Goal: Task Accomplishment & Management: Manage account settings

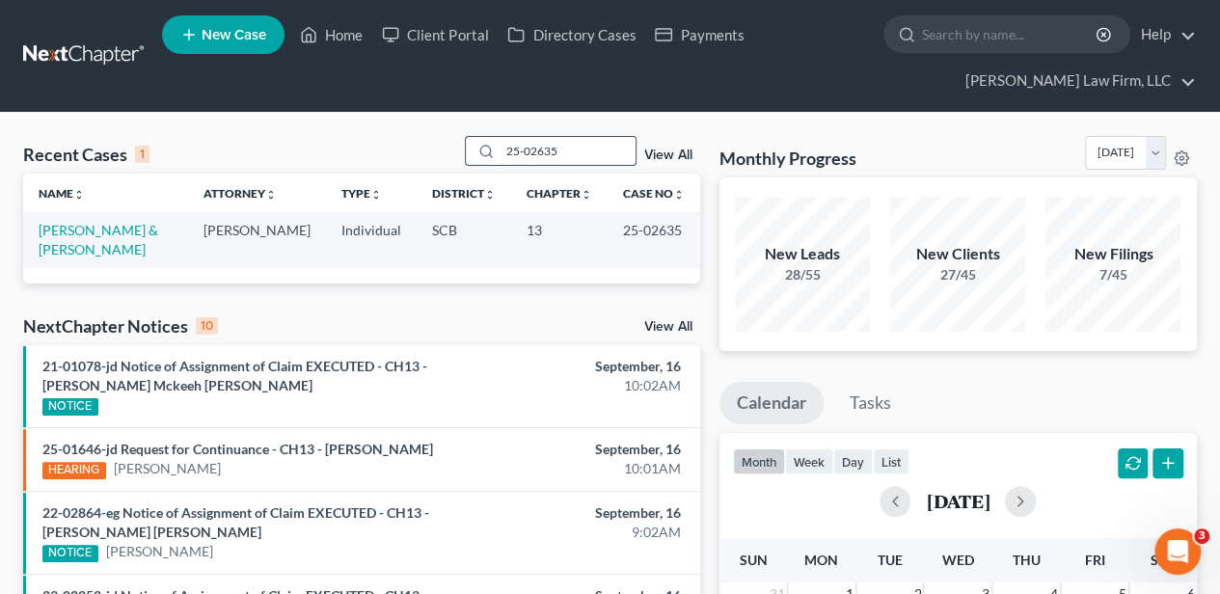
click at [554, 155] on input "25-02635" at bounding box center [568, 151] width 135 height 28
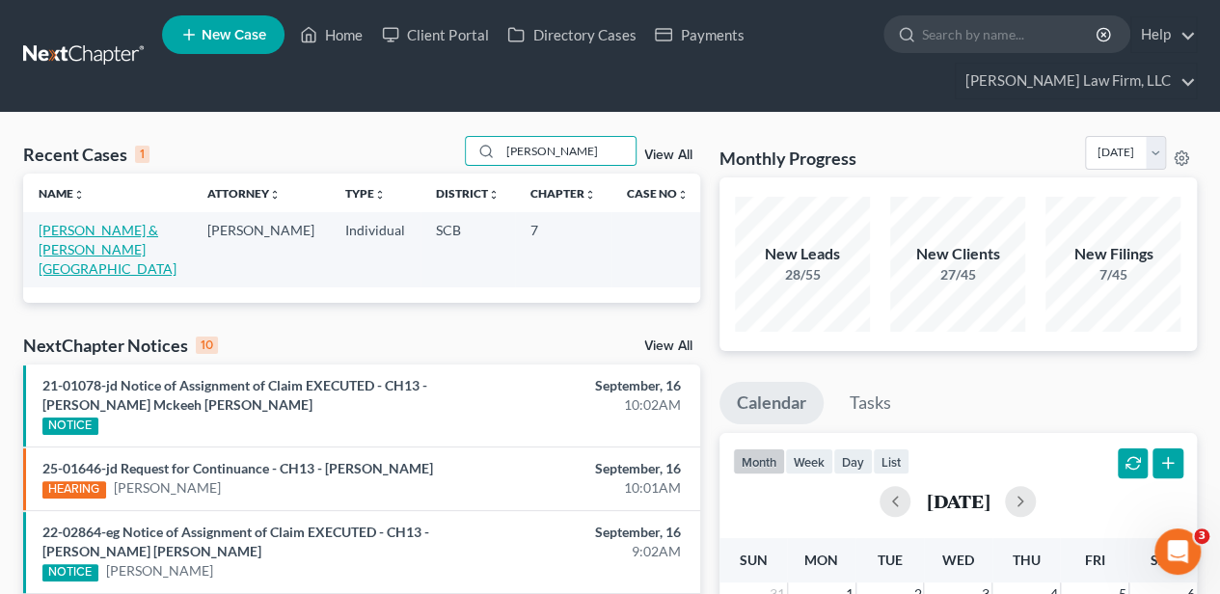
type input "[PERSON_NAME]"
click at [75, 253] on link "[PERSON_NAME] & [PERSON_NAME][GEOGRAPHIC_DATA]" at bounding box center [108, 249] width 138 height 55
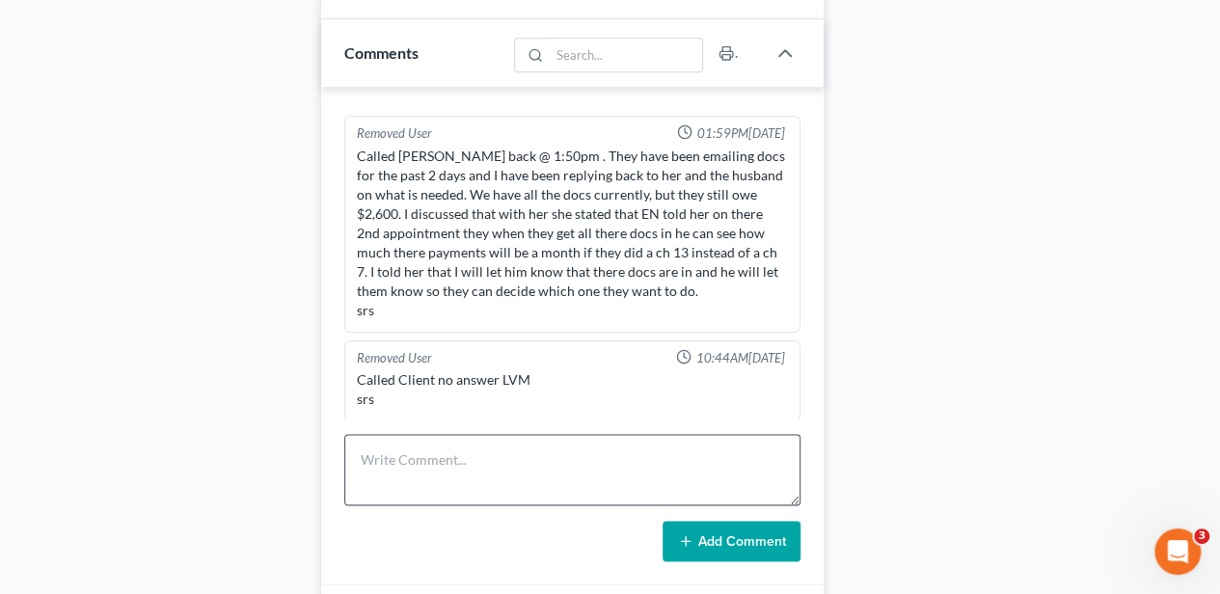
scroll to position [1099, 0]
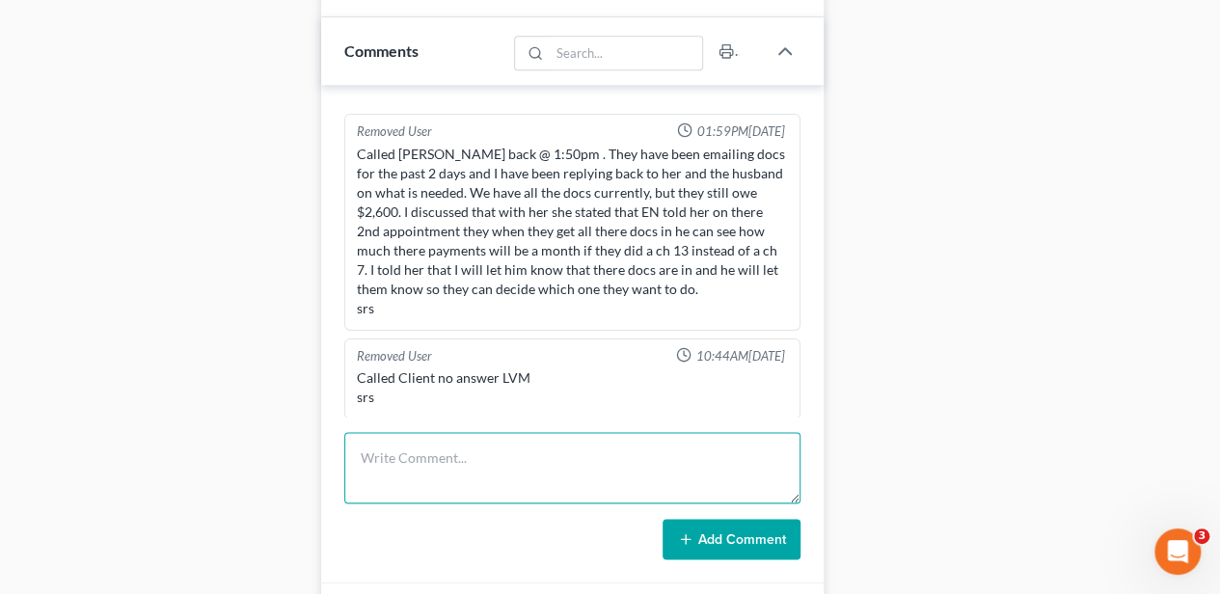
click at [671, 449] on textarea at bounding box center [572, 467] width 456 height 71
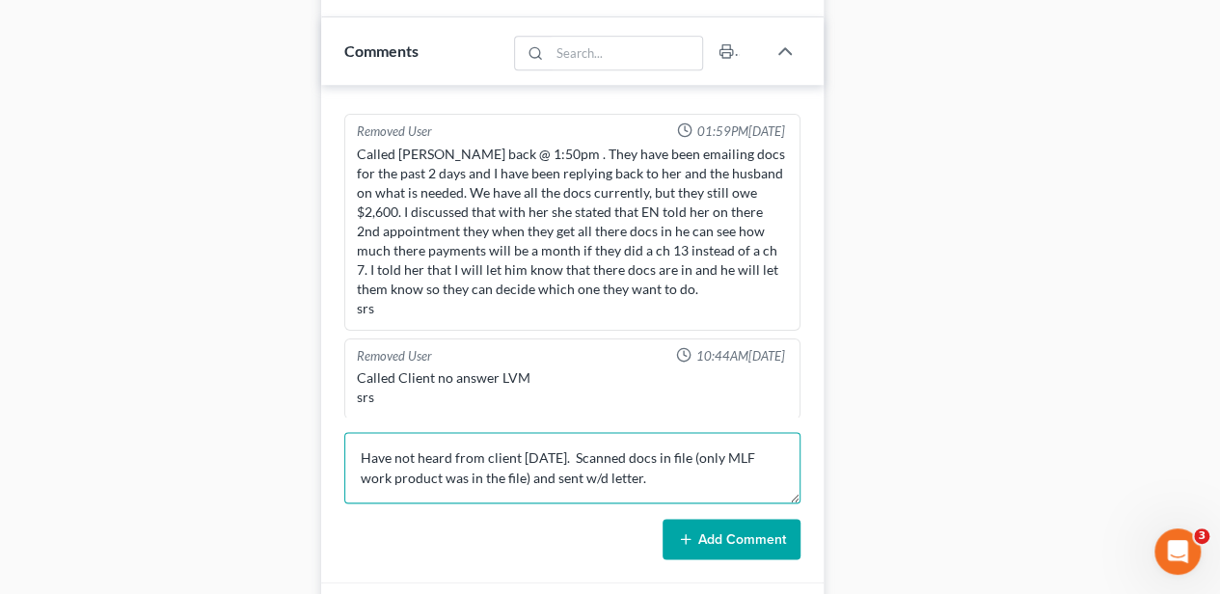
type textarea "Have not heard from client [DATE]. Scanned docs in file (only MLF work product …"
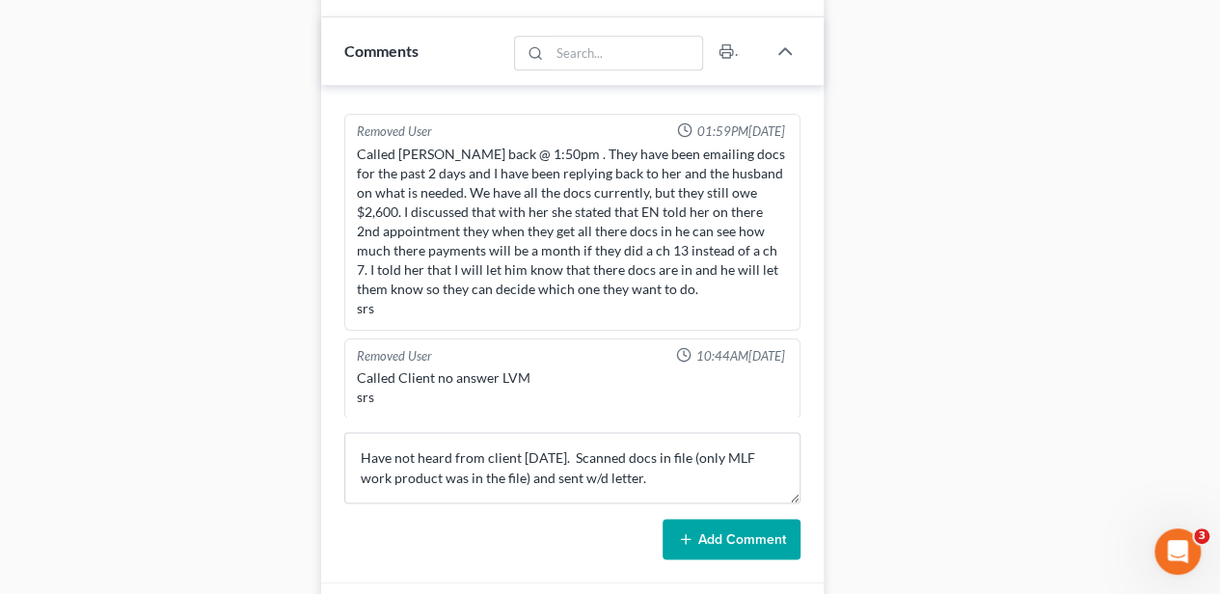
click at [735, 529] on button "Add Comment" at bounding box center [732, 539] width 138 height 41
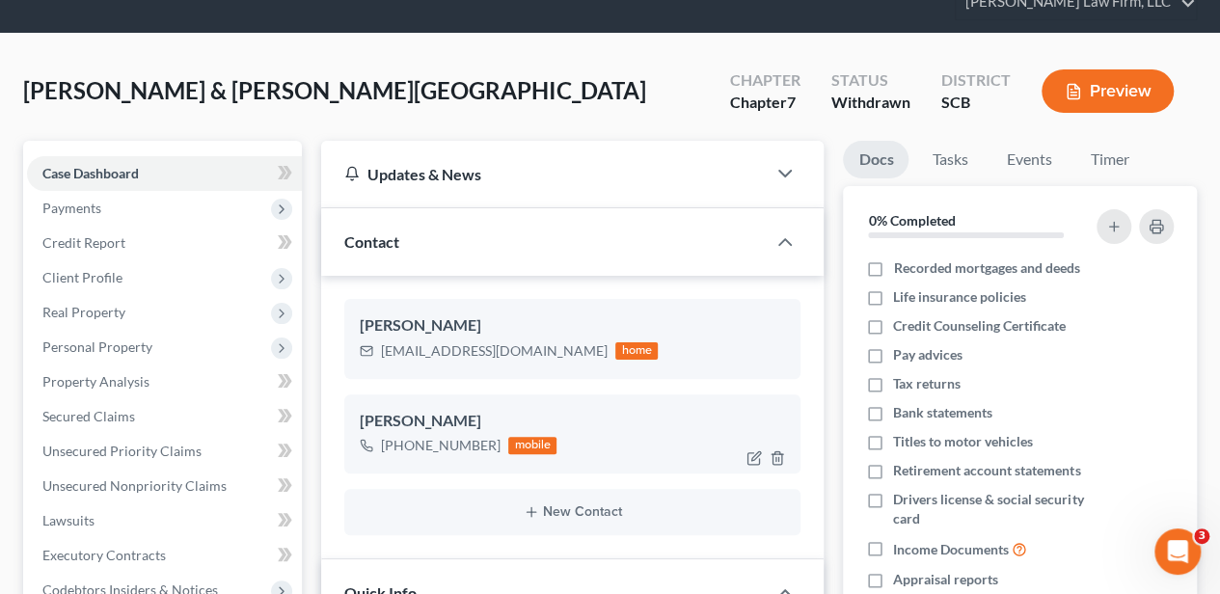
scroll to position [0, 0]
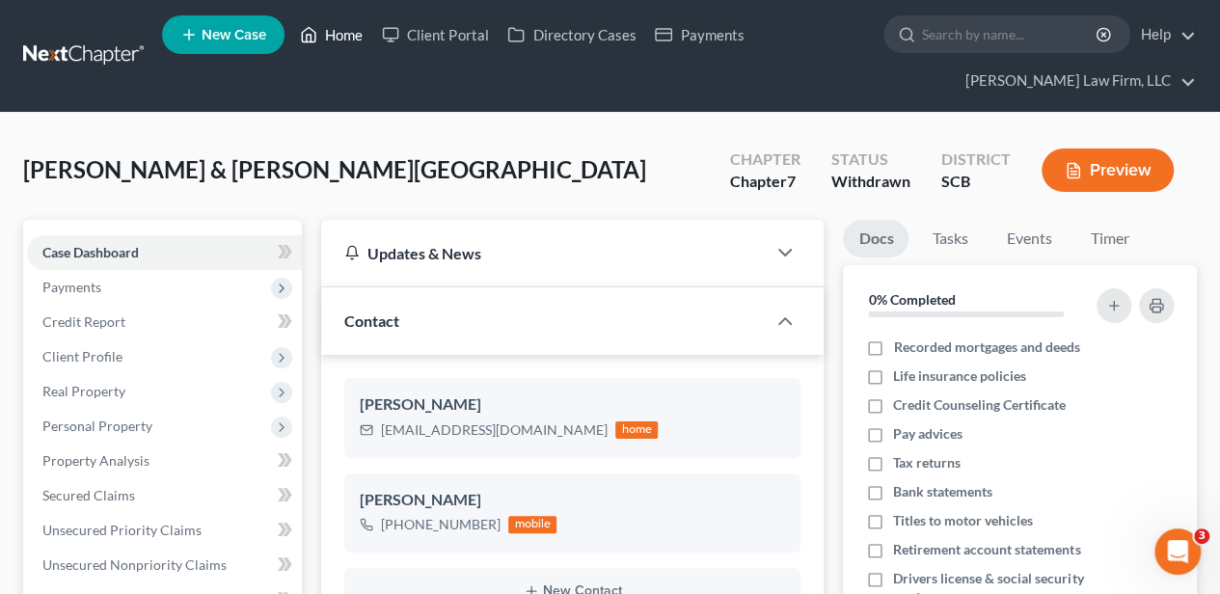
click at [348, 29] on link "Home" at bounding box center [331, 34] width 82 height 35
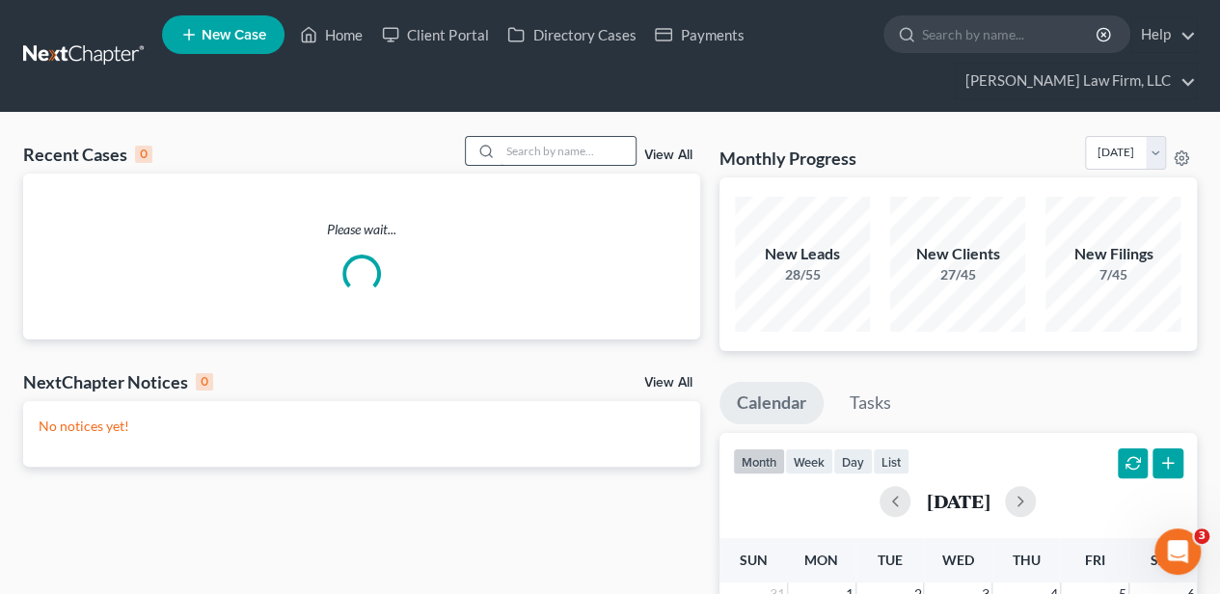
drag, startPoint x: 573, startPoint y: 172, endPoint x: 554, endPoint y: 154, distance: 26.0
click at [554, 154] on input "search" at bounding box center [568, 151] width 135 height 28
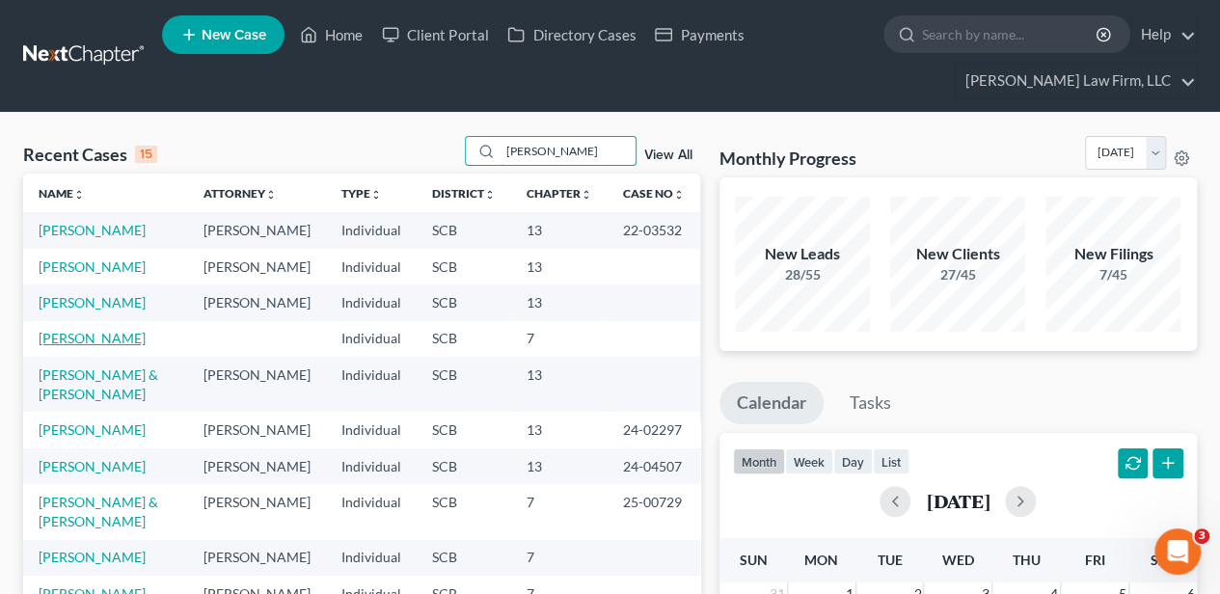
type input "[PERSON_NAME]"
click at [110, 346] on link "[PERSON_NAME]" at bounding box center [92, 338] width 107 height 16
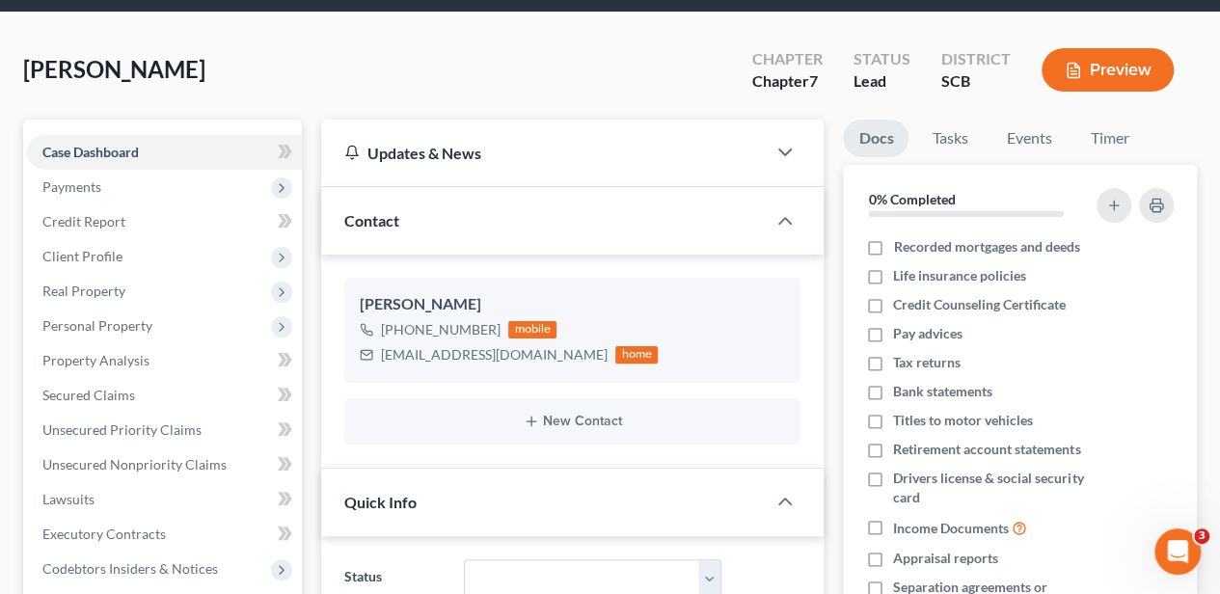
scroll to position [193, 0]
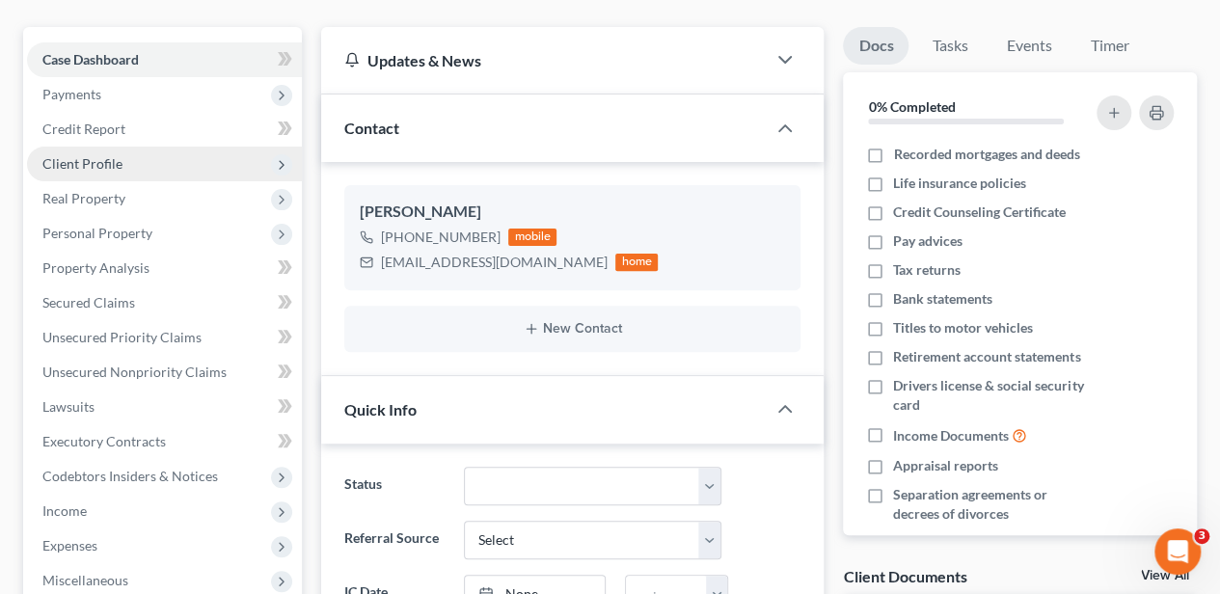
click at [124, 147] on span "Client Profile" at bounding box center [164, 164] width 275 height 35
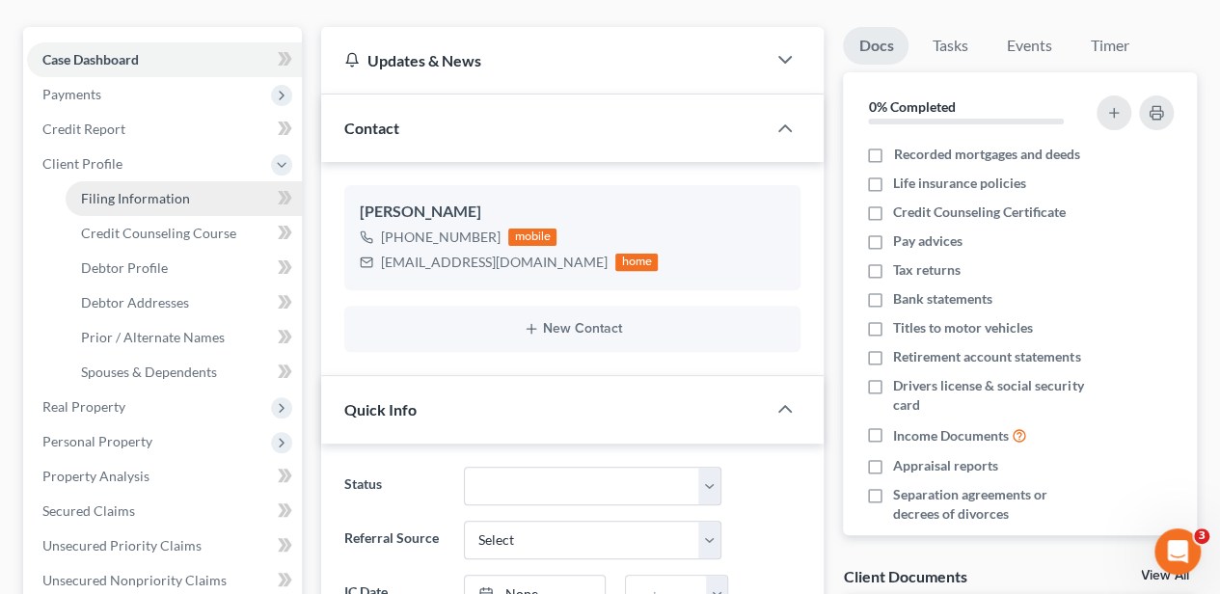
click at [149, 198] on span "Filing Information" at bounding box center [135, 198] width 109 height 16
select select "1"
select select "0"
select select "42"
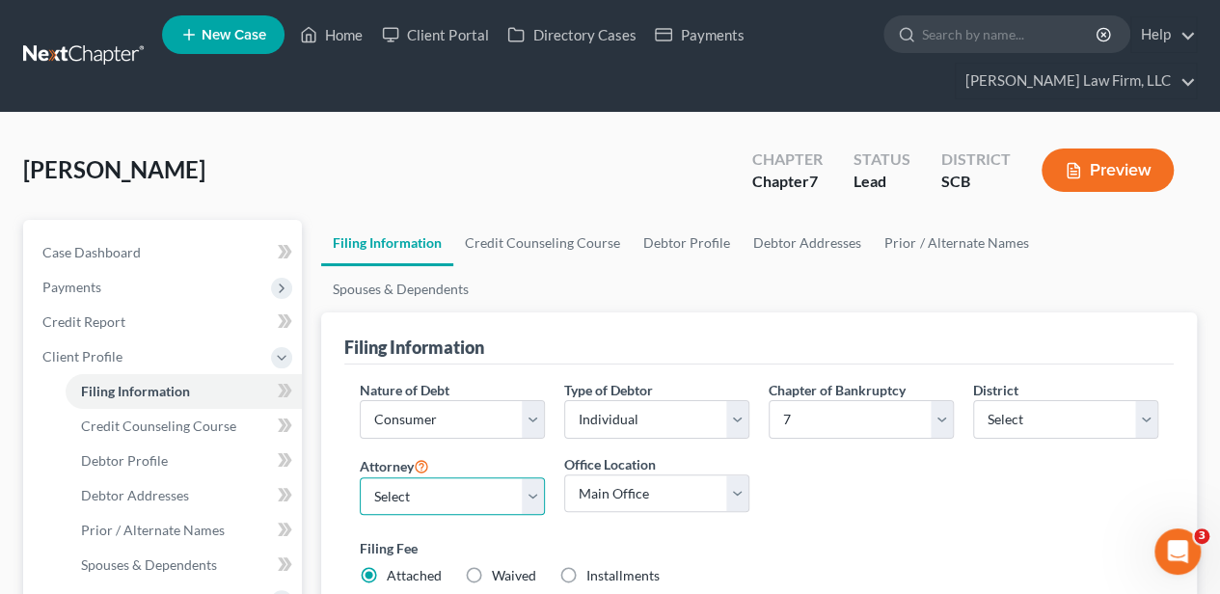
click at [513, 477] on select "Select [PERSON_NAME] - SCB [PERSON_NAME] - SCB" at bounding box center [452, 496] width 185 height 39
select select "0"
click at [360, 477] on select "Select [PERSON_NAME] - SCB [PERSON_NAME] - SCB" at bounding box center [452, 496] width 185 height 39
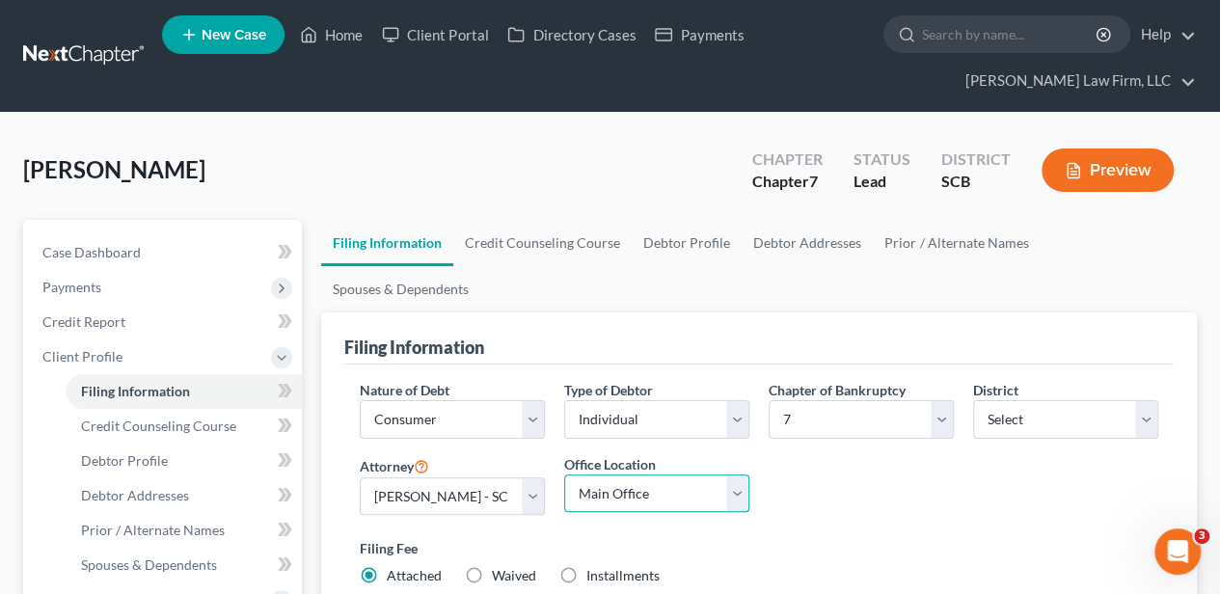
click at [627, 475] on select "Main Office [GEOGRAPHIC_DATA]" at bounding box center [656, 494] width 185 height 39
select select "1"
click at [564, 475] on select "Main Office [GEOGRAPHIC_DATA]" at bounding box center [656, 494] width 185 height 39
click at [871, 446] on div "Nature of Debt Select Business Consumer Other Nature of Business Select Clearin…" at bounding box center [759, 491] width 818 height 222
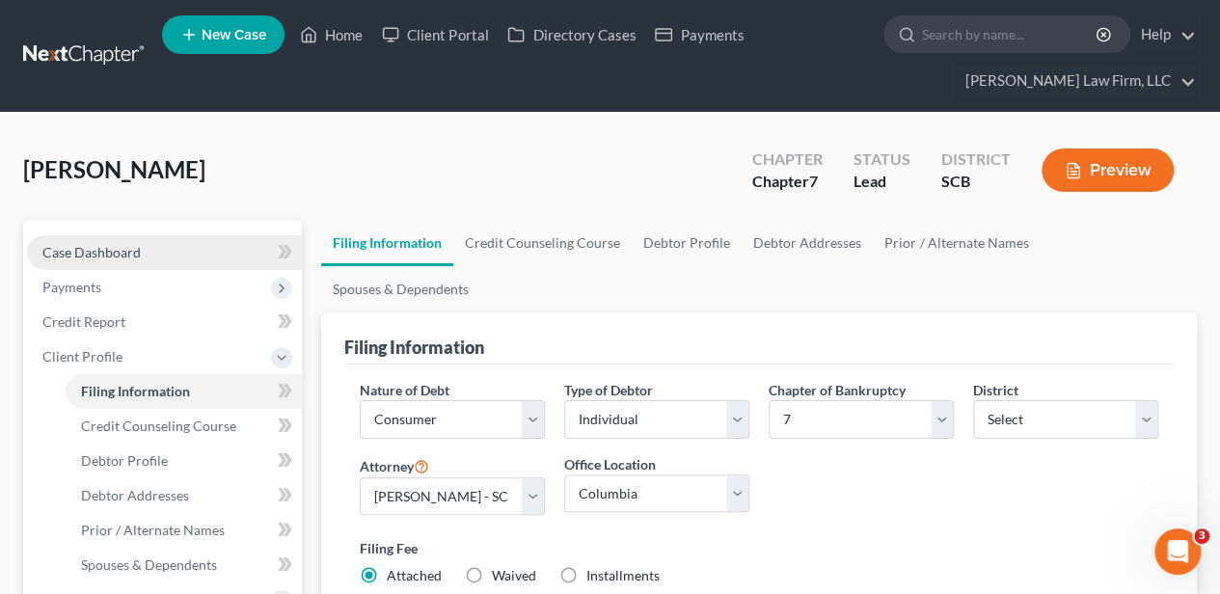
click at [132, 257] on span "Case Dashboard" at bounding box center [91, 252] width 98 height 16
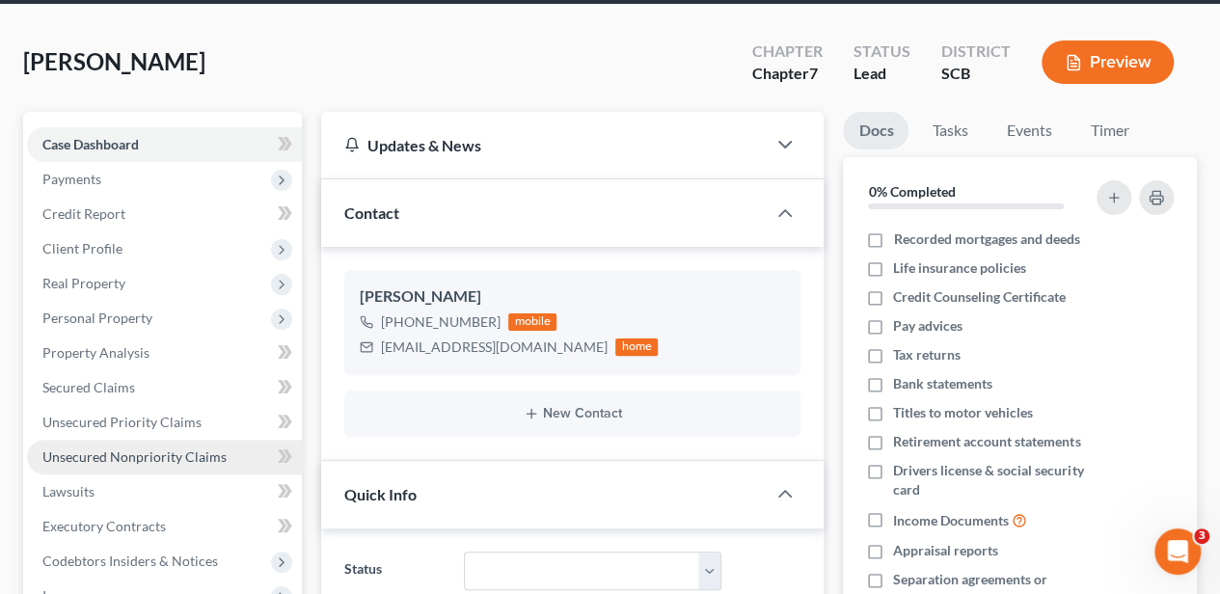
scroll to position [14, 0]
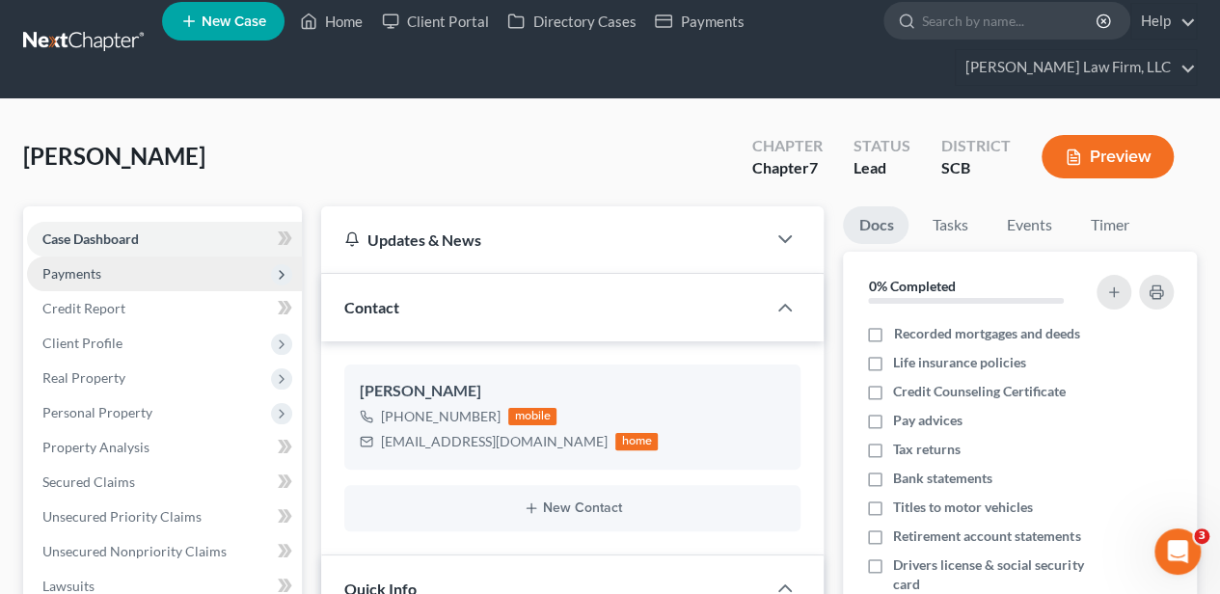
click at [59, 272] on span "Payments" at bounding box center [71, 273] width 59 height 16
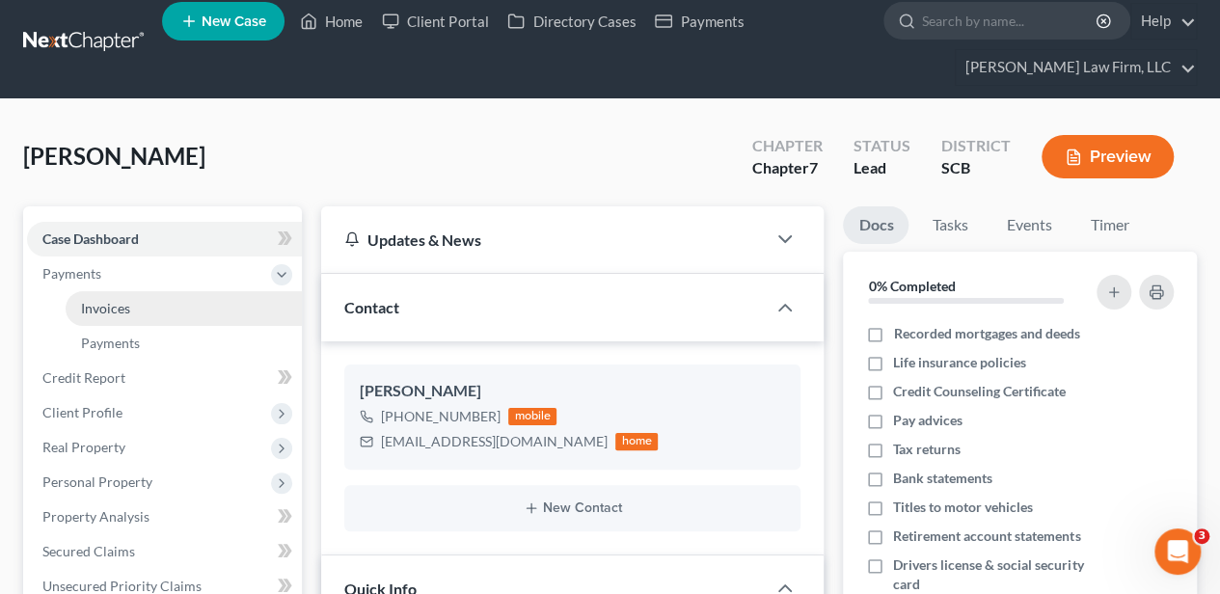
click at [83, 300] on span "Invoices" at bounding box center [105, 308] width 49 height 16
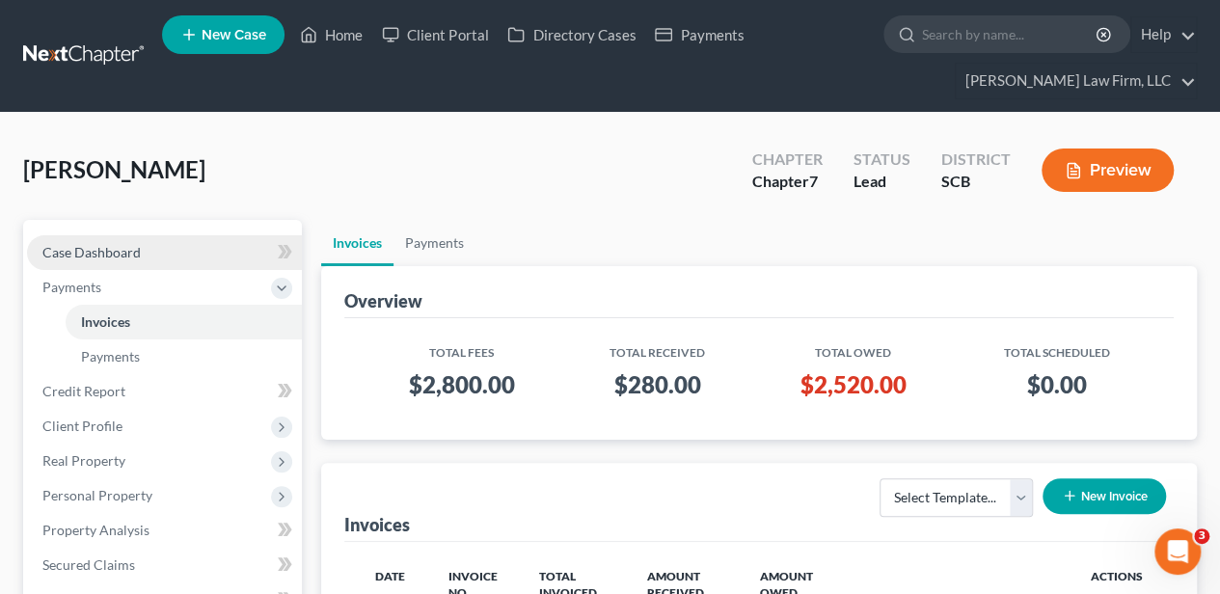
click at [114, 253] on span "Case Dashboard" at bounding box center [91, 252] width 98 height 16
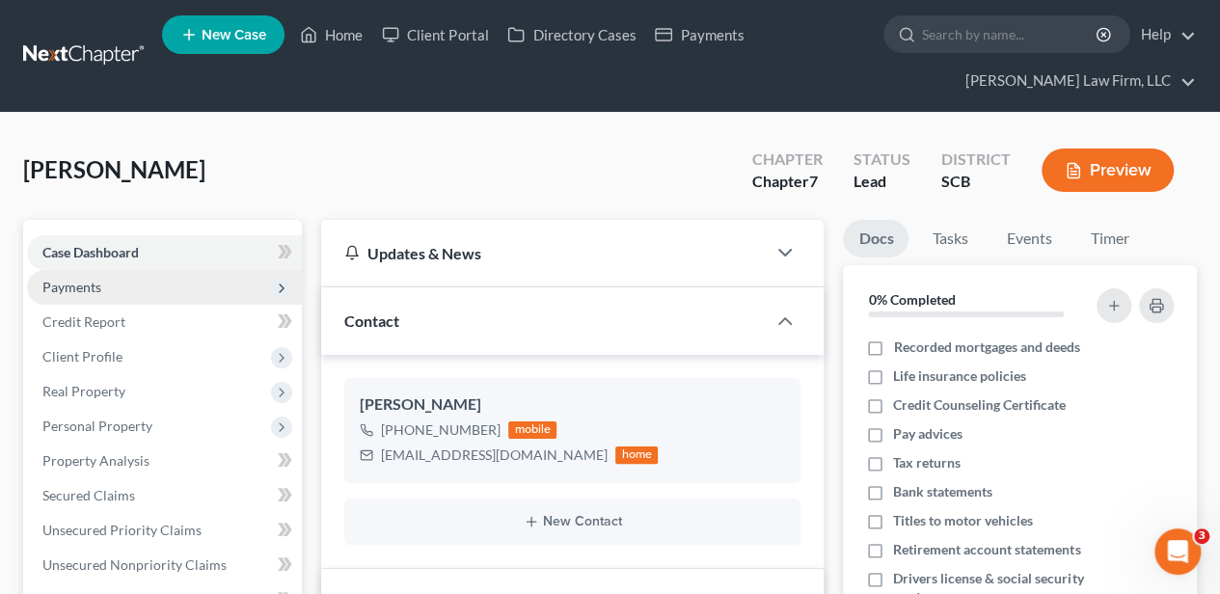
click at [128, 288] on span "Payments" at bounding box center [164, 287] width 275 height 35
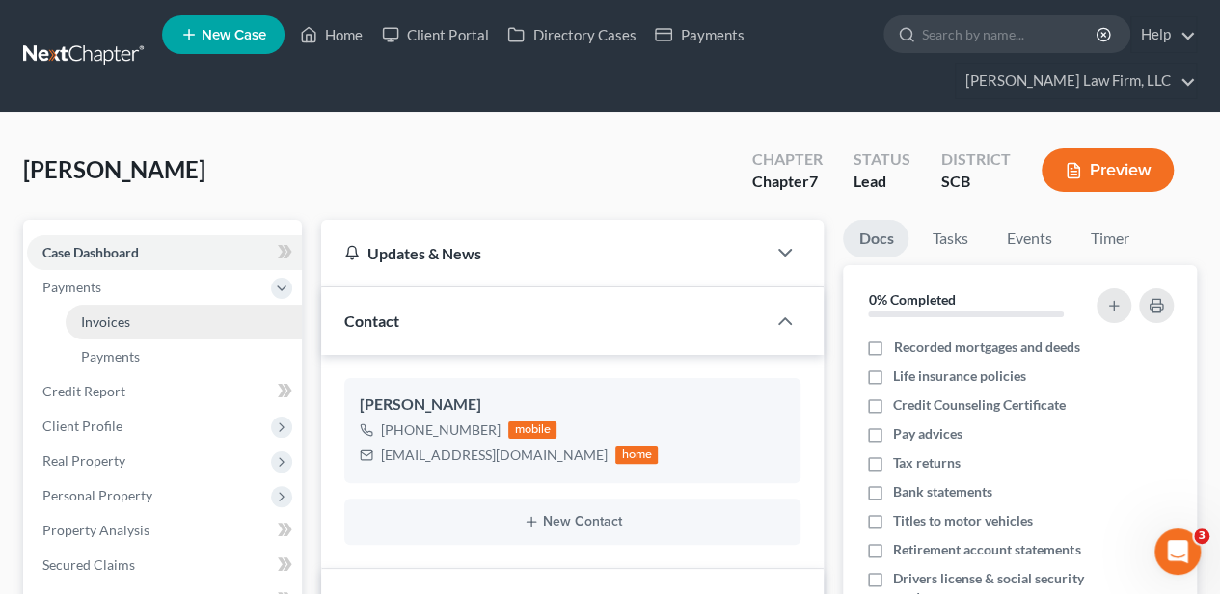
click at [122, 314] on span "Invoices" at bounding box center [105, 321] width 49 height 16
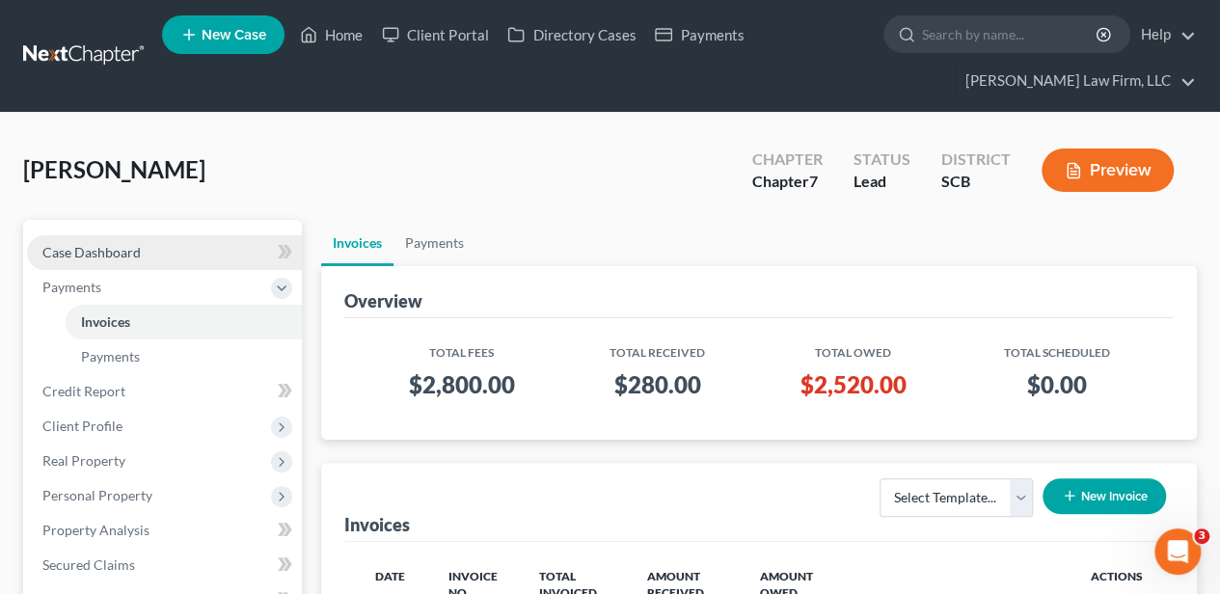
click at [131, 253] on span "Case Dashboard" at bounding box center [91, 252] width 98 height 16
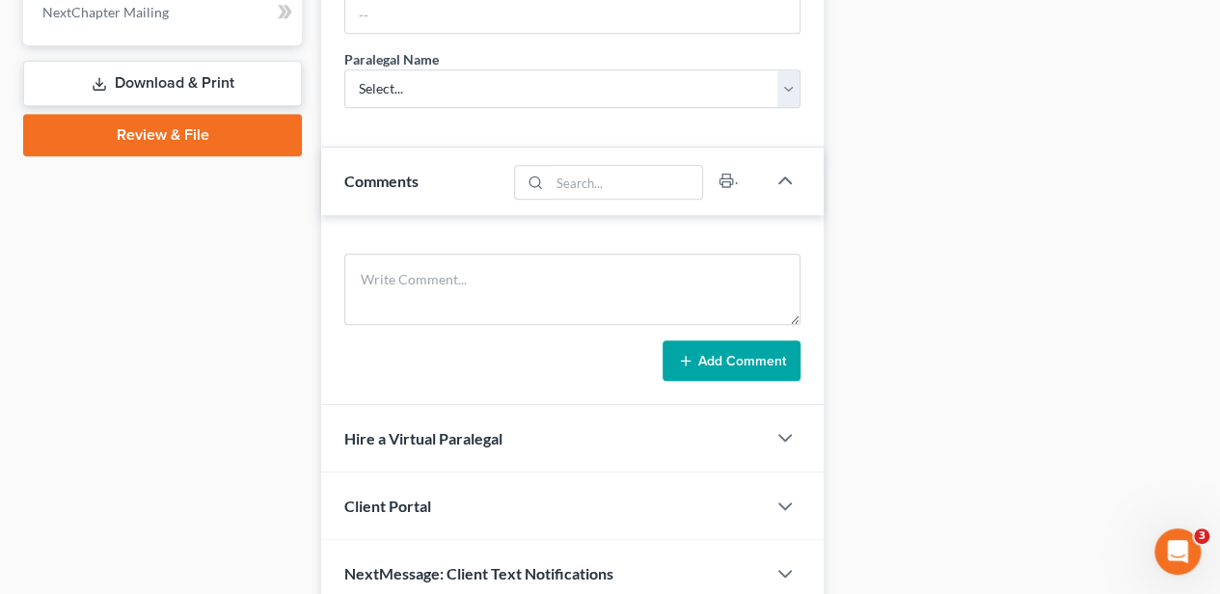
scroll to position [978, 0]
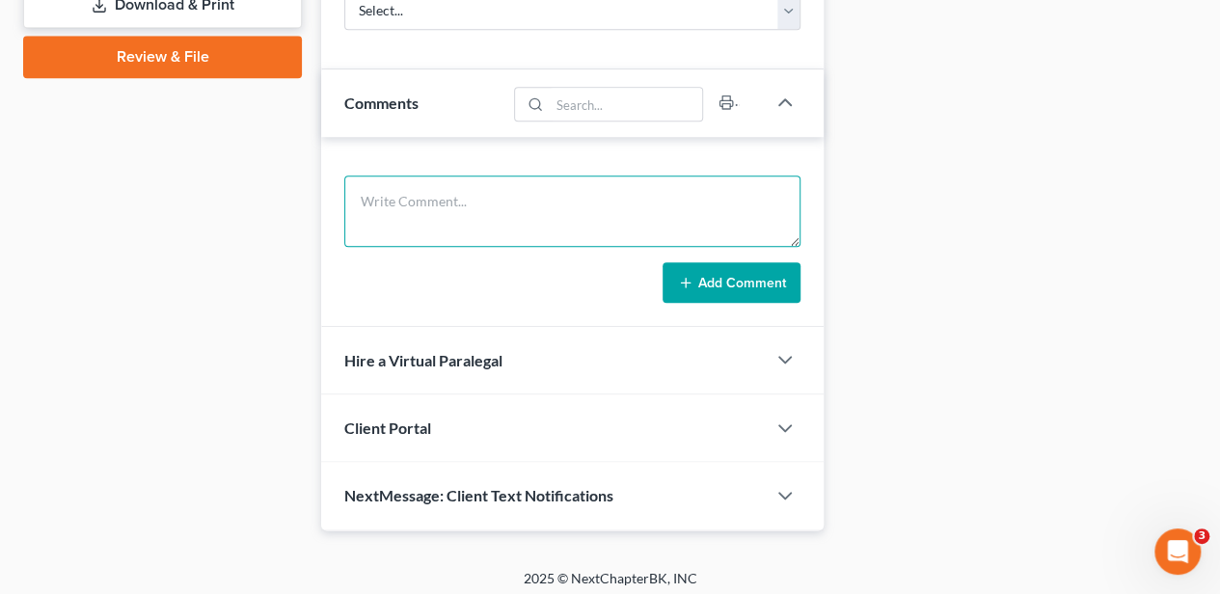
click at [468, 198] on textarea at bounding box center [572, 211] width 456 height 71
type textarea "10 day letter sent [DATE]"
click at [729, 281] on button "Add Comment" at bounding box center [732, 282] width 138 height 41
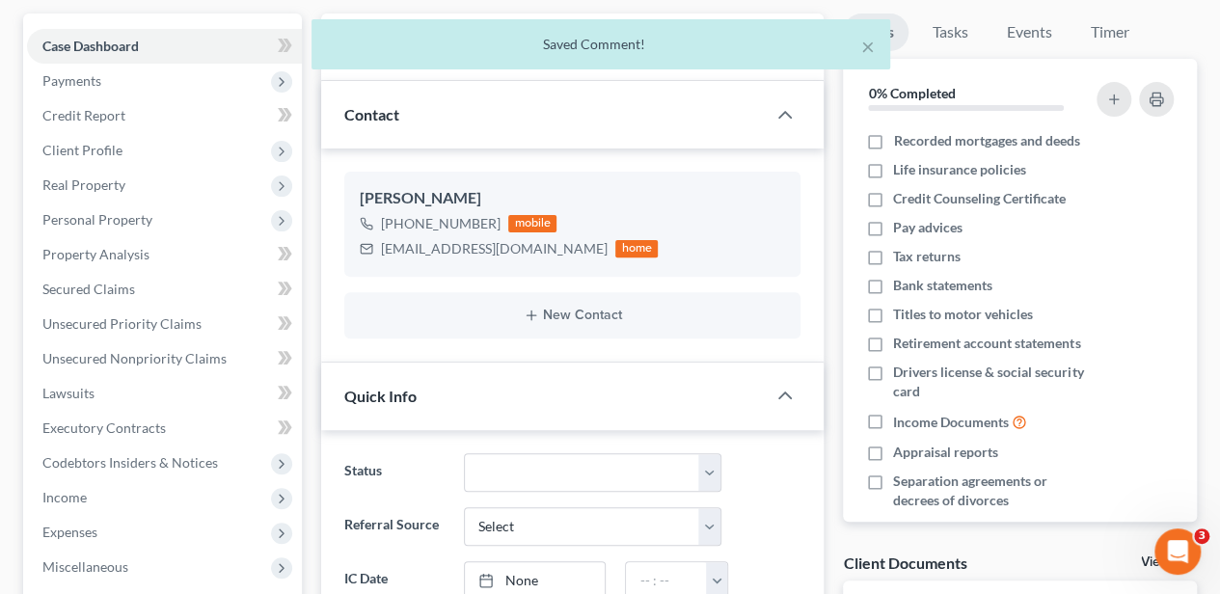
scroll to position [0, 0]
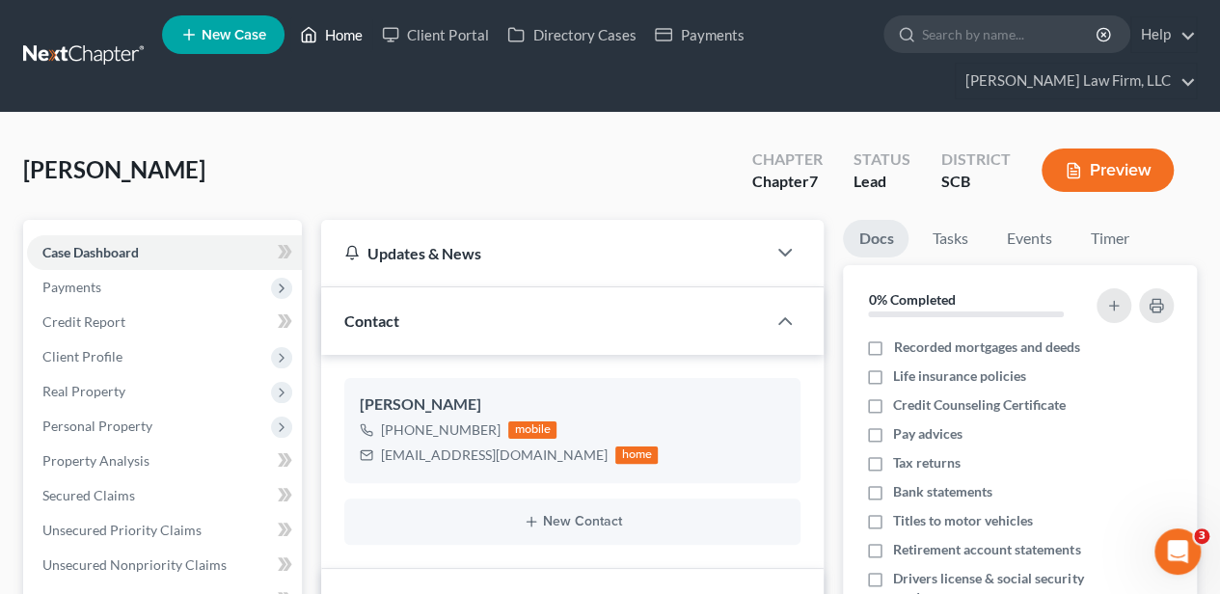
click at [345, 38] on link "Home" at bounding box center [331, 34] width 82 height 35
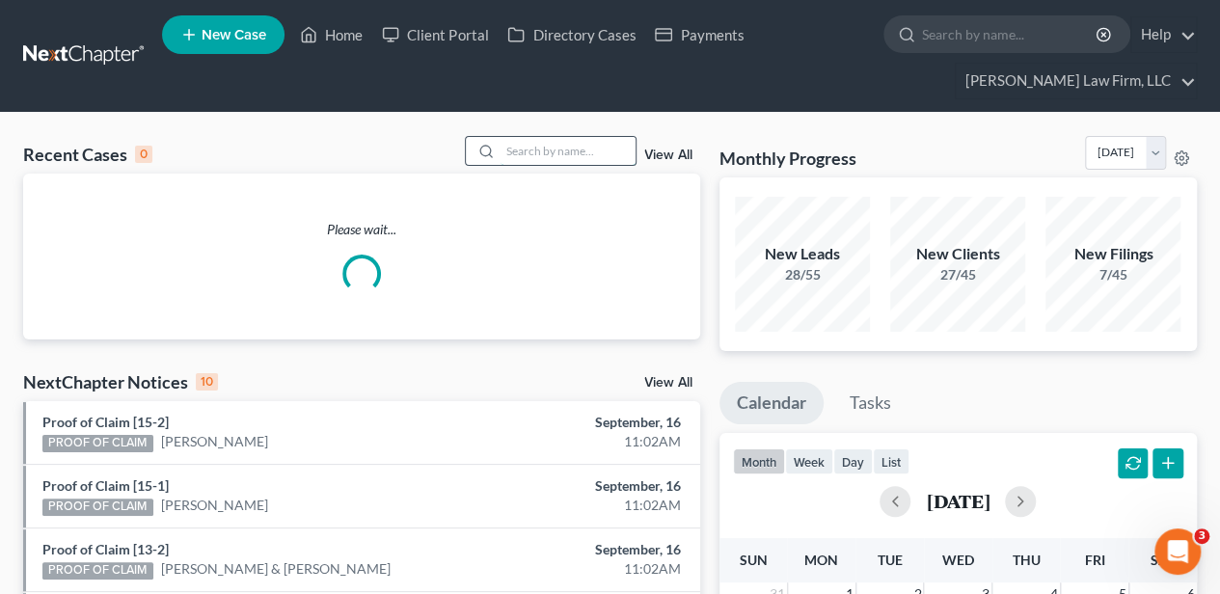
click at [515, 147] on input "search" at bounding box center [568, 151] width 135 height 28
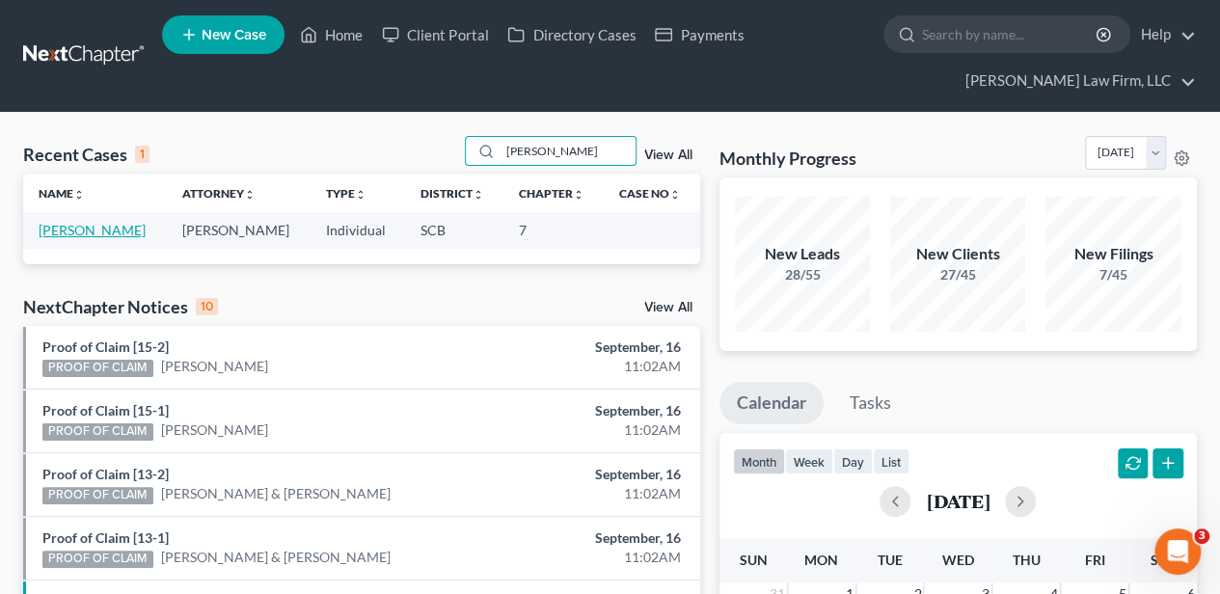
type input "[PERSON_NAME]"
click at [97, 231] on link "[PERSON_NAME]" at bounding box center [92, 230] width 107 height 16
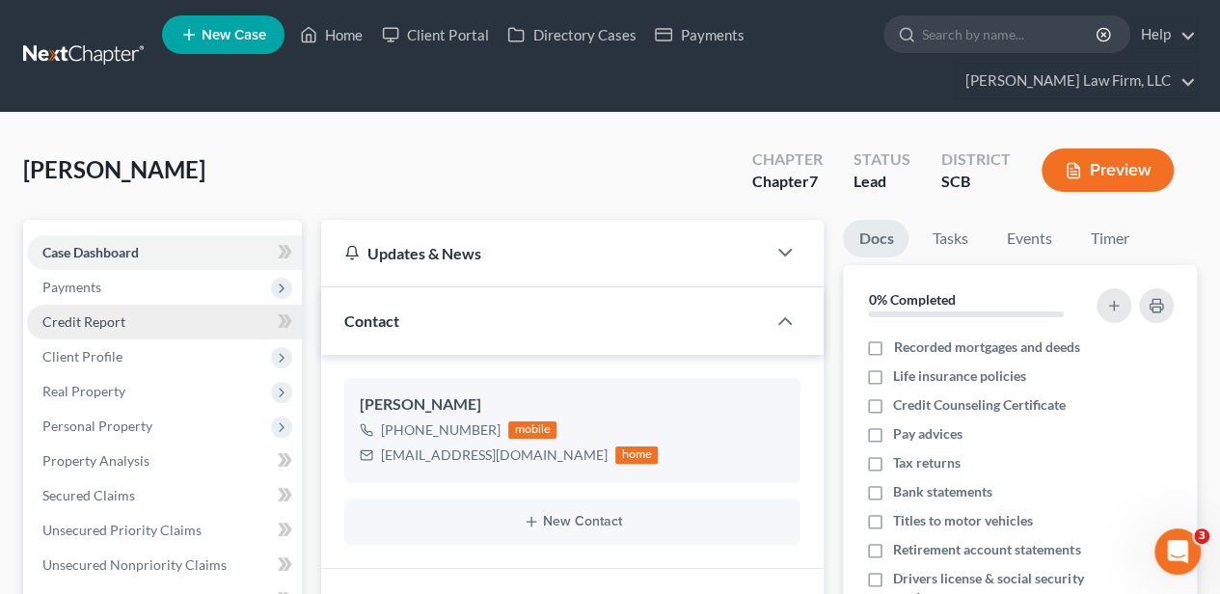
click at [94, 326] on span "Credit Report" at bounding box center [83, 321] width 83 height 16
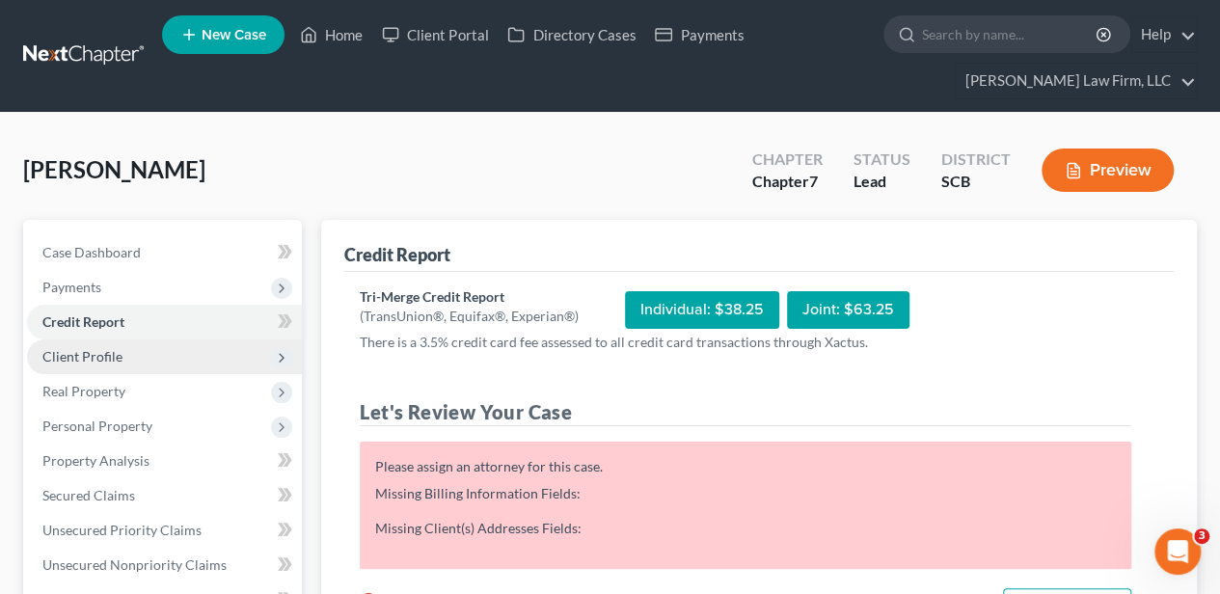
click at [95, 349] on span "Client Profile" at bounding box center [82, 356] width 80 height 16
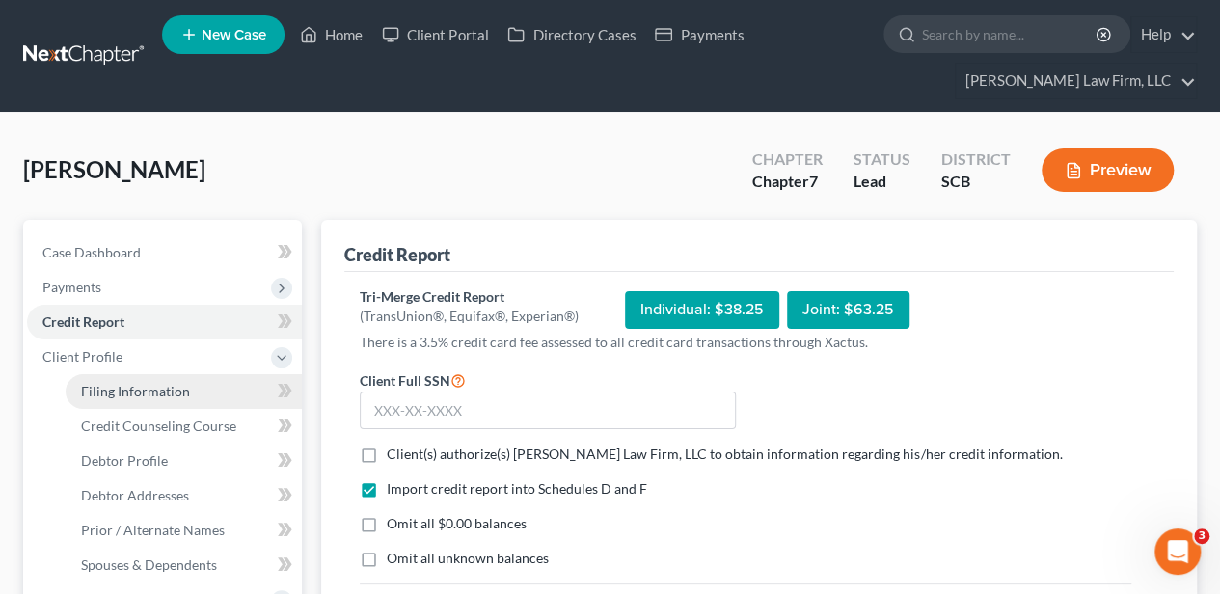
click at [123, 395] on span "Filing Information" at bounding box center [135, 391] width 109 height 16
select select "1"
select select "0"
select select "72"
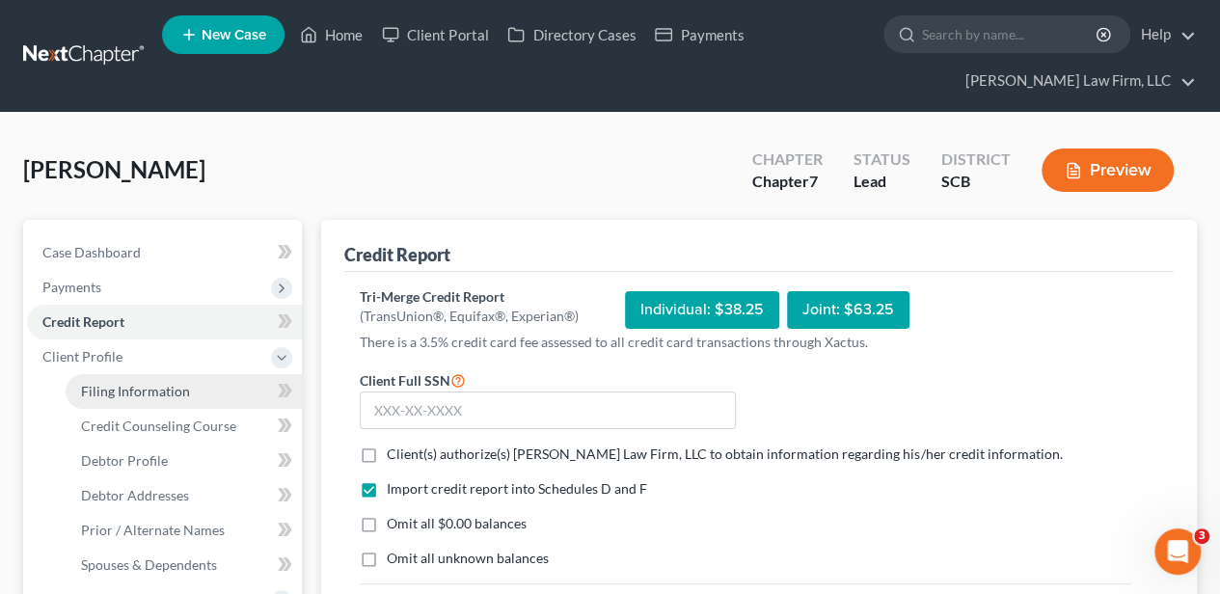
select select "0"
select select "1"
select select "42"
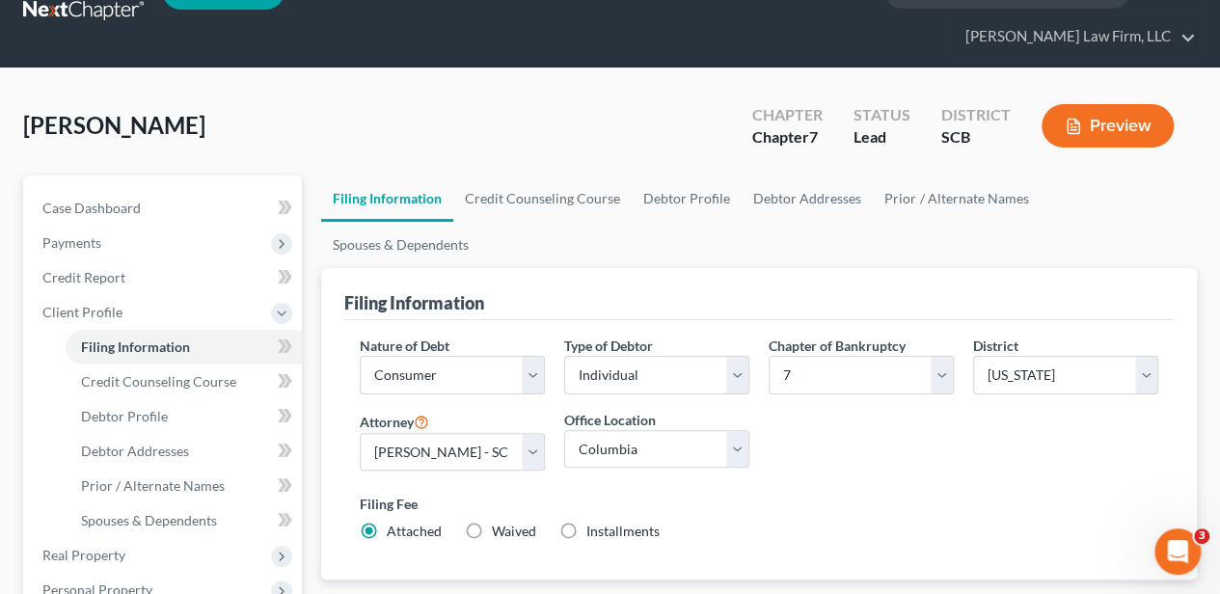
scroll to position [64, 0]
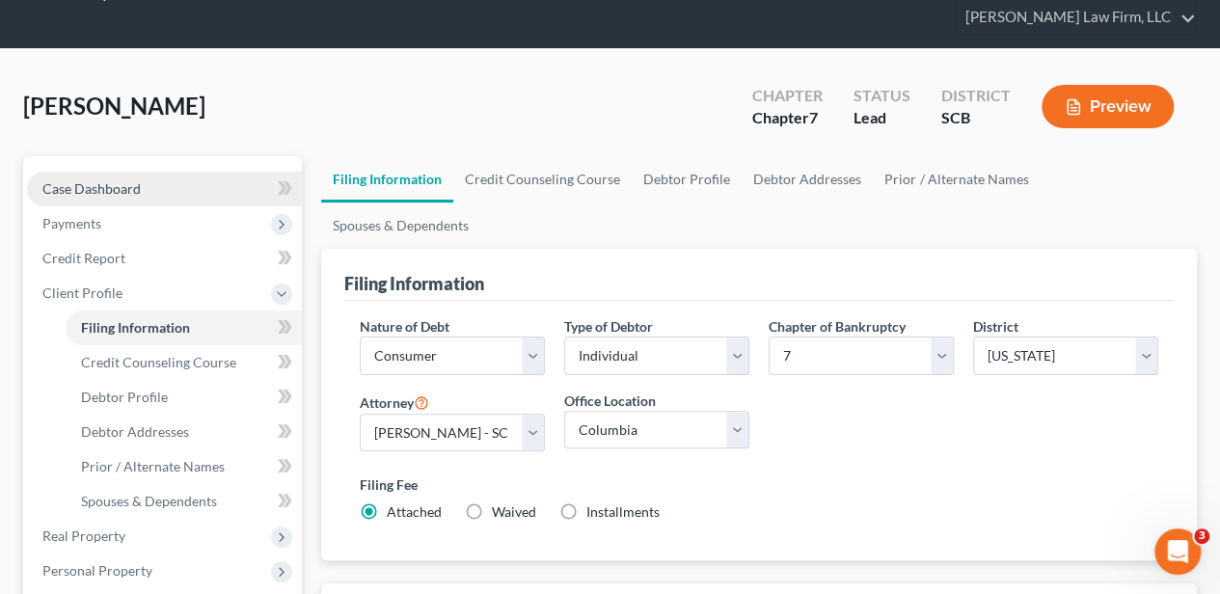
click at [106, 177] on link "Case Dashboard" at bounding box center [164, 189] width 275 height 35
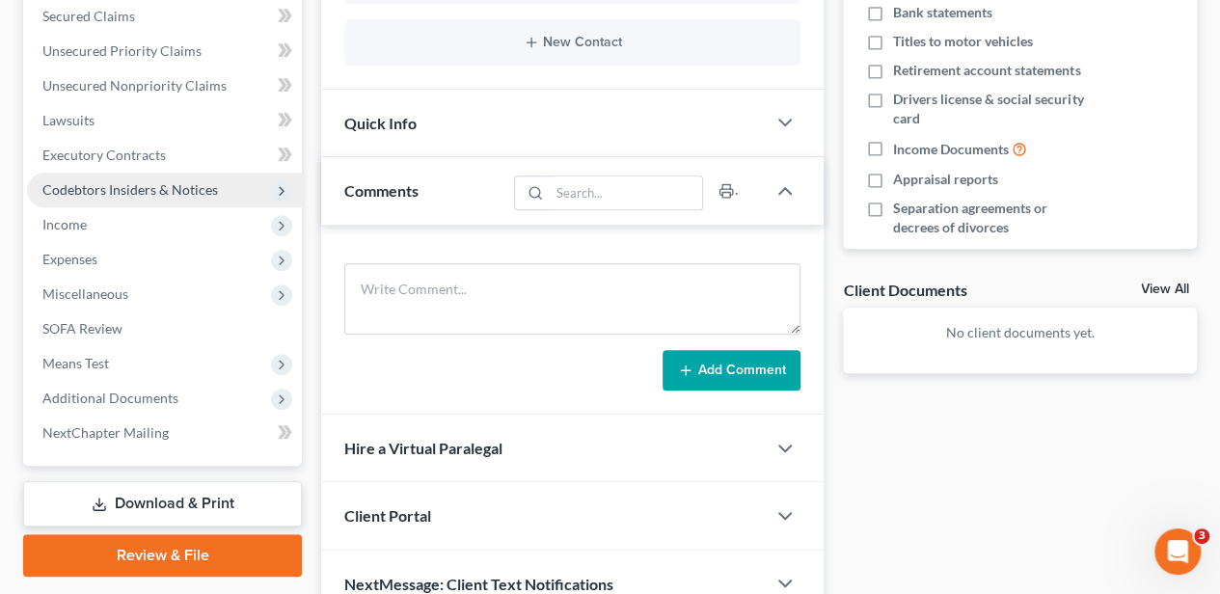
scroll to position [572, 0]
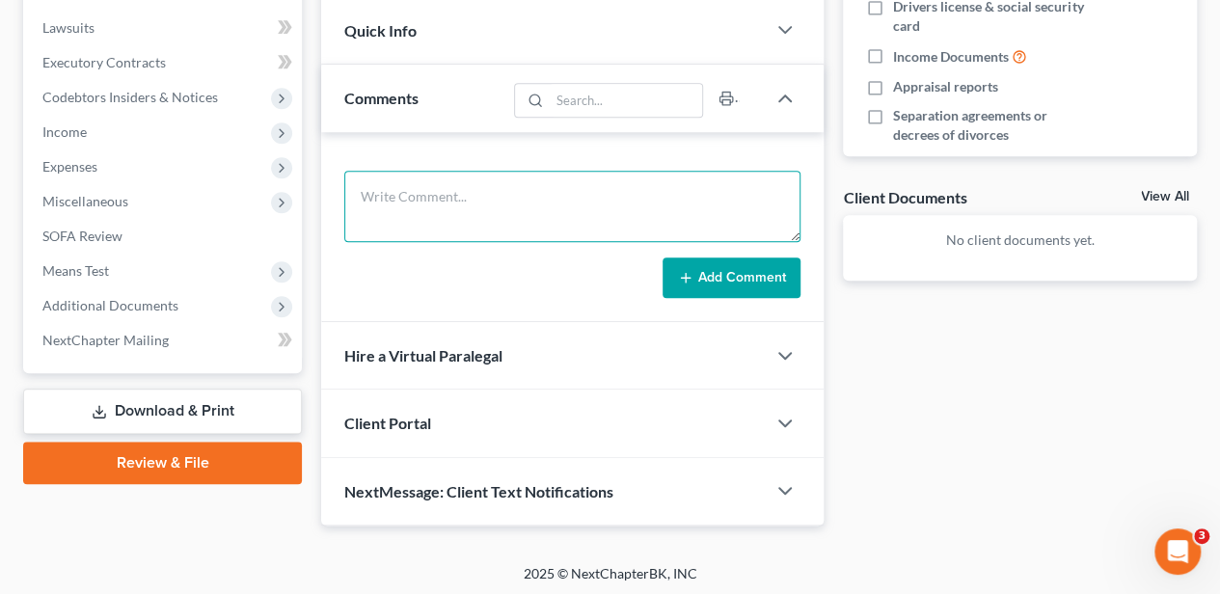
click at [412, 218] on textarea at bounding box center [572, 206] width 456 height 71
type textarea "10 day letter sent [DATE]"
click at [686, 274] on line at bounding box center [686, 278] width 0 height 9
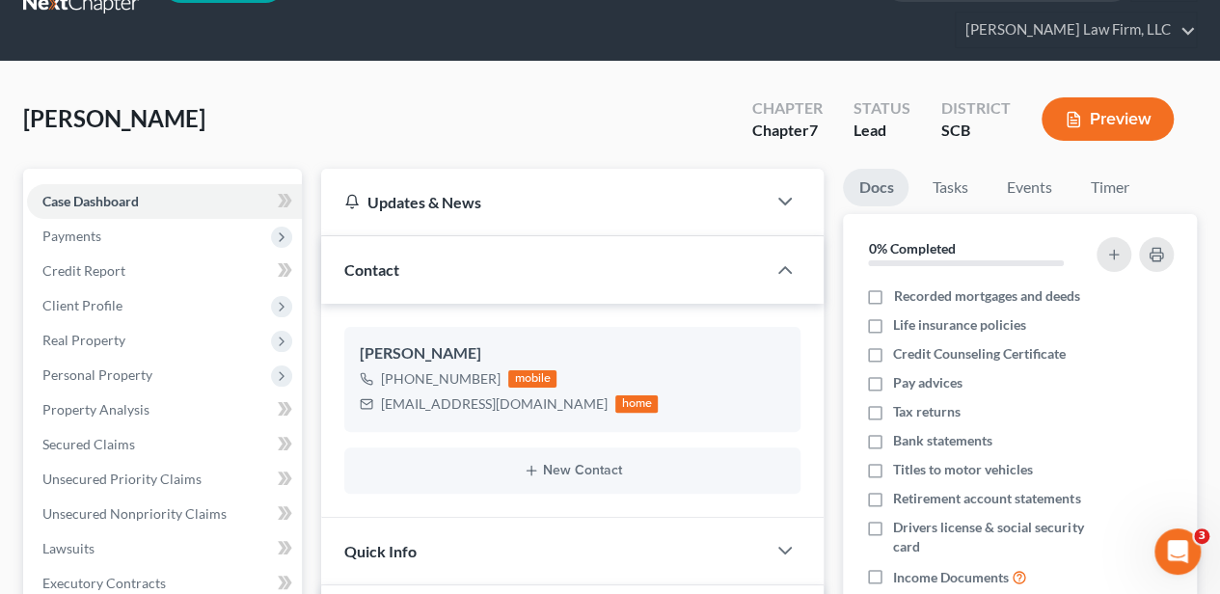
scroll to position [0, 0]
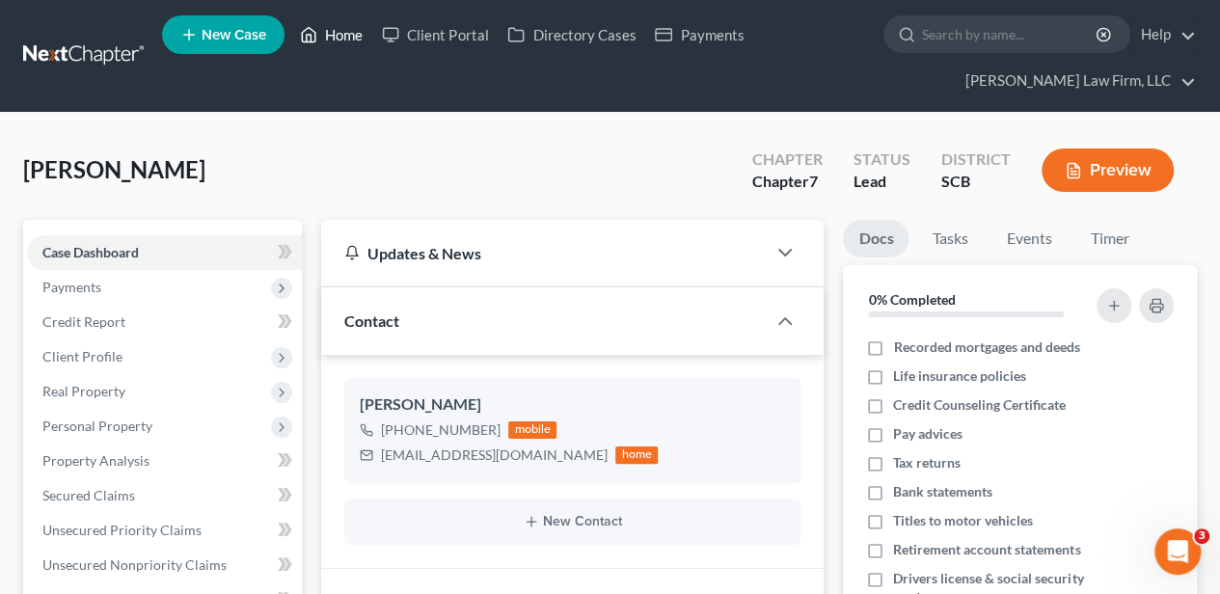
drag, startPoint x: 334, startPoint y: 29, endPoint x: 397, endPoint y: 4, distance: 68.4
click at [334, 30] on link "Home" at bounding box center [331, 34] width 82 height 35
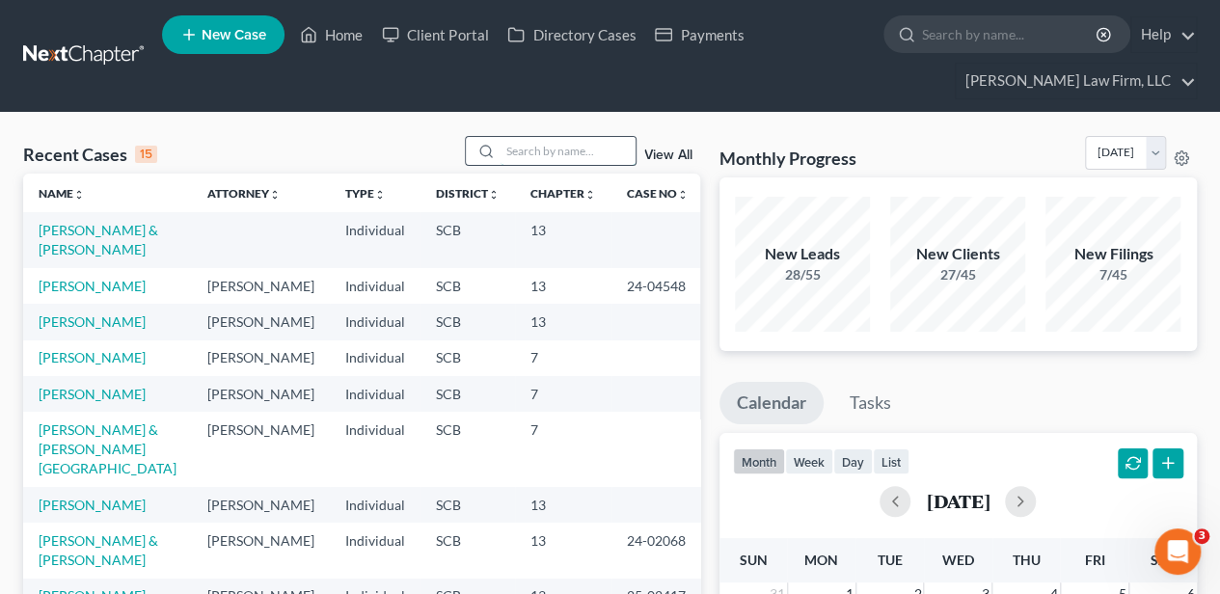
click at [546, 157] on input "search" at bounding box center [568, 151] width 135 height 28
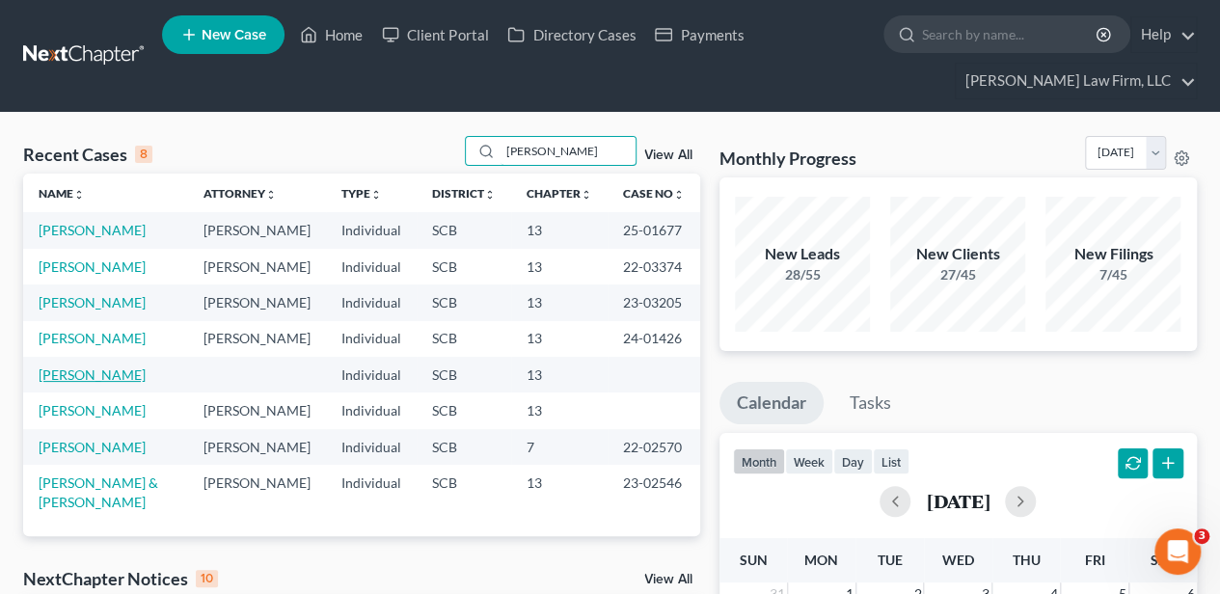
type input "[PERSON_NAME]"
click at [100, 383] on link "[PERSON_NAME]" at bounding box center [92, 374] width 107 height 16
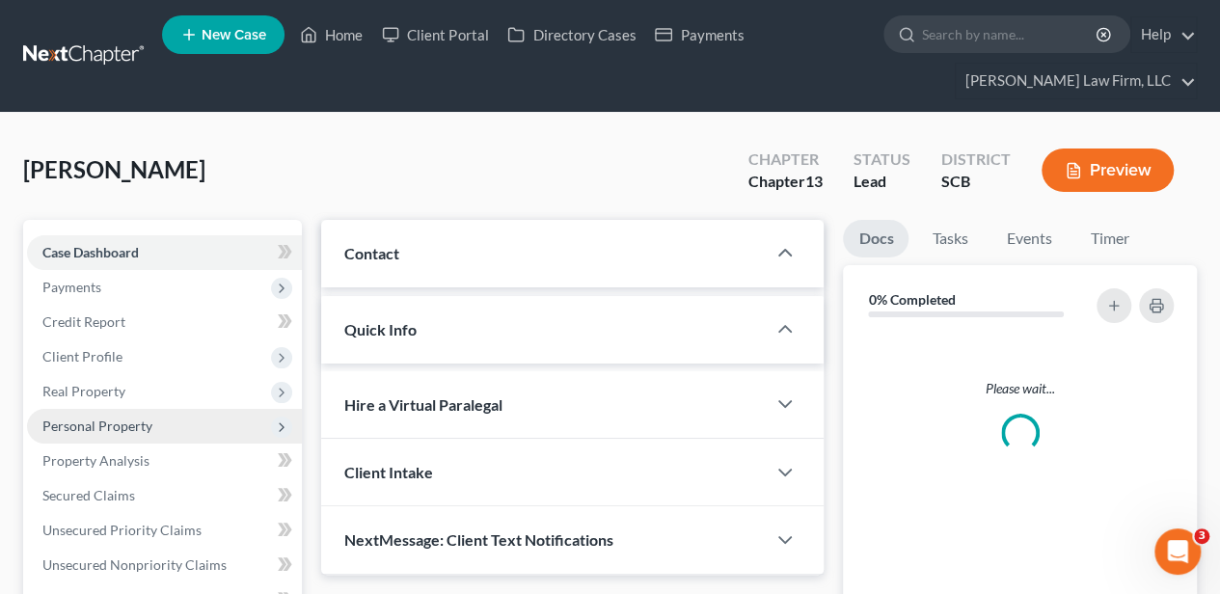
select select "3"
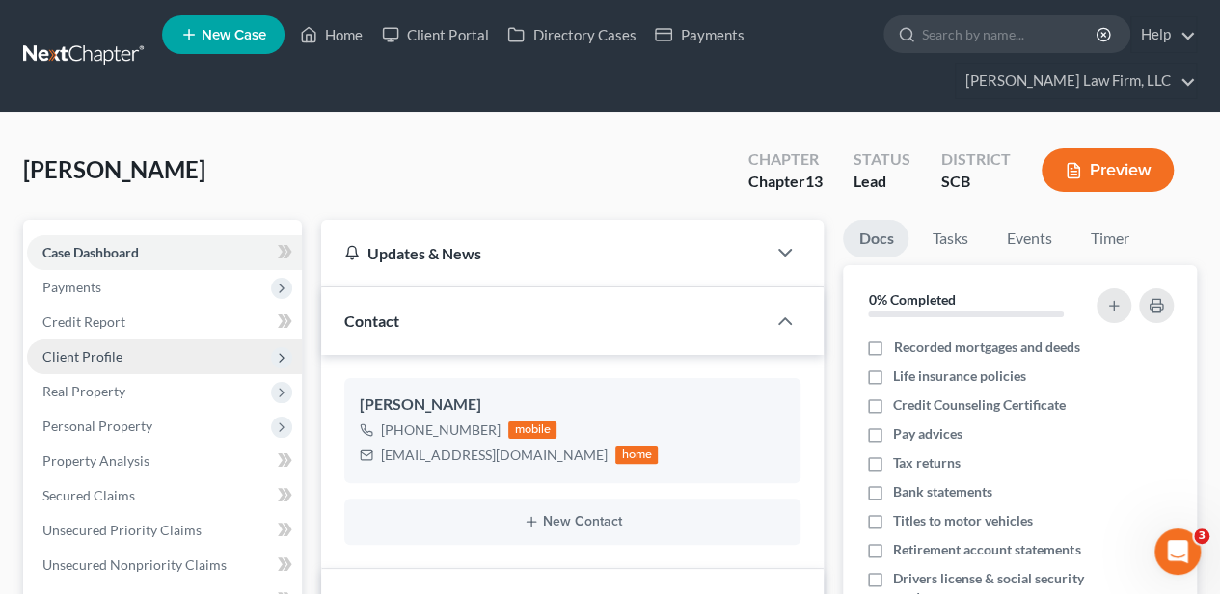
click at [100, 349] on span "Client Profile" at bounding box center [82, 356] width 80 height 16
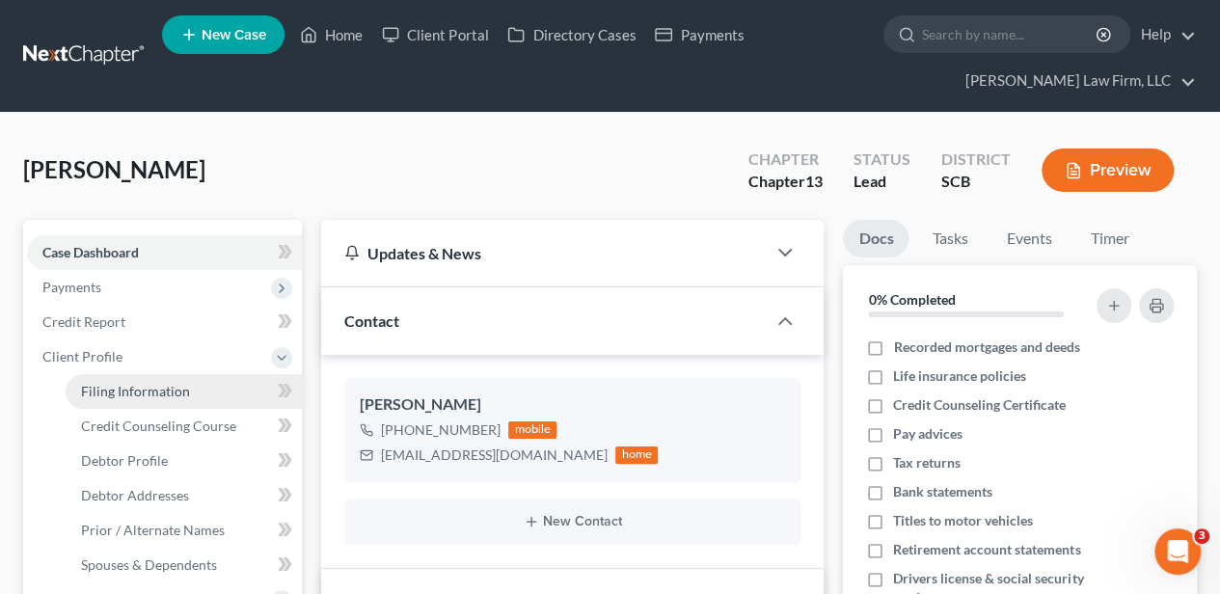
click at [114, 392] on span "Filing Information" at bounding box center [135, 391] width 109 height 16
select select "1"
select select "0"
select select "3"
select select "72"
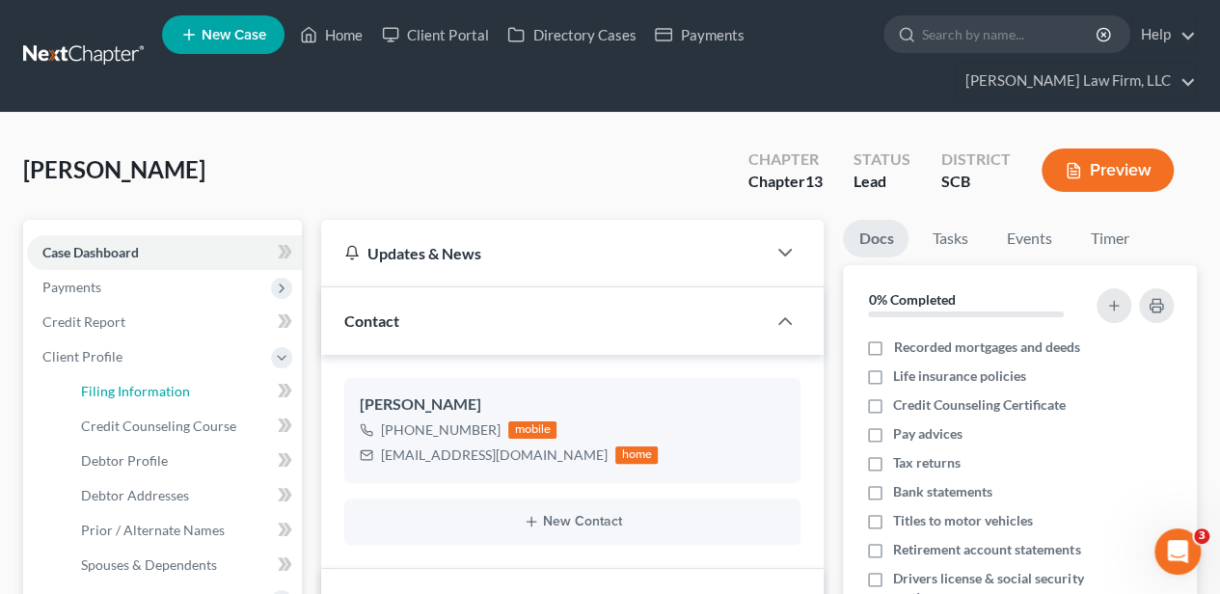
select select "42"
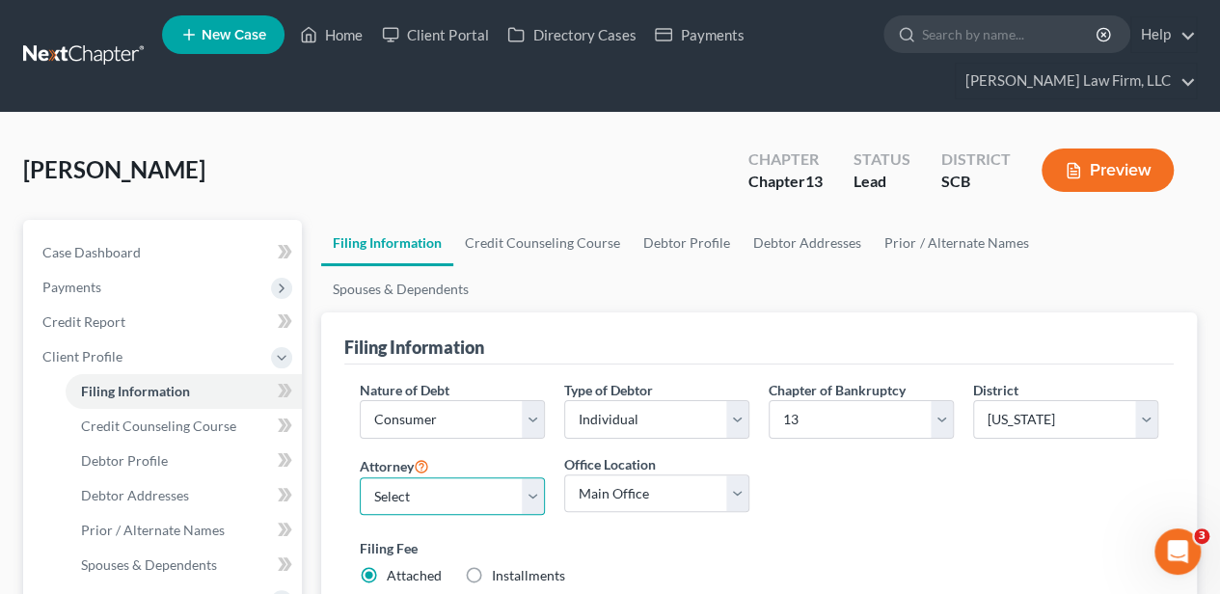
click at [393, 477] on select "Select [PERSON_NAME] - SCB [PERSON_NAME] - SCB" at bounding box center [452, 496] width 185 height 39
select select "0"
click at [360, 477] on select "Select [PERSON_NAME] - SCB [PERSON_NAME] - SCB" at bounding box center [452, 496] width 185 height 39
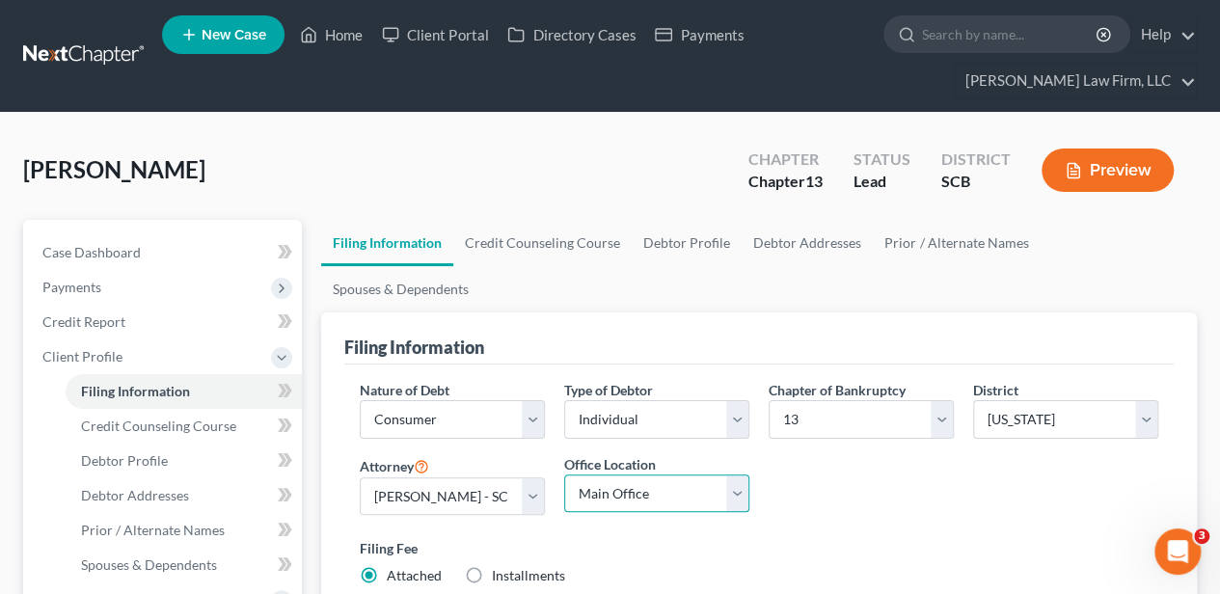
click at [681, 475] on select "Main Office [GEOGRAPHIC_DATA]" at bounding box center [656, 494] width 185 height 39
select select "1"
click at [564, 475] on select "Main Office [GEOGRAPHIC_DATA]" at bounding box center [656, 494] width 185 height 39
click at [753, 530] on div "Filing Fee Attached Installments Installments" at bounding box center [759, 565] width 818 height 70
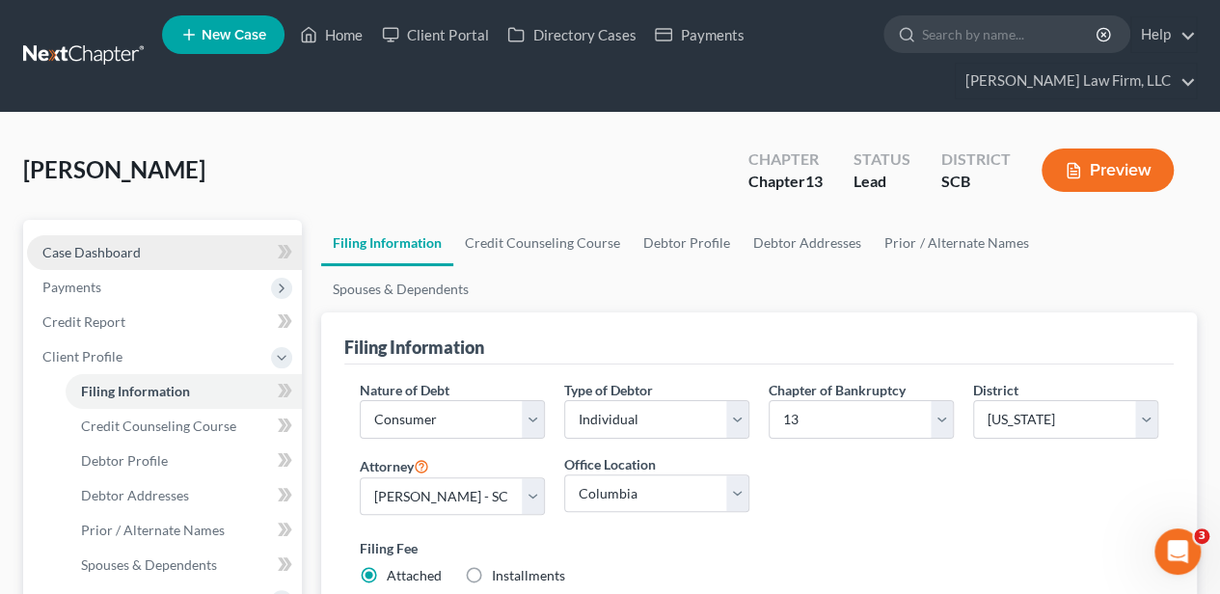
drag, startPoint x: 121, startPoint y: 246, endPoint x: 204, endPoint y: 262, distance: 85.5
click at [121, 246] on span "Case Dashboard" at bounding box center [91, 252] width 98 height 16
select select "3"
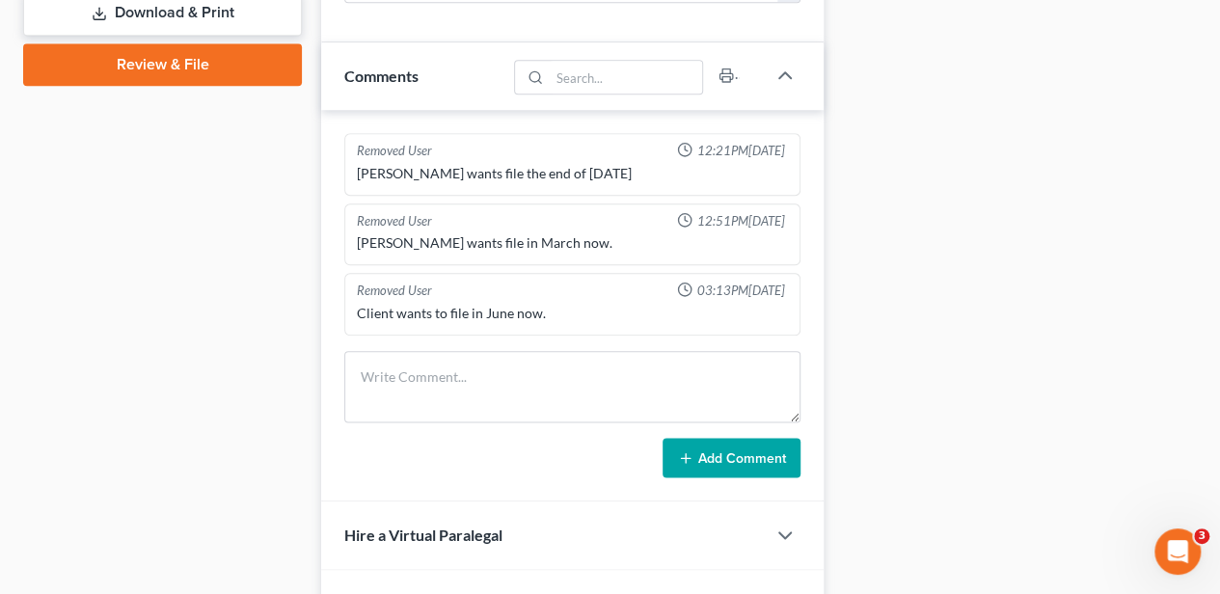
scroll to position [1028, 0]
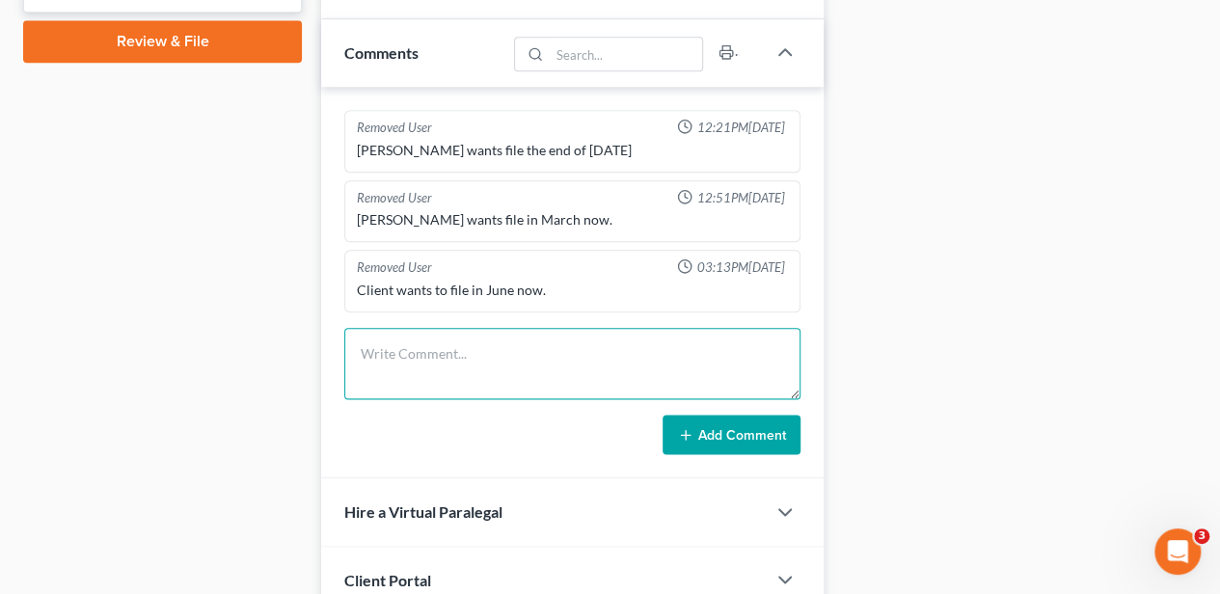
click at [406, 365] on textarea at bounding box center [572, 363] width 456 height 71
type textarea "10 day letter sent [DATE]"
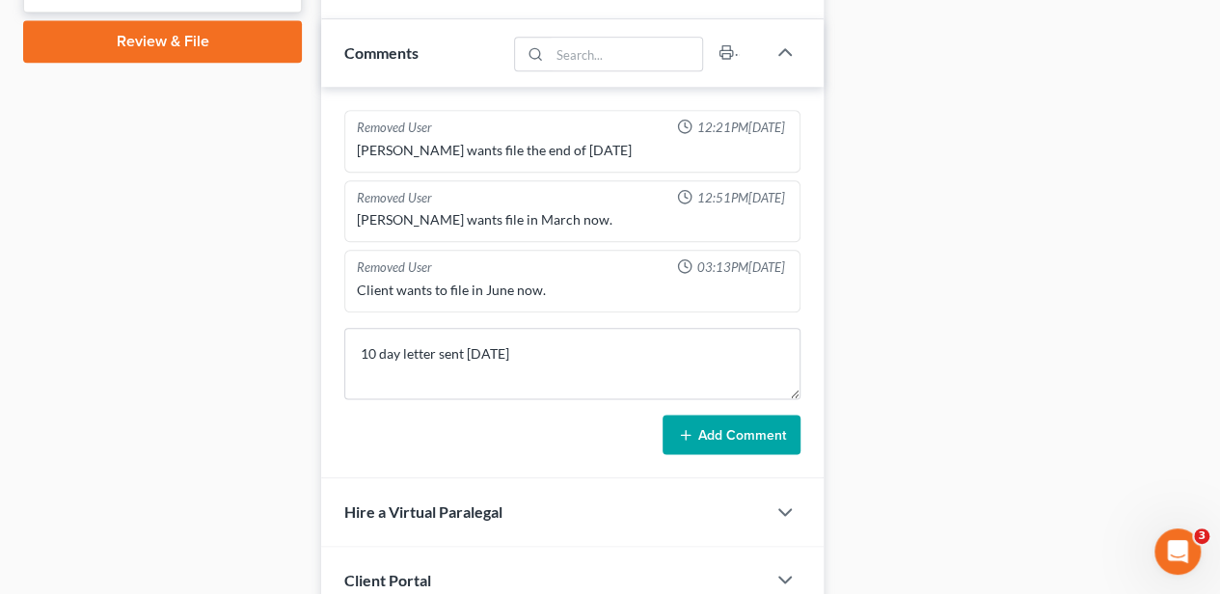
click at [677, 430] on button "Add Comment" at bounding box center [732, 435] width 138 height 41
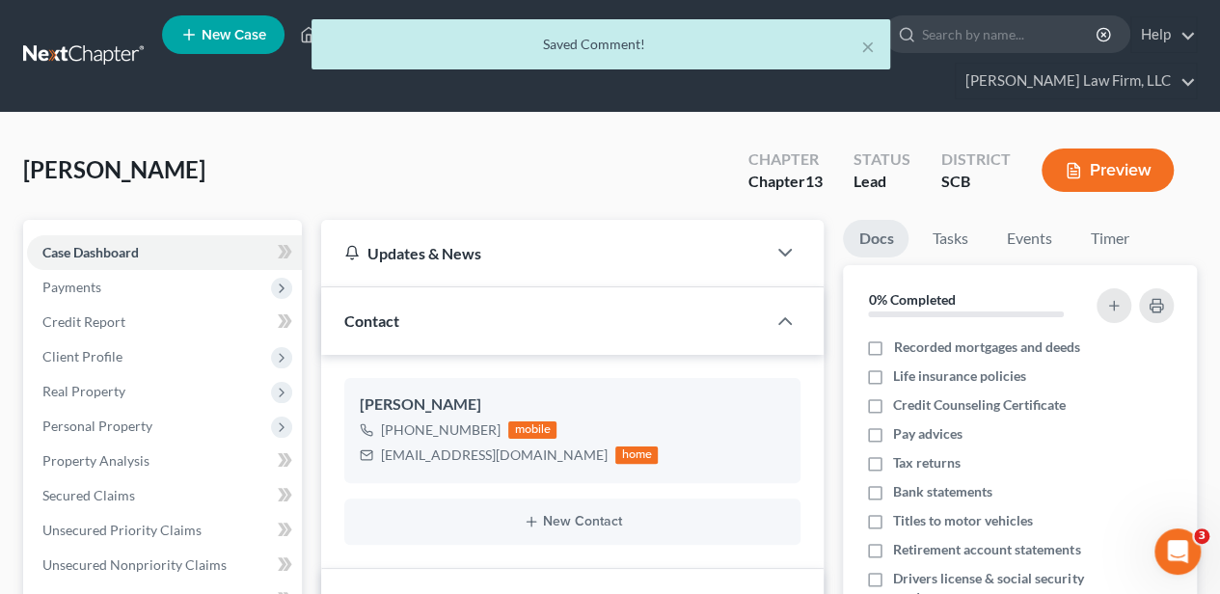
scroll to position [0, 0]
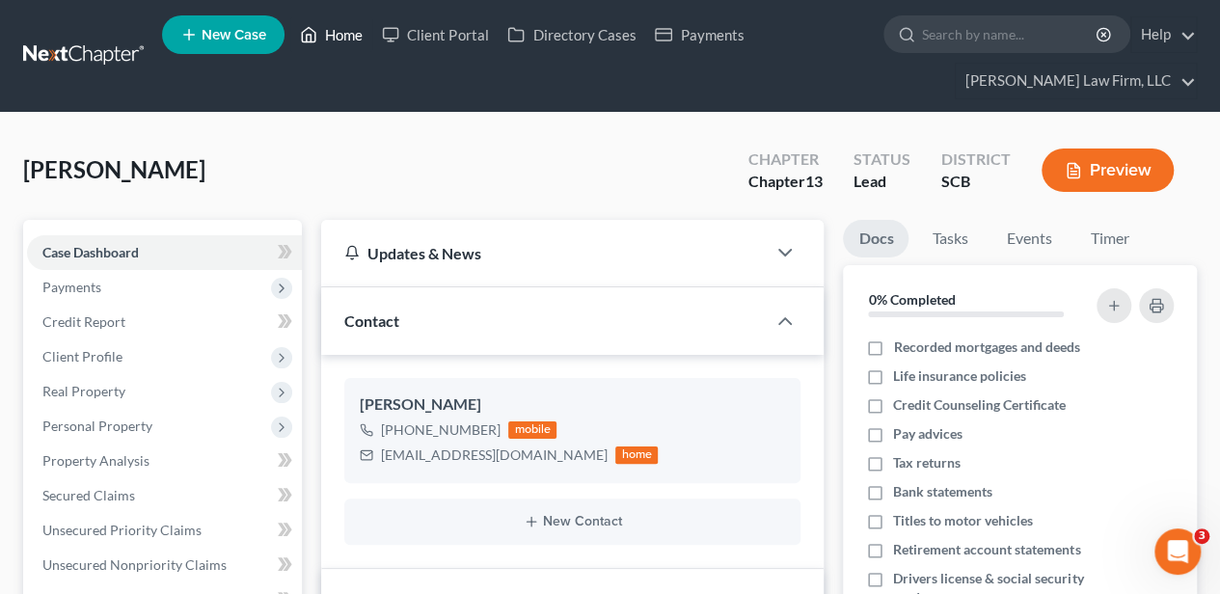
click at [357, 37] on link "Home" at bounding box center [331, 34] width 82 height 35
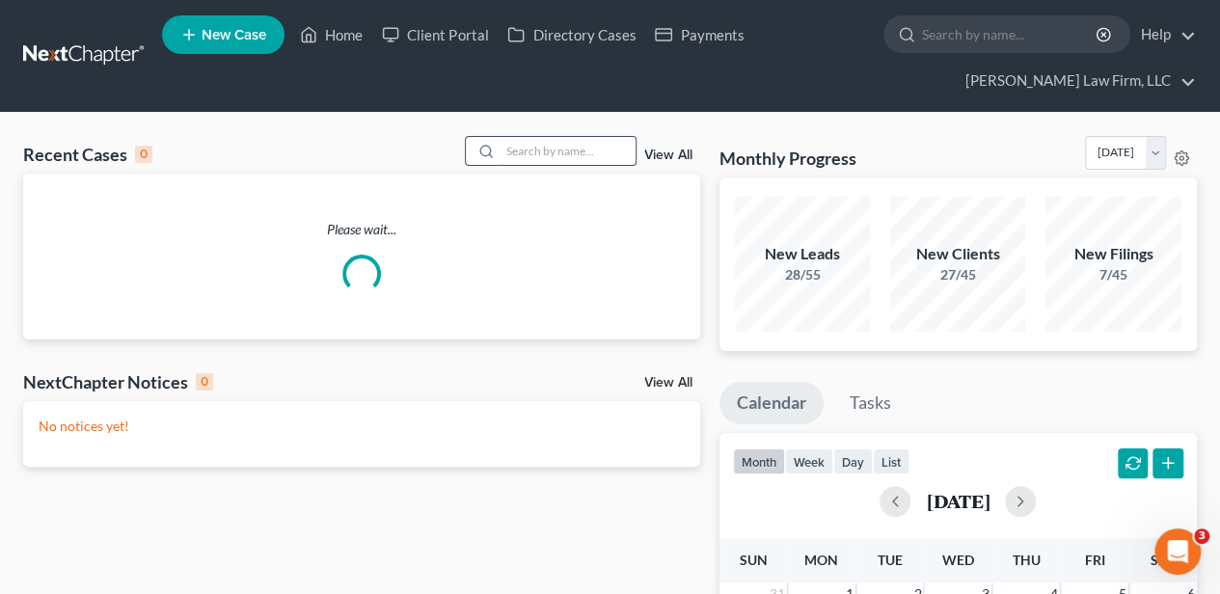
click at [559, 148] on input "search" at bounding box center [568, 151] width 135 height 28
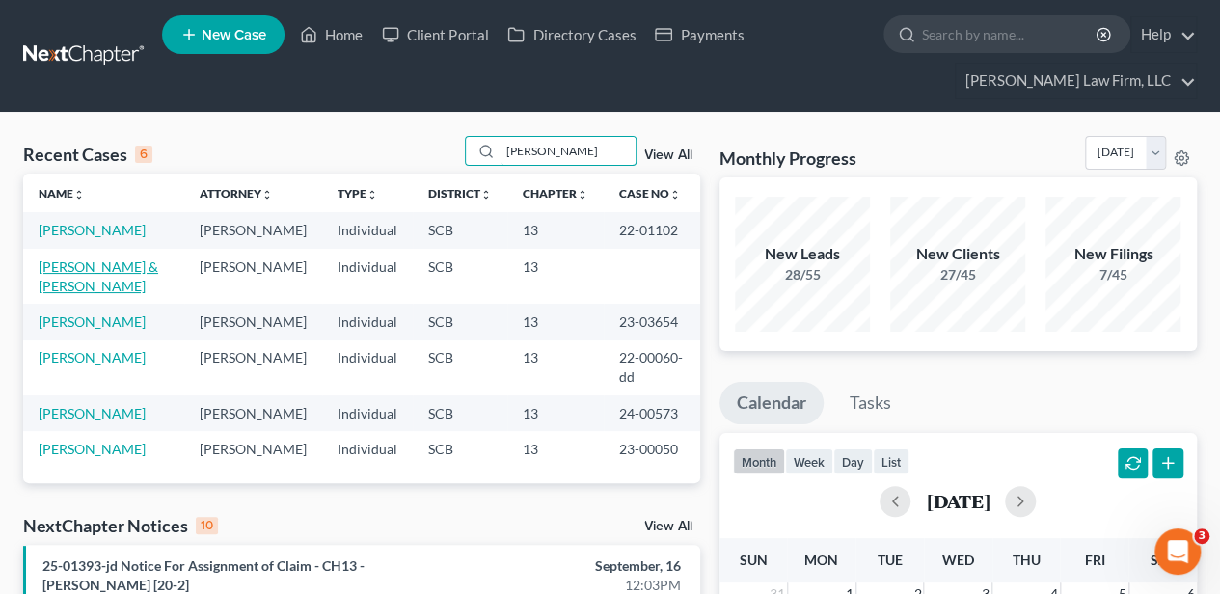
type input "[PERSON_NAME]"
click at [68, 284] on link "[PERSON_NAME] & [PERSON_NAME]" at bounding box center [99, 276] width 120 height 36
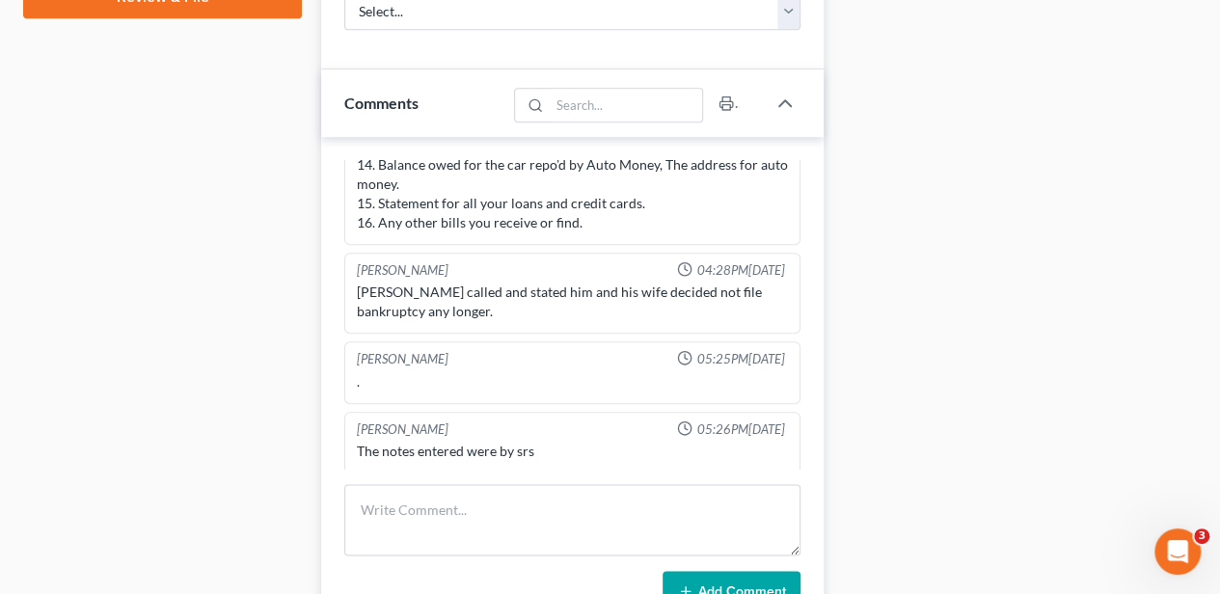
scroll to position [1093, 0]
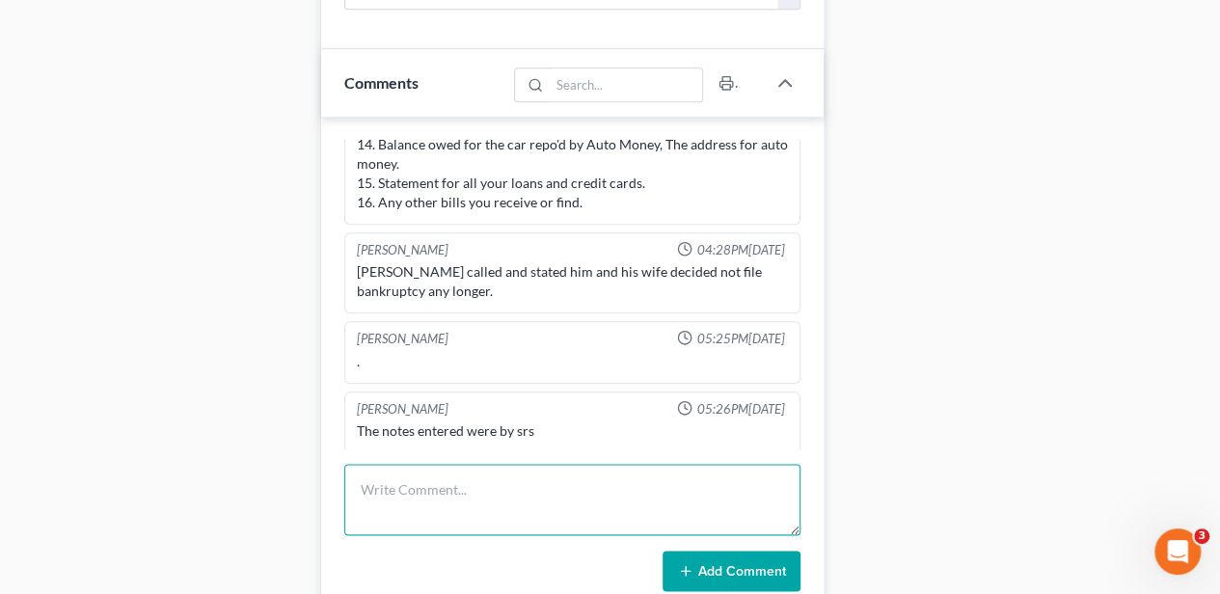
drag, startPoint x: 377, startPoint y: 485, endPoint x: 368, endPoint y: 478, distance: 11.0
click at [377, 485] on textarea at bounding box center [572, 499] width 456 height 71
type textarea "w/d ltr sent [DATE]"
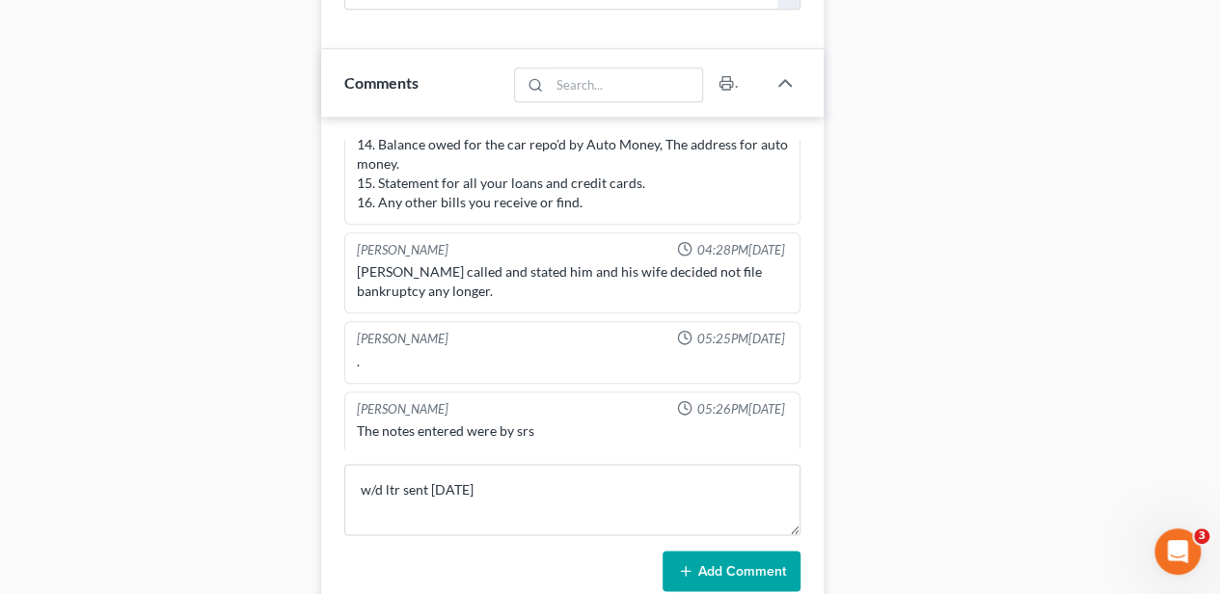
click at [789, 569] on button "Add Comment" at bounding box center [732, 571] width 138 height 41
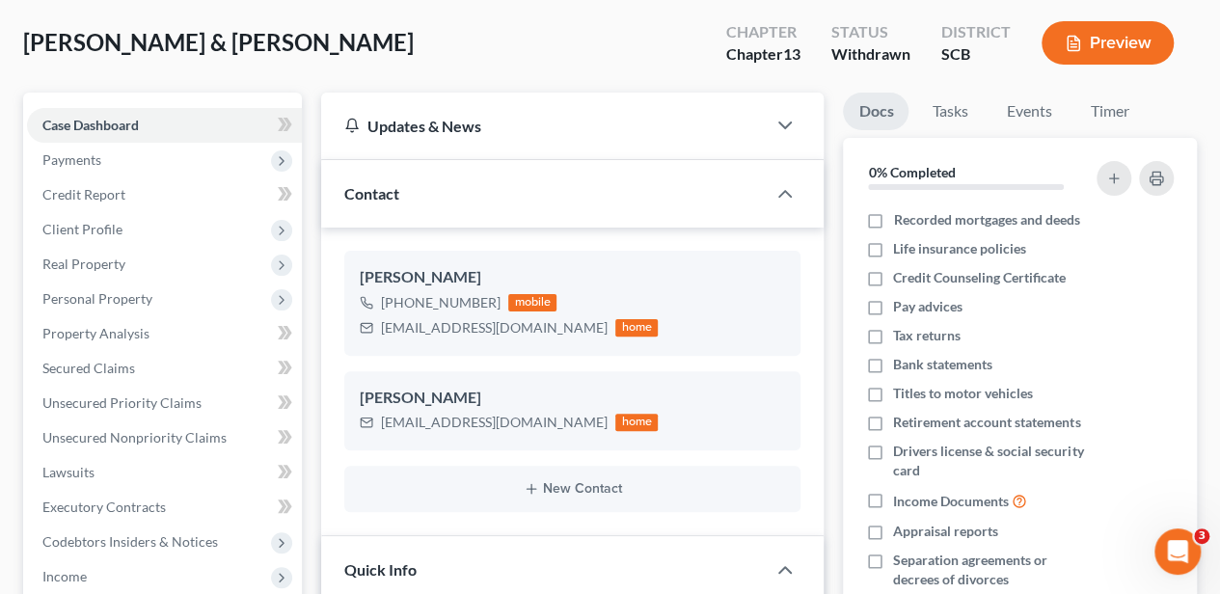
scroll to position [0, 0]
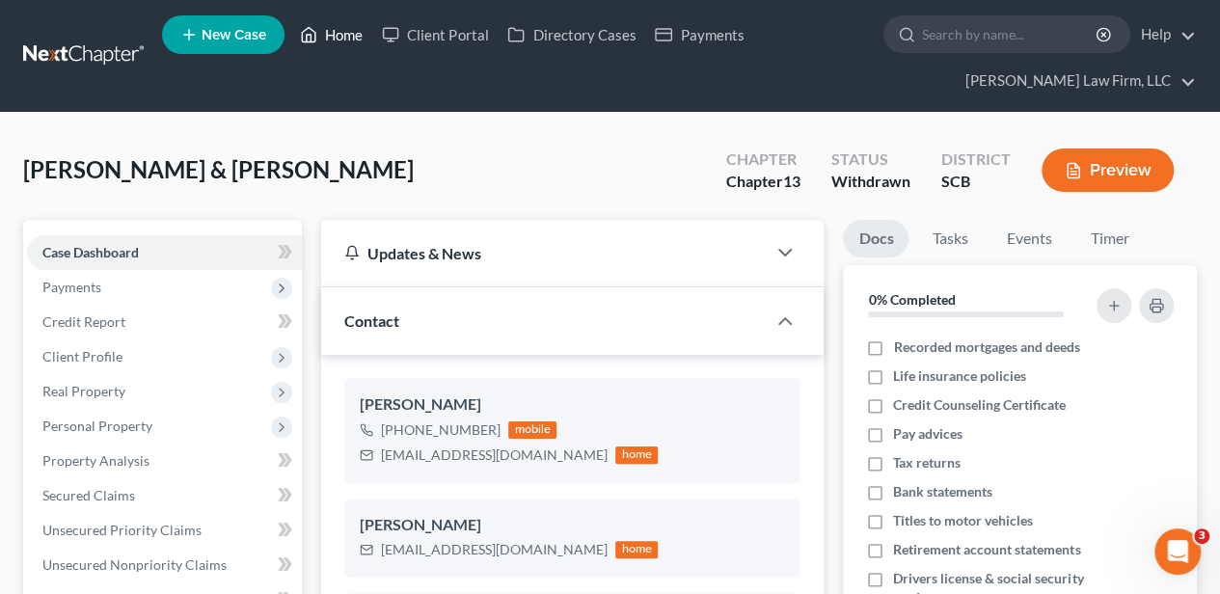
click at [339, 39] on link "Home" at bounding box center [331, 34] width 82 height 35
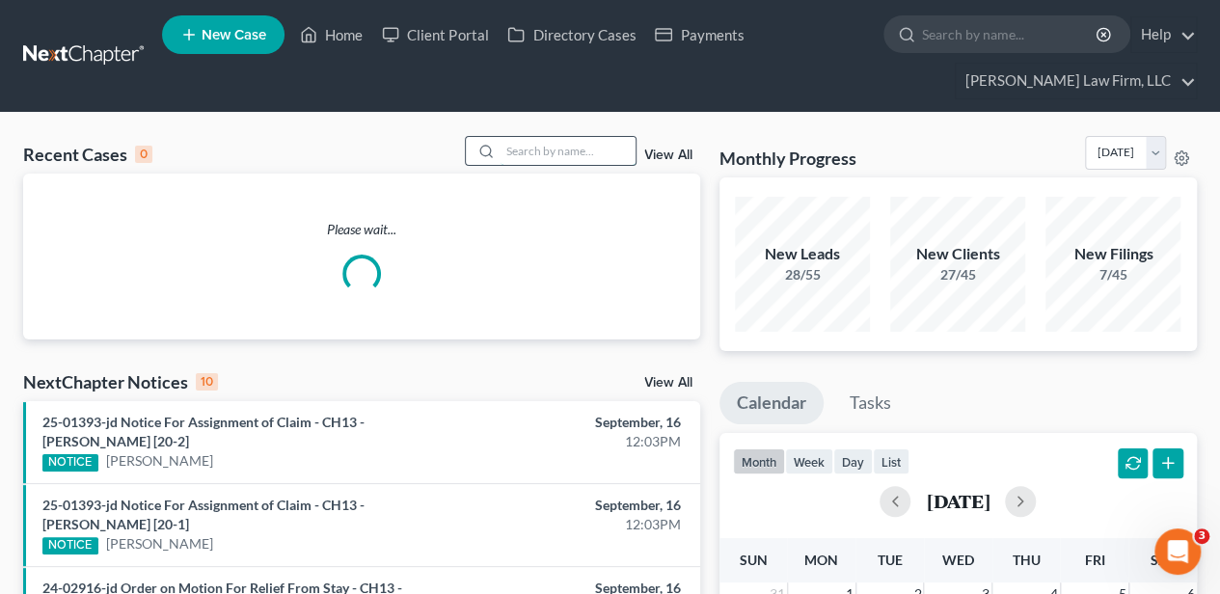
click at [534, 147] on input "search" at bounding box center [568, 151] width 135 height 28
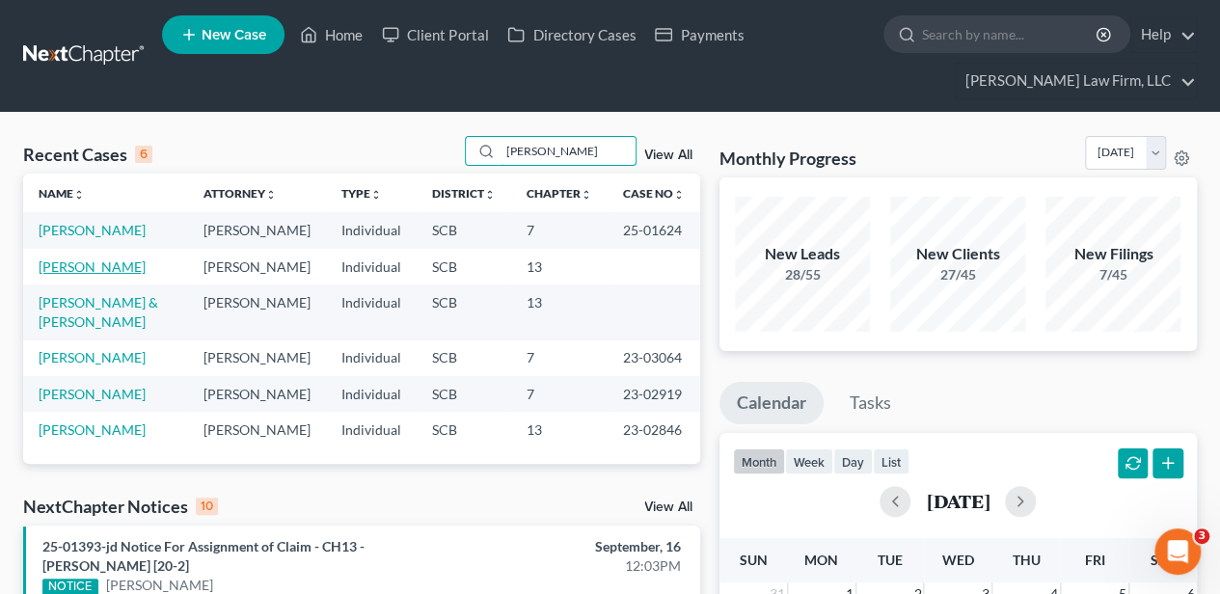
type input "[PERSON_NAME]"
click at [81, 275] on link "[PERSON_NAME]" at bounding box center [92, 266] width 107 height 16
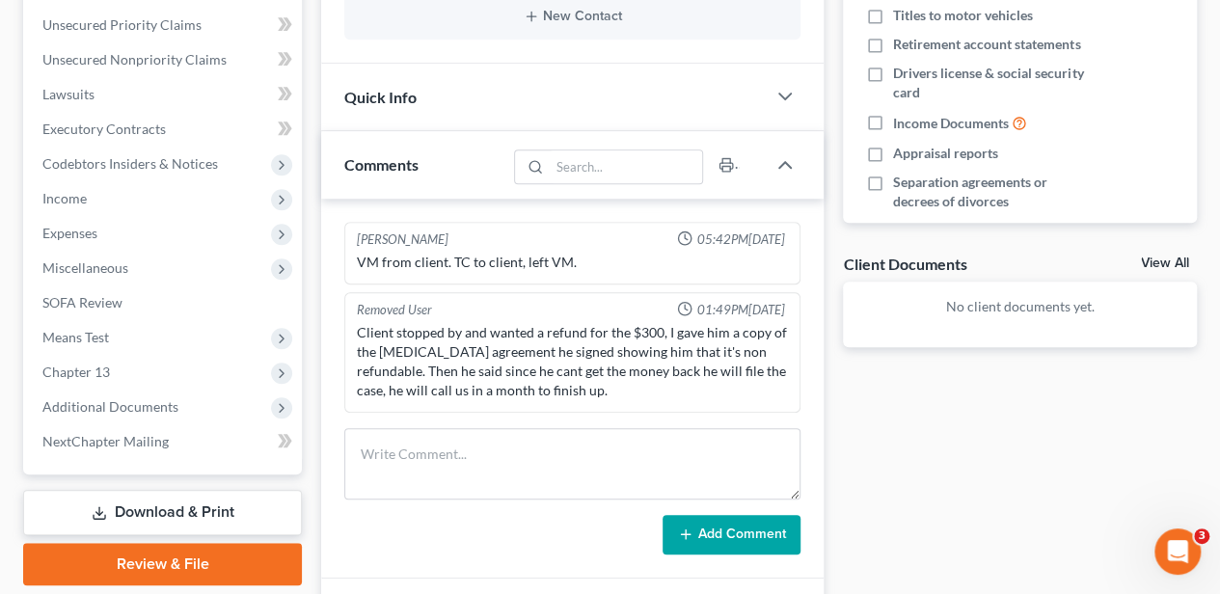
scroll to position [514, 0]
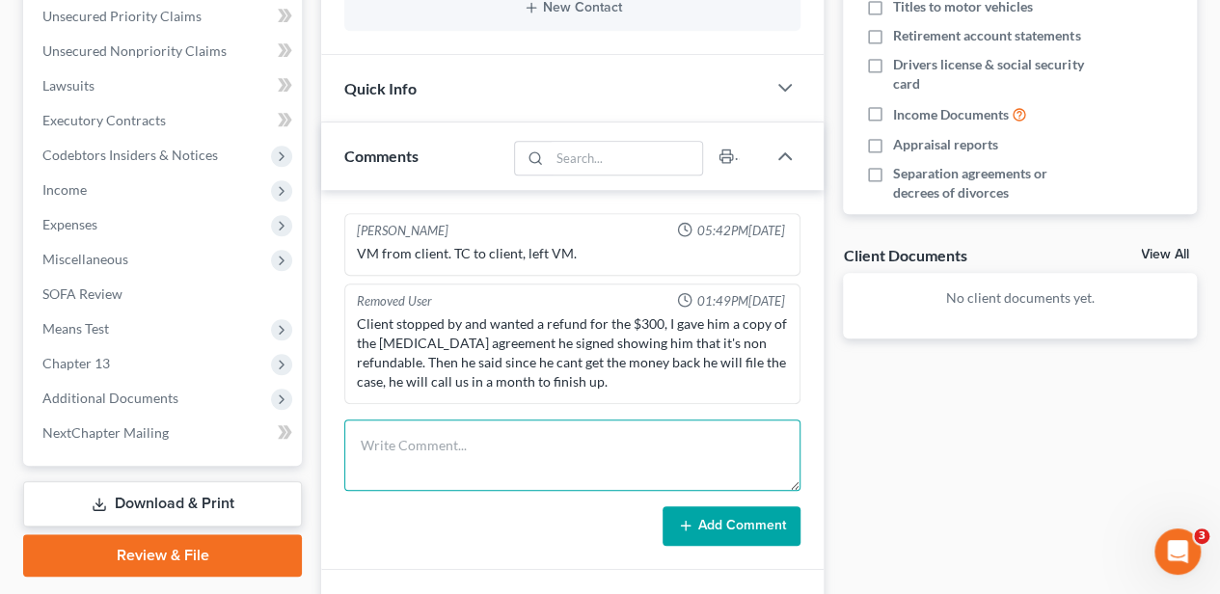
click at [488, 438] on textarea at bounding box center [572, 455] width 456 height 71
type textarea "10 day letter sent [DATE]"
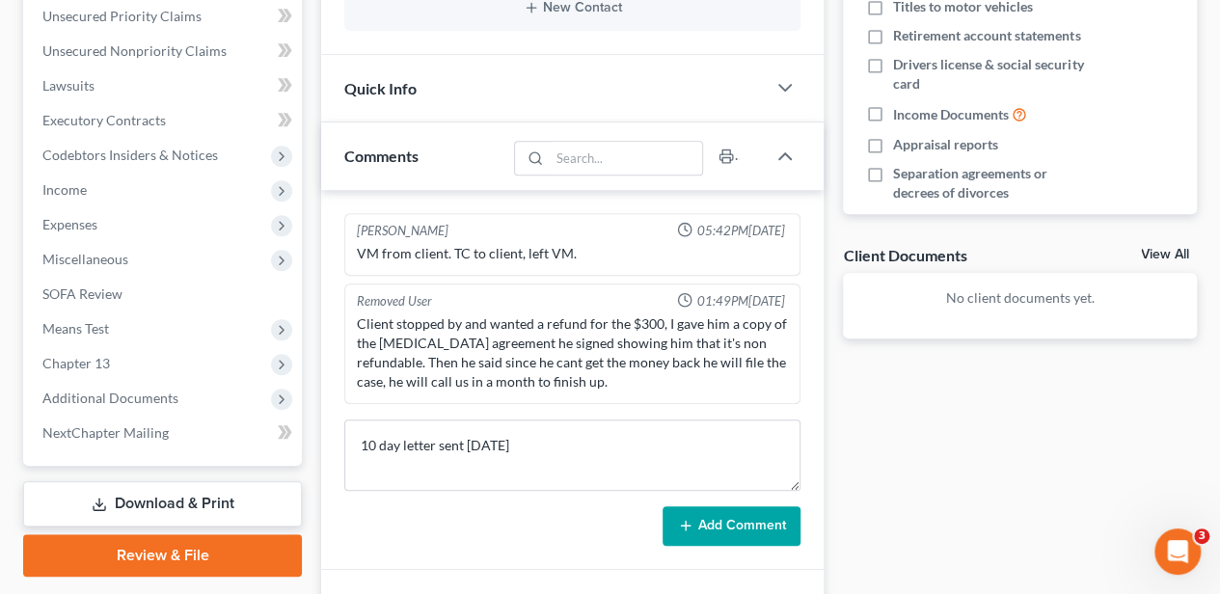
click at [728, 517] on button "Add Comment" at bounding box center [732, 526] width 138 height 41
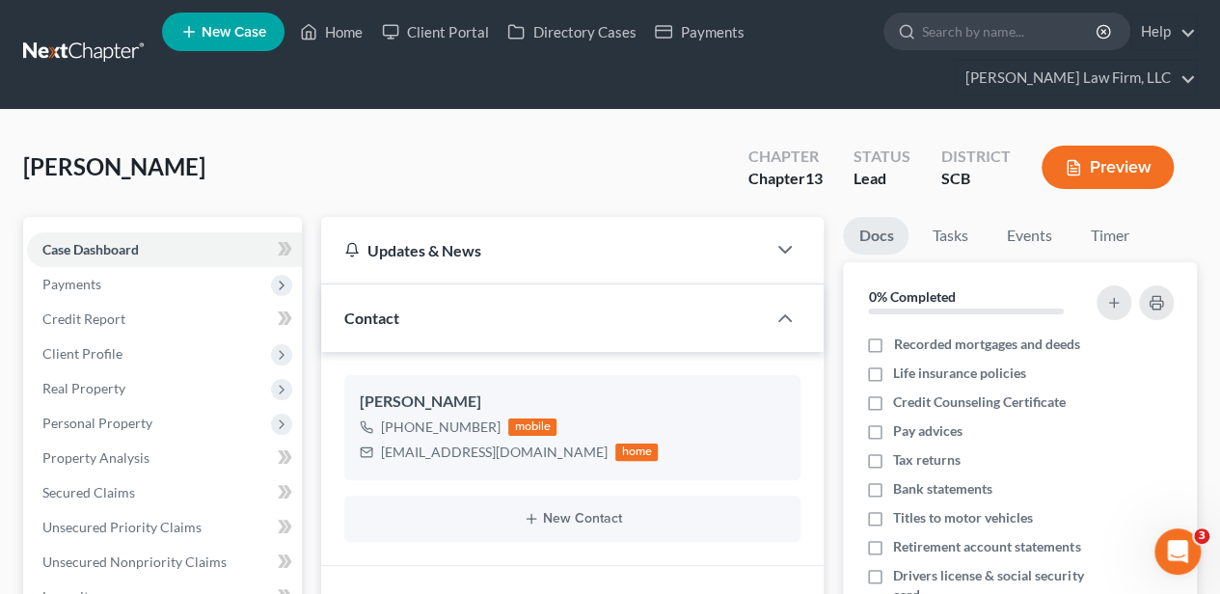
scroll to position [0, 0]
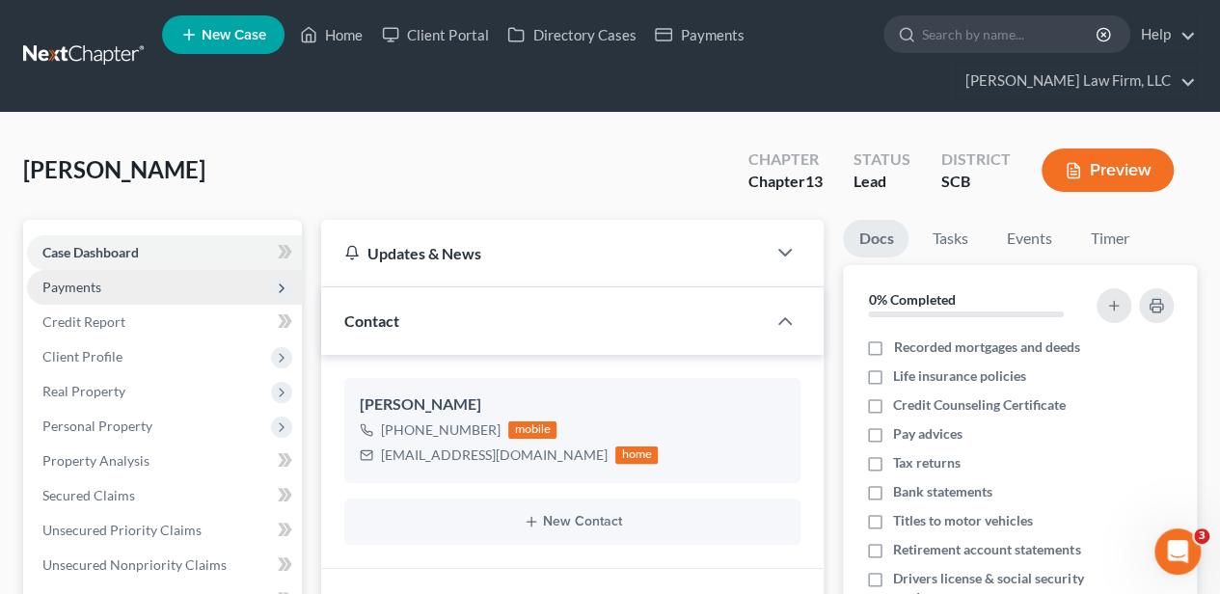
drag, startPoint x: 86, startPoint y: 359, endPoint x: 89, endPoint y: 295, distance: 63.7
click at [86, 359] on span "Client Profile" at bounding box center [82, 356] width 80 height 16
click at [89, 284] on span "Payments" at bounding box center [71, 287] width 59 height 16
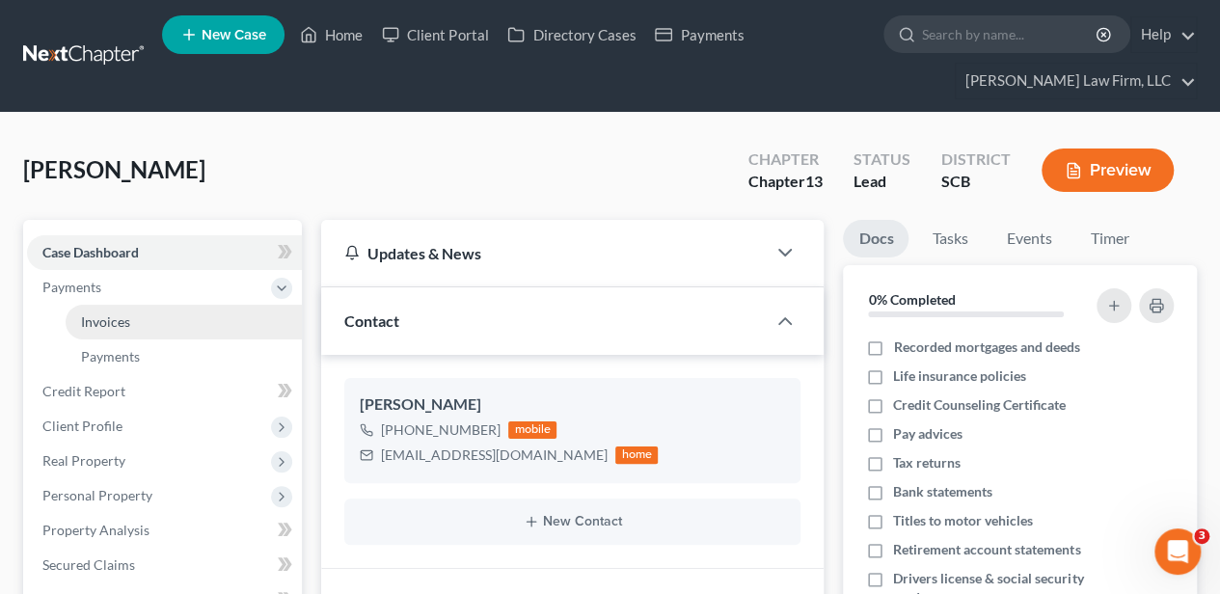
click at [112, 318] on span "Invoices" at bounding box center [105, 321] width 49 height 16
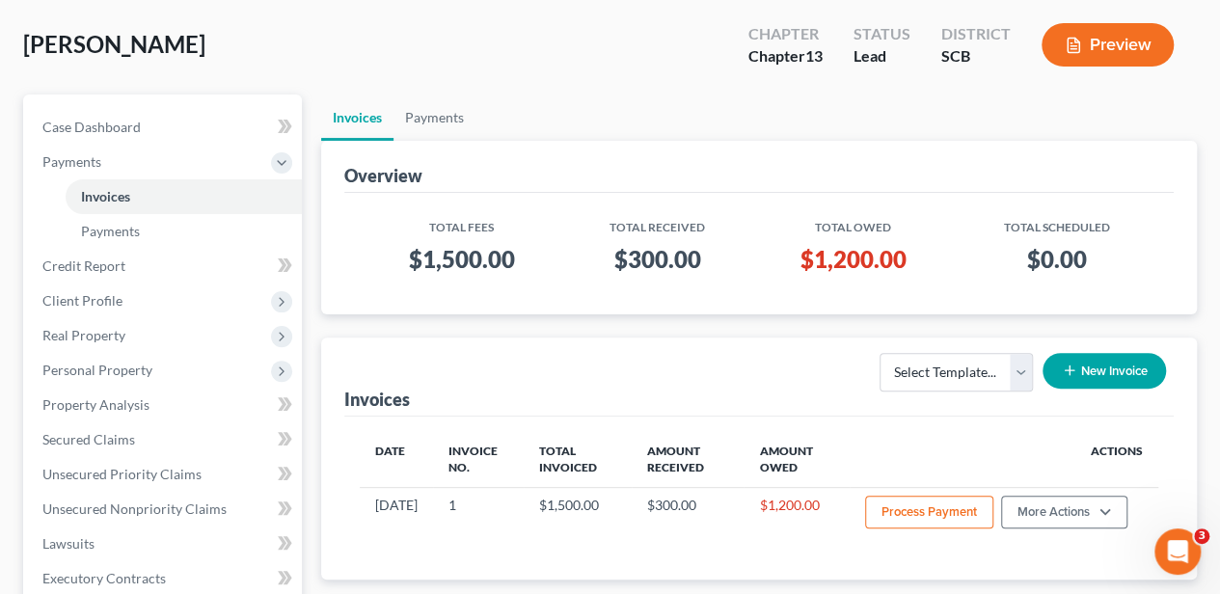
scroll to position [128, 0]
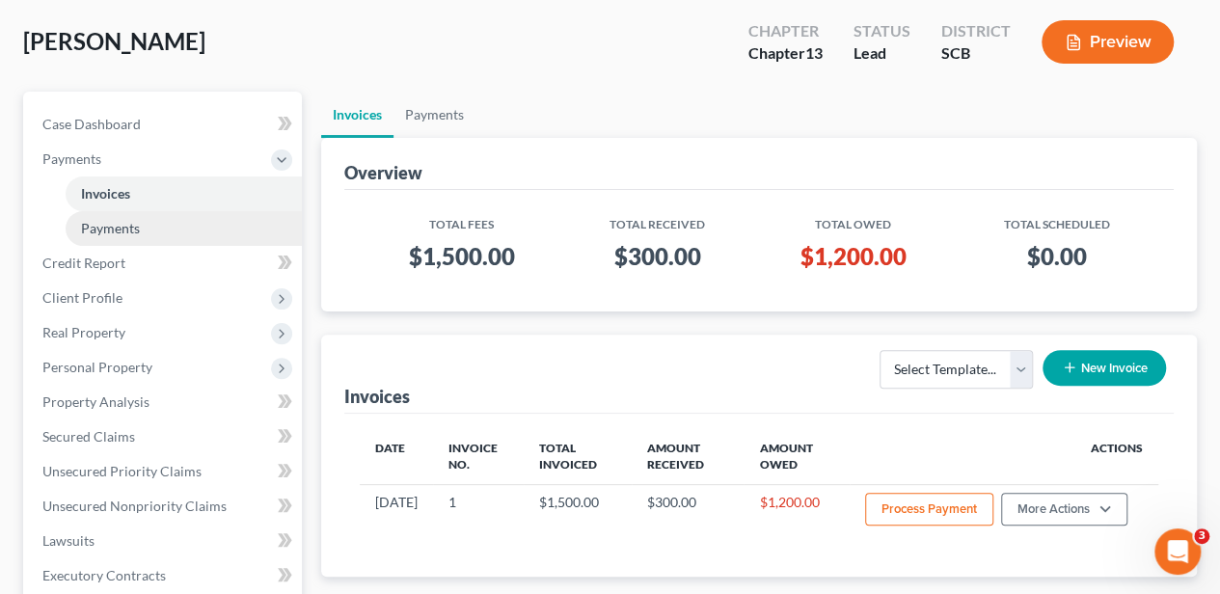
click at [104, 237] on link "Payments" at bounding box center [184, 228] width 236 height 35
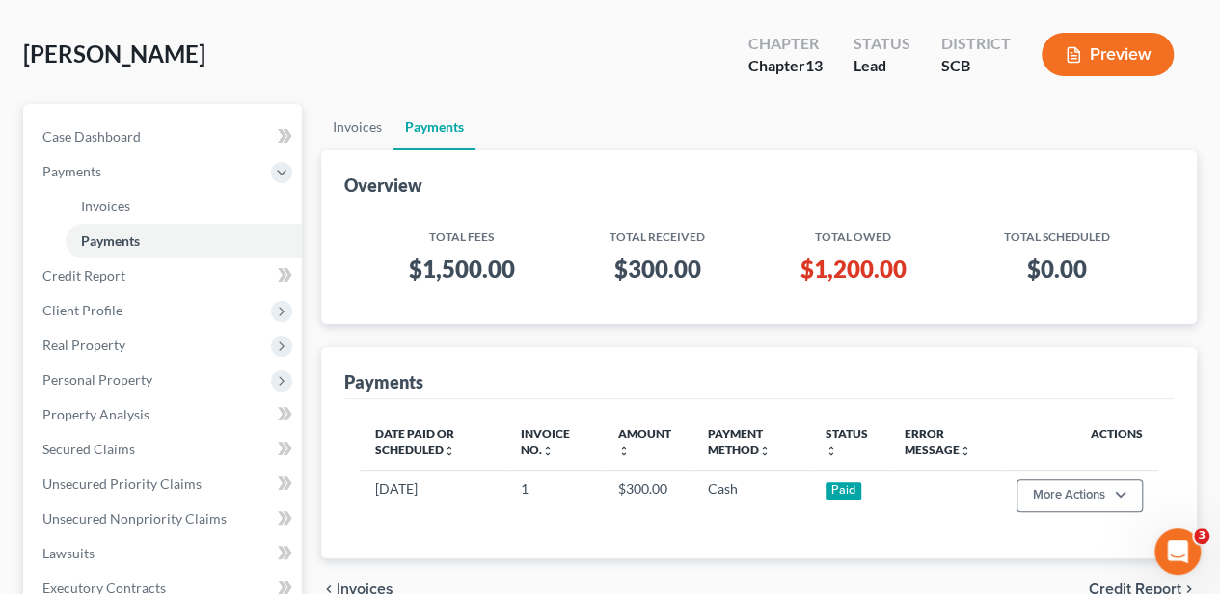
scroll to position [128, 0]
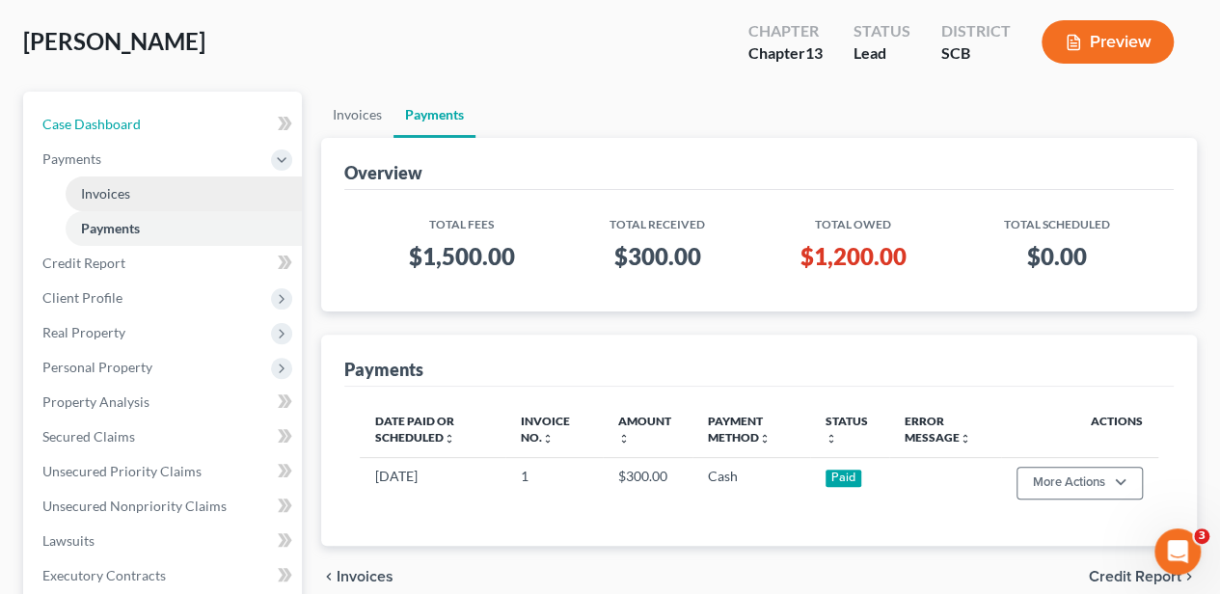
drag, startPoint x: 161, startPoint y: 126, endPoint x: 171, endPoint y: 203, distance: 76.8
click at [161, 126] on link "Case Dashboard" at bounding box center [164, 124] width 275 height 35
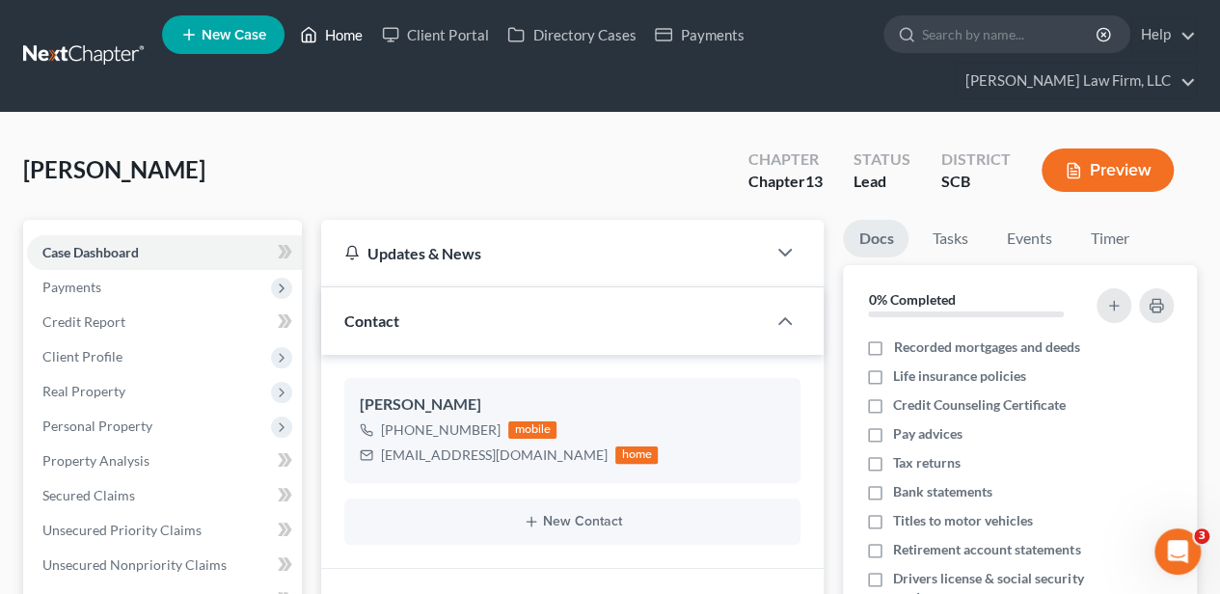
click at [345, 36] on link "Home" at bounding box center [331, 34] width 82 height 35
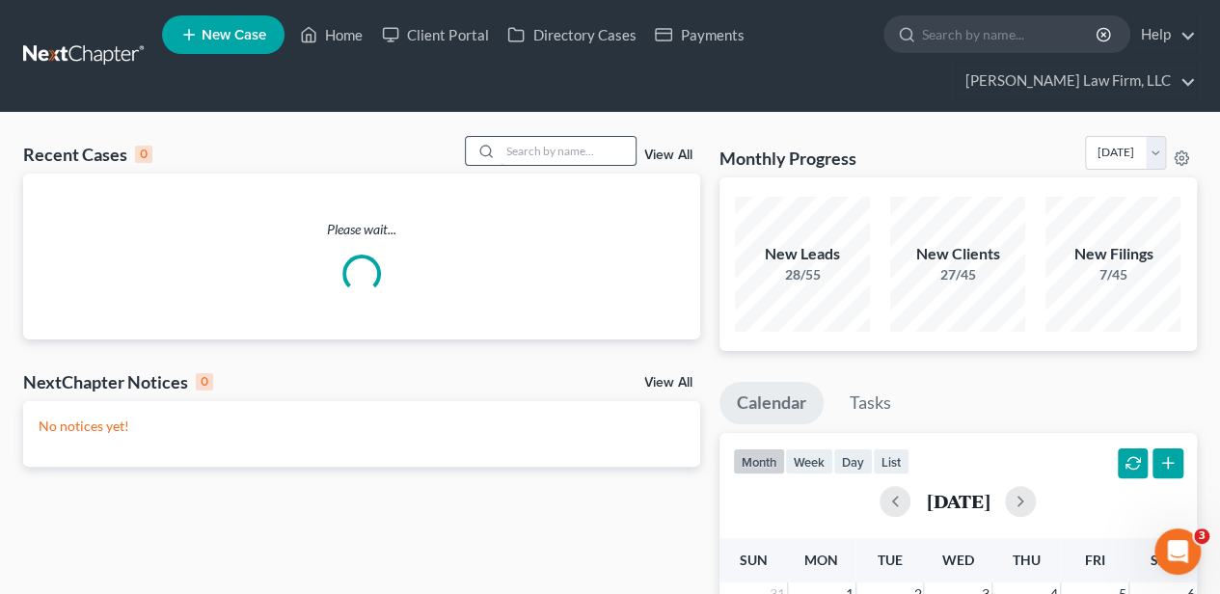
click at [515, 155] on input "search" at bounding box center [568, 151] width 135 height 28
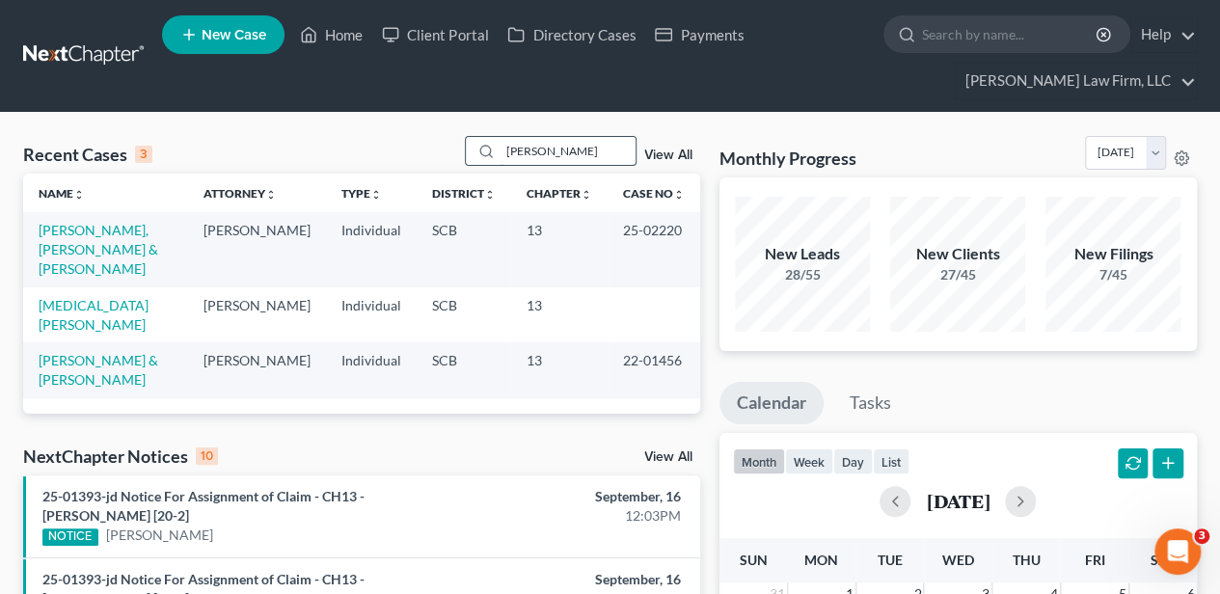
click at [548, 150] on input "[PERSON_NAME]" at bounding box center [568, 151] width 135 height 28
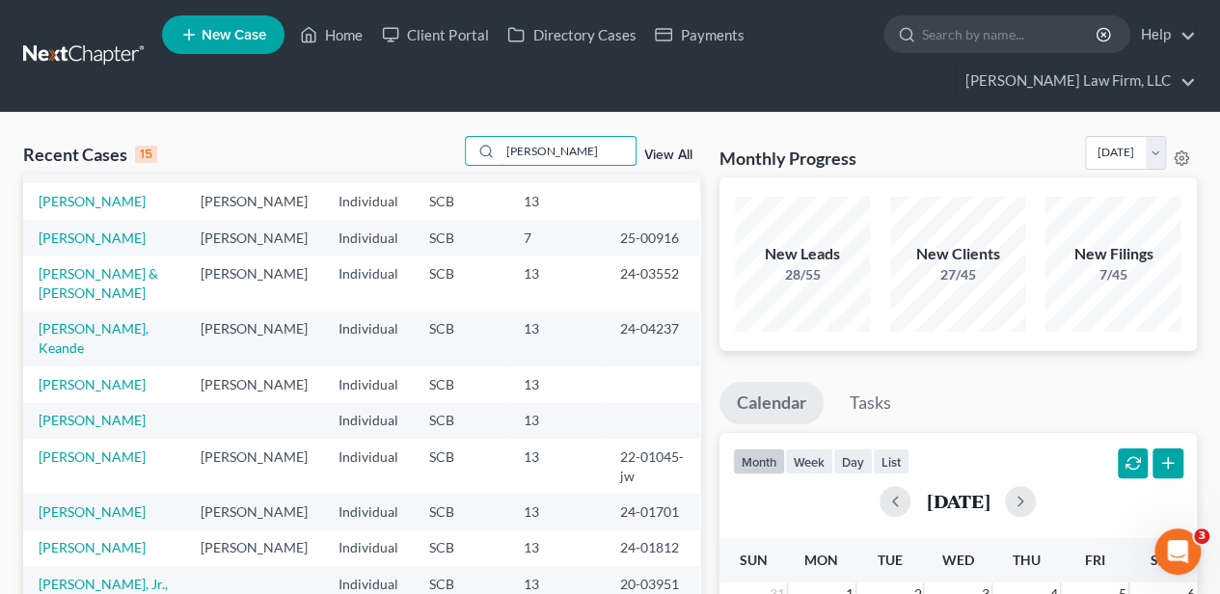
scroll to position [257, 0]
type input "[PERSON_NAME]"
click at [89, 393] on link "[PERSON_NAME]" at bounding box center [92, 384] width 107 height 16
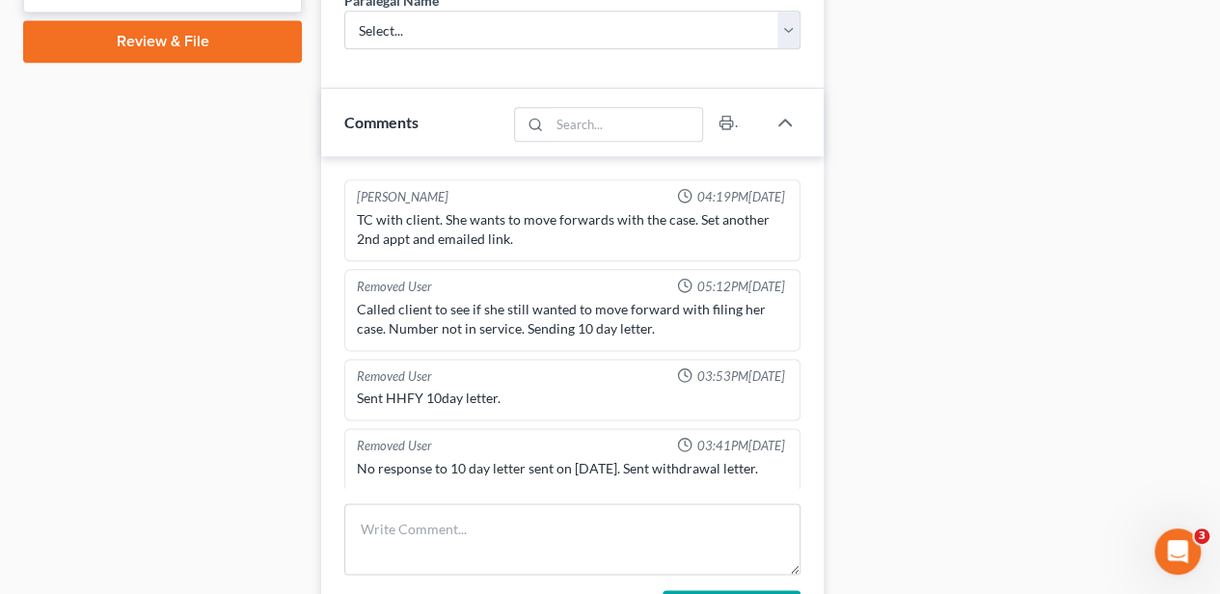
scroll to position [1093, 0]
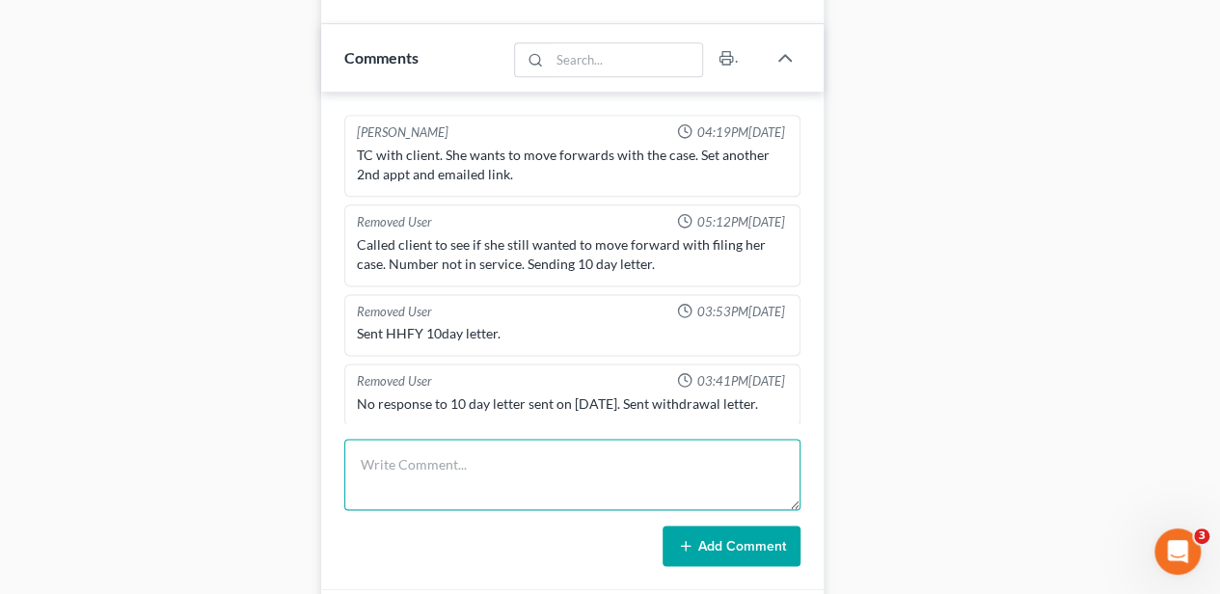
click at [540, 458] on textarea at bounding box center [572, 474] width 456 height 71
type textarea "closed file"
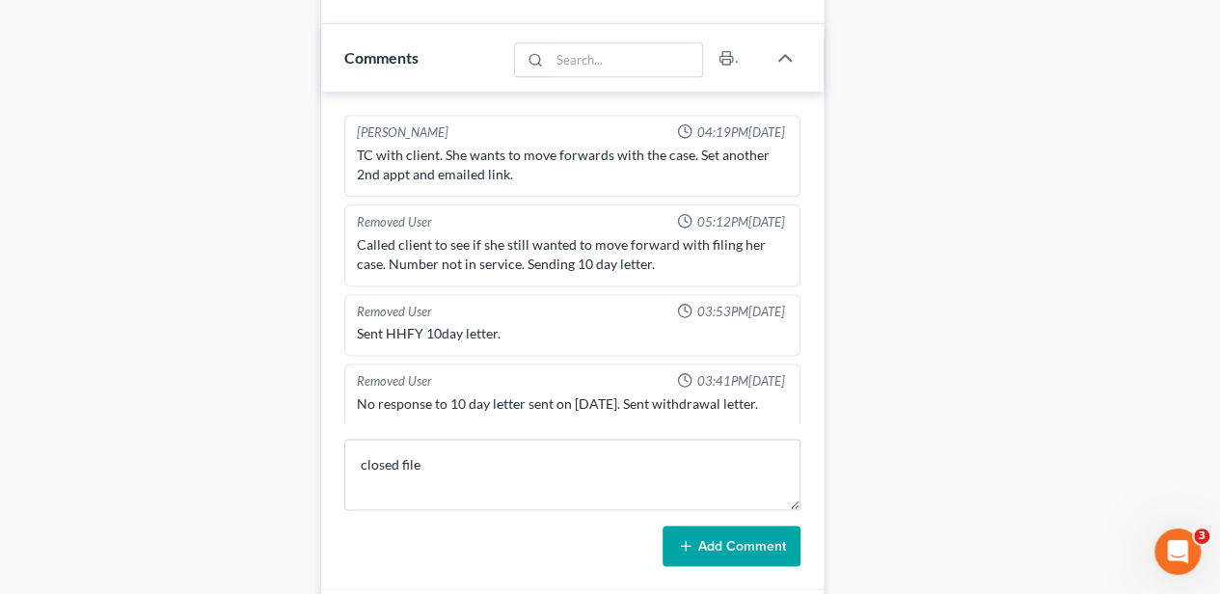
click at [714, 529] on button "Add Comment" at bounding box center [732, 546] width 138 height 41
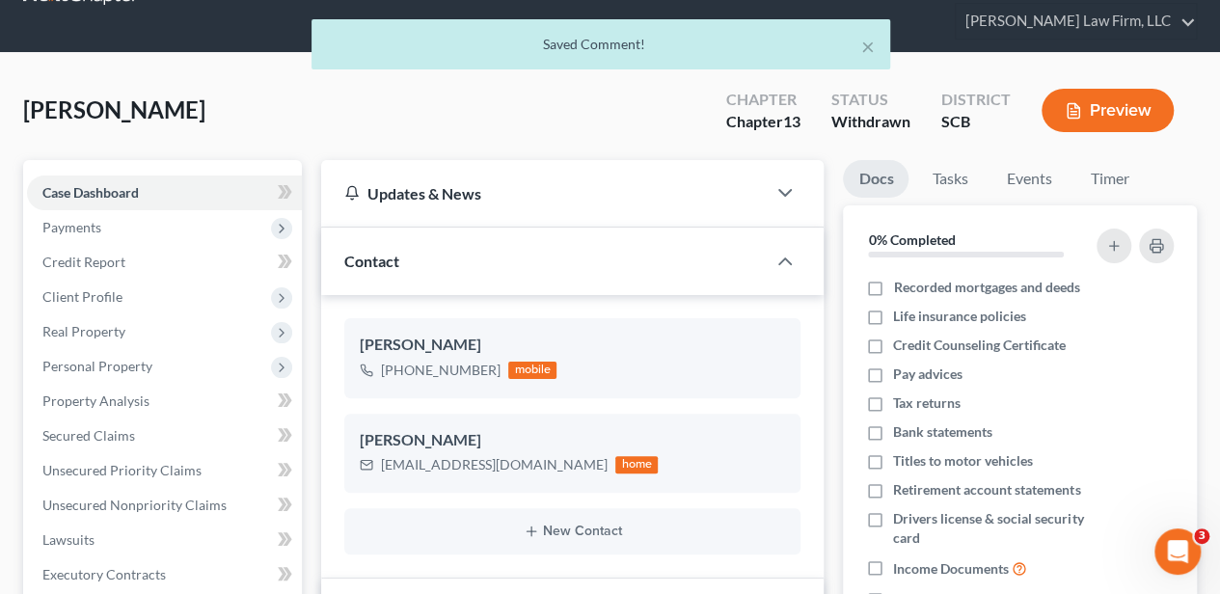
scroll to position [0, 0]
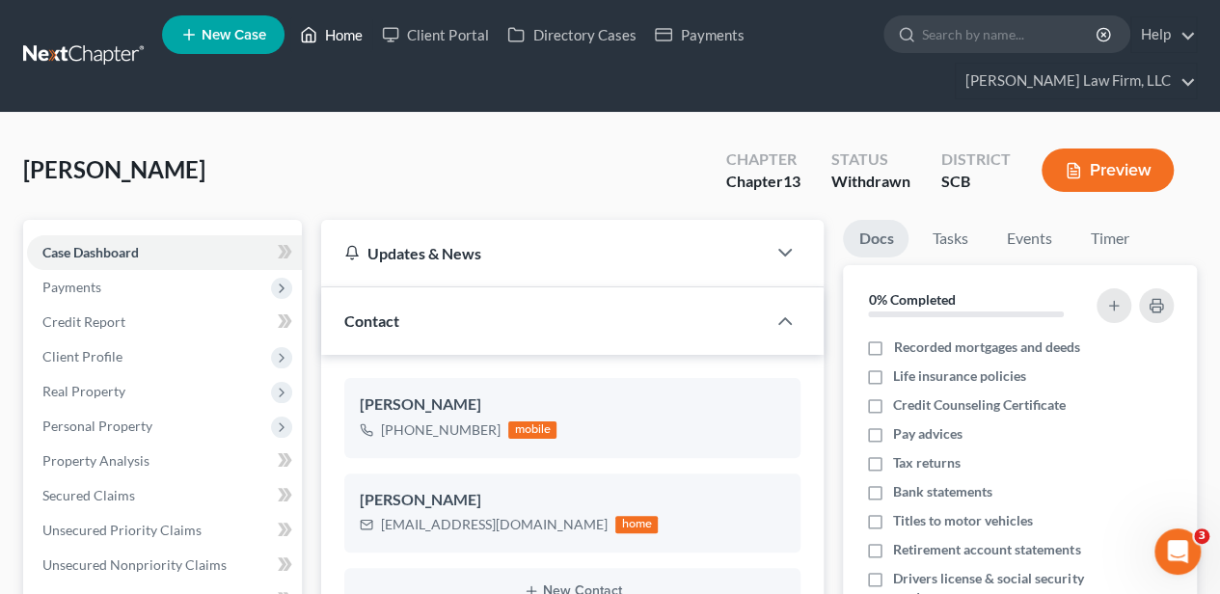
click at [340, 27] on link "Home" at bounding box center [331, 34] width 82 height 35
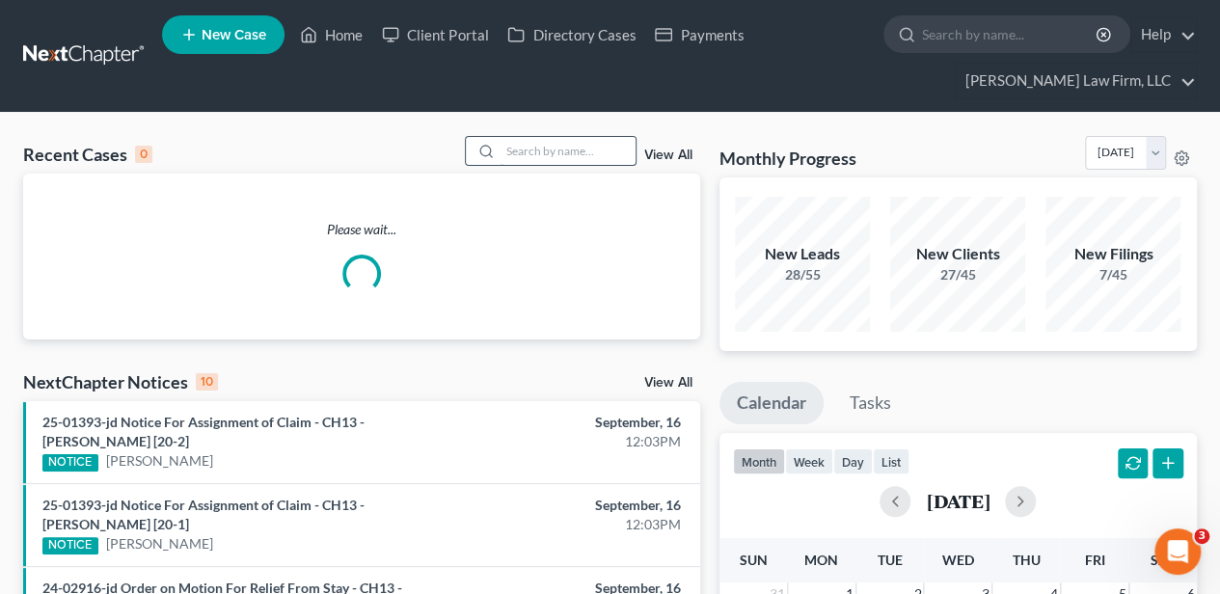
click at [515, 154] on input "search" at bounding box center [568, 151] width 135 height 28
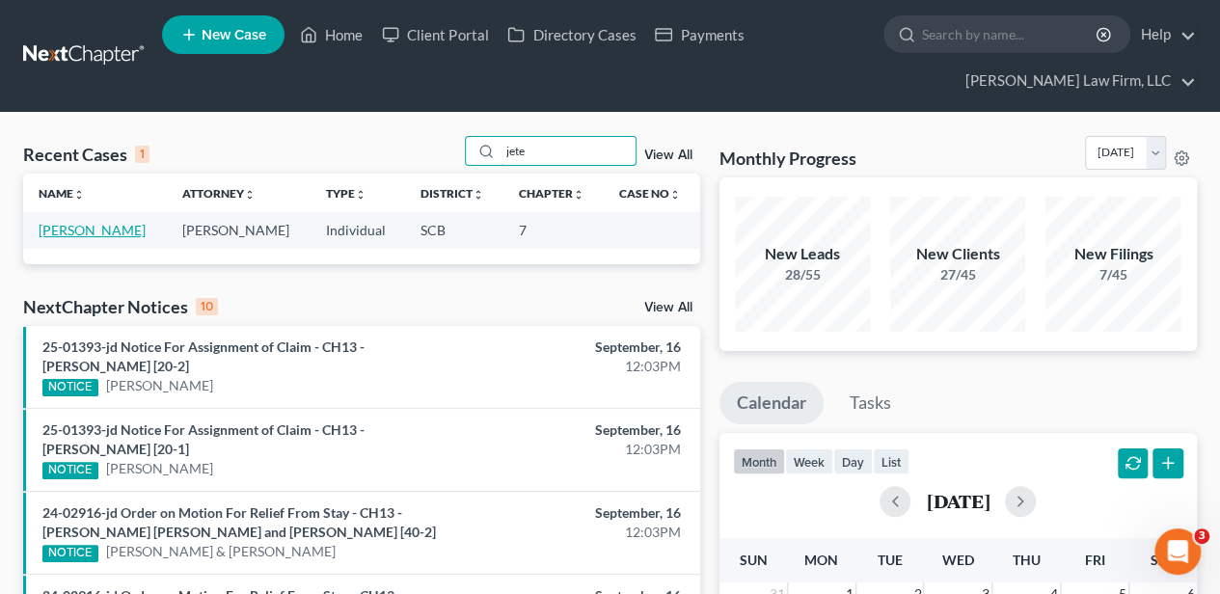
type input "jete"
click at [72, 229] on link "[PERSON_NAME]" at bounding box center [92, 230] width 107 height 16
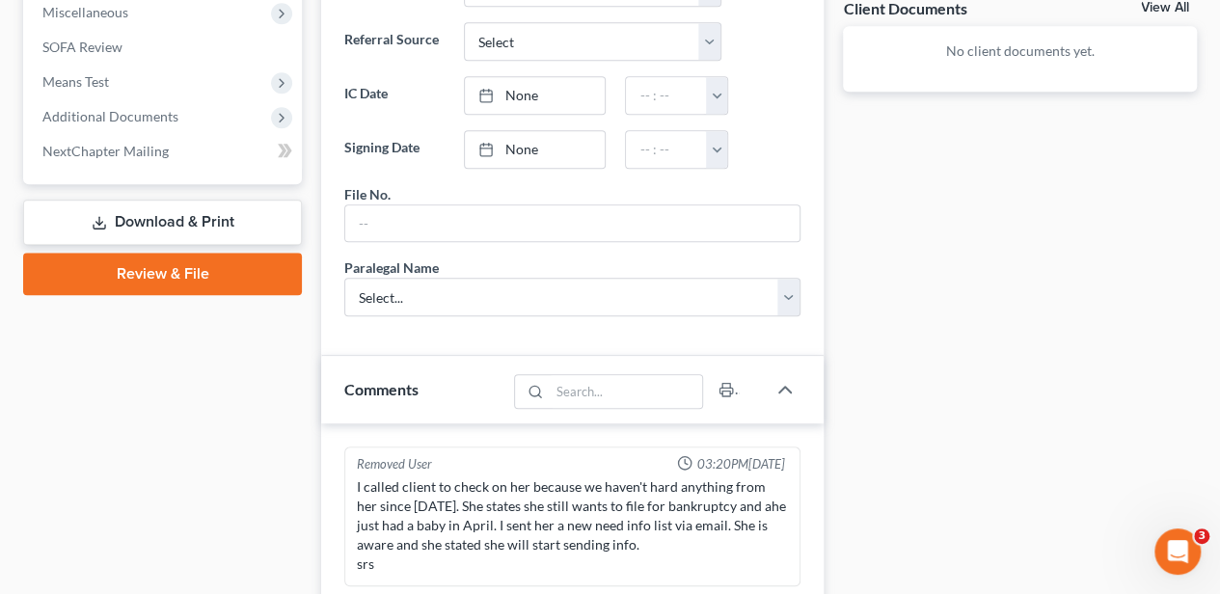
scroll to position [900, 0]
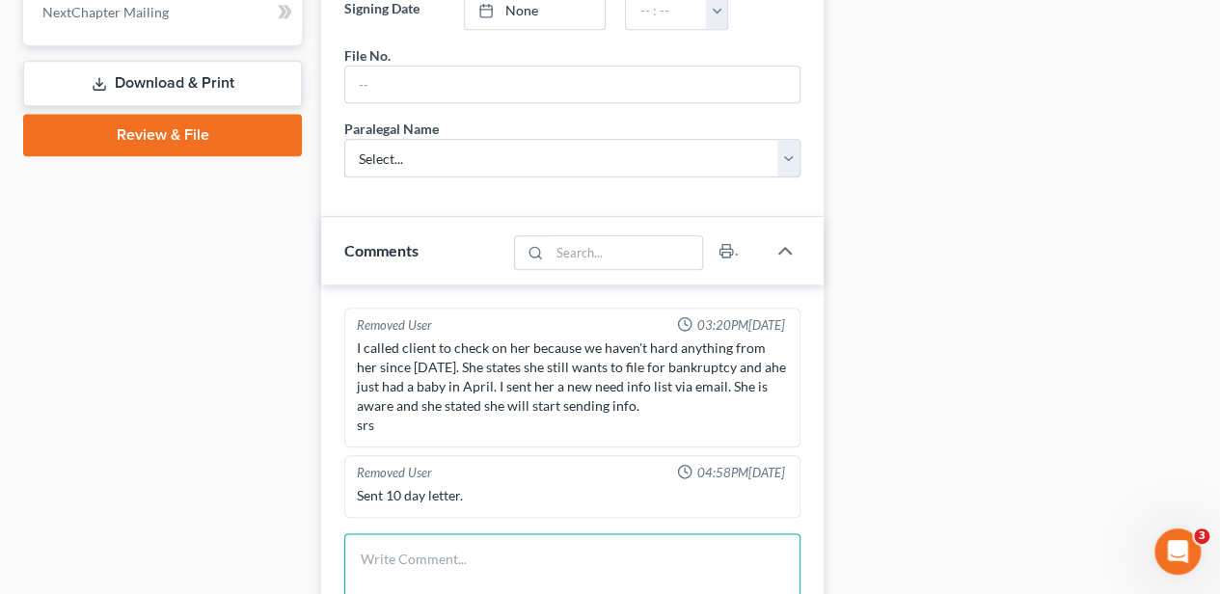
click at [465, 556] on textarea at bounding box center [572, 568] width 456 height 71
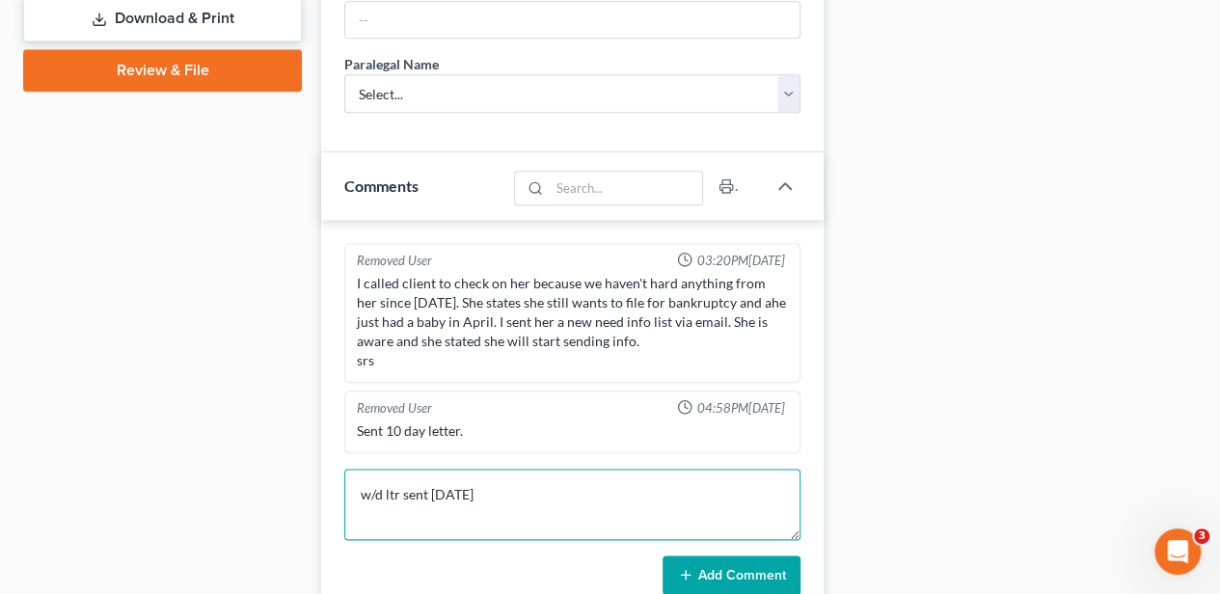
scroll to position [1157, 0]
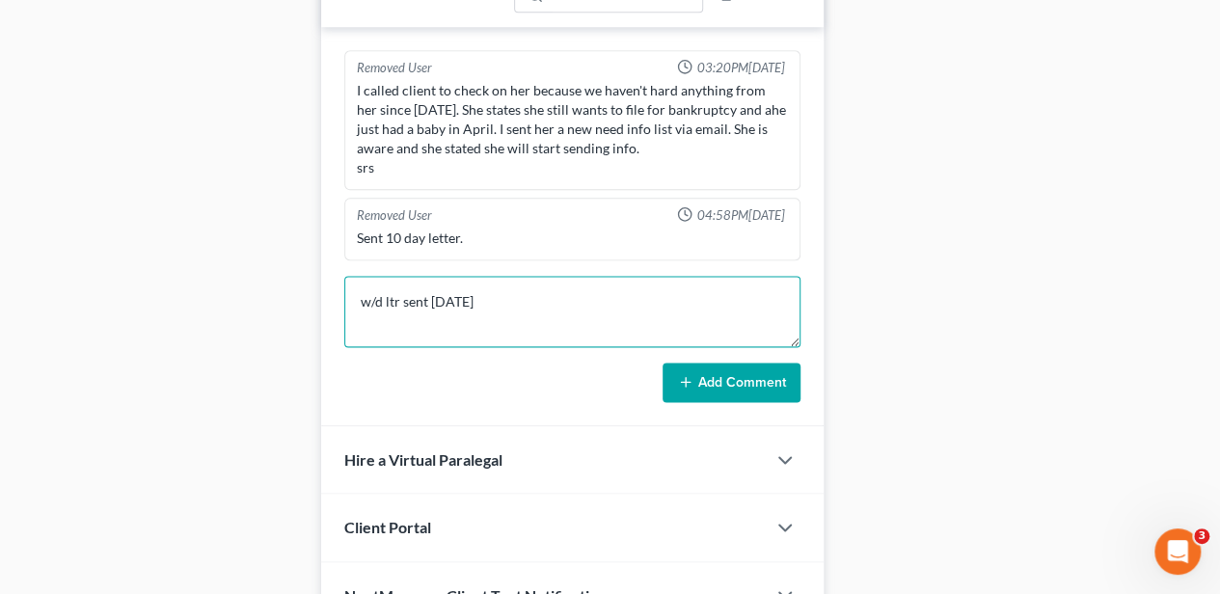
type textarea "w/d ltr sent [DATE]"
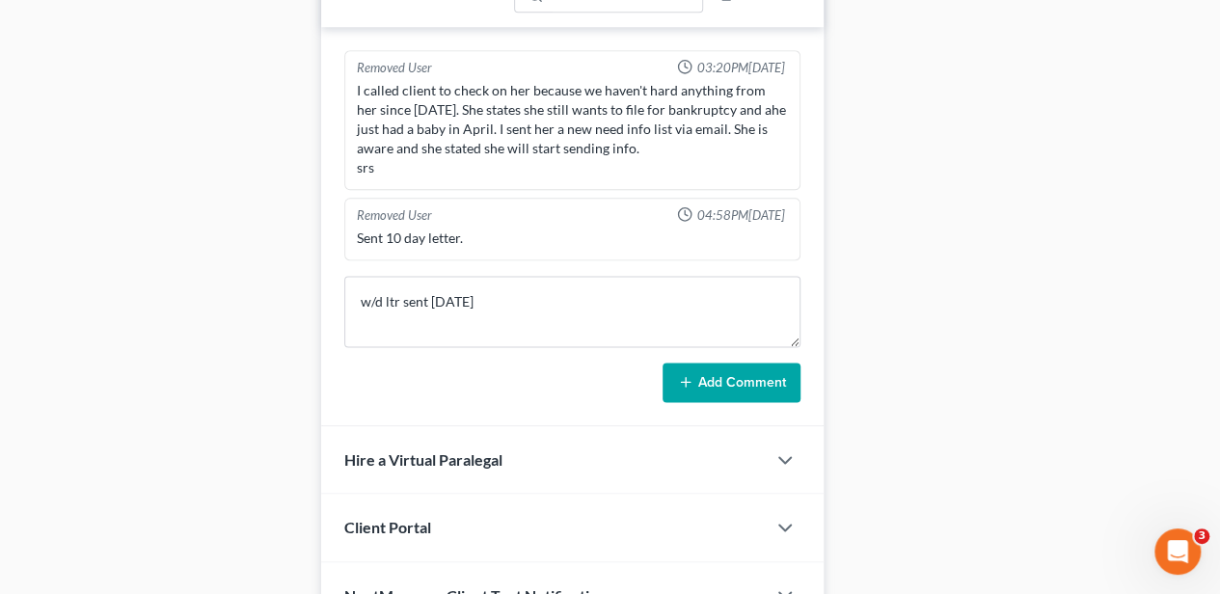
click at [739, 380] on button "Add Comment" at bounding box center [732, 383] width 138 height 41
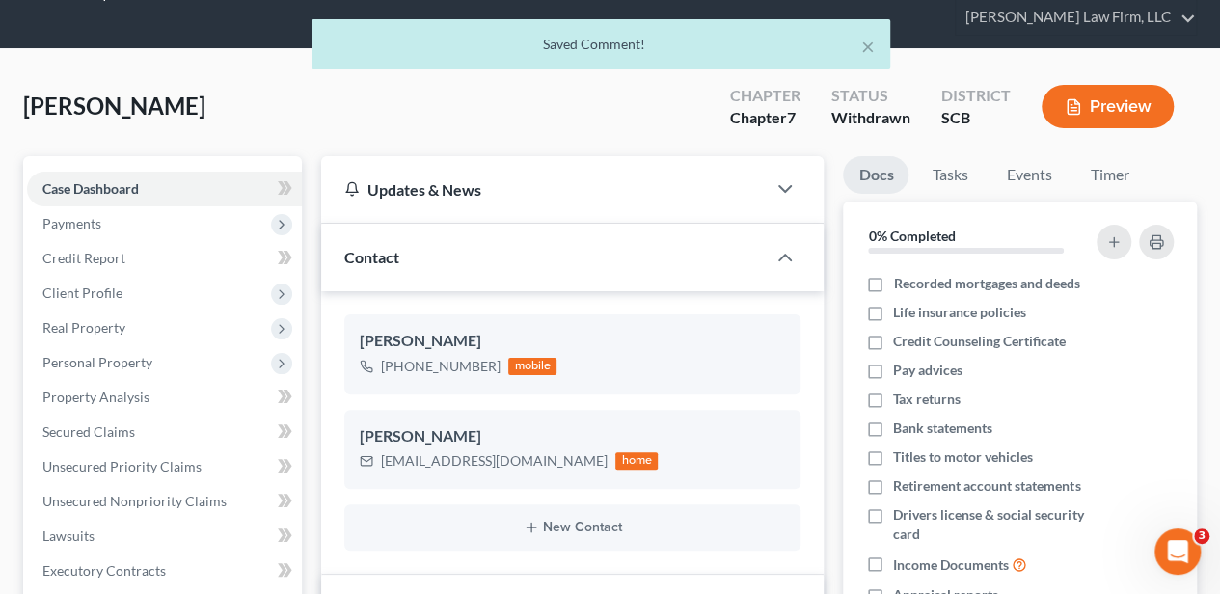
scroll to position [0, 0]
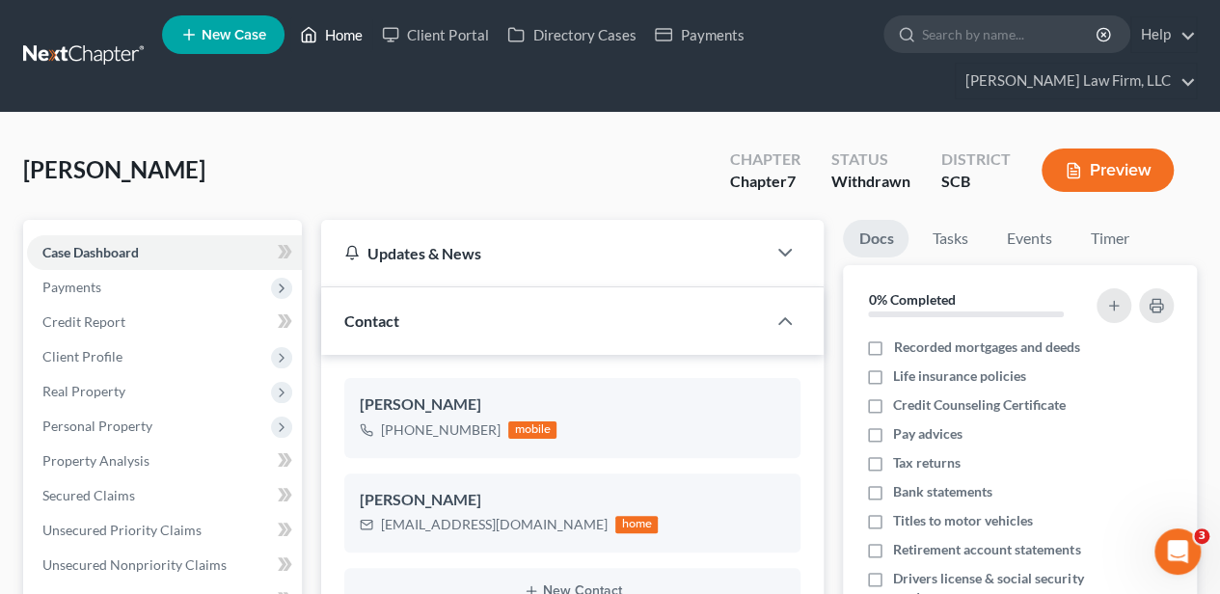
click at [325, 38] on link "Home" at bounding box center [331, 34] width 82 height 35
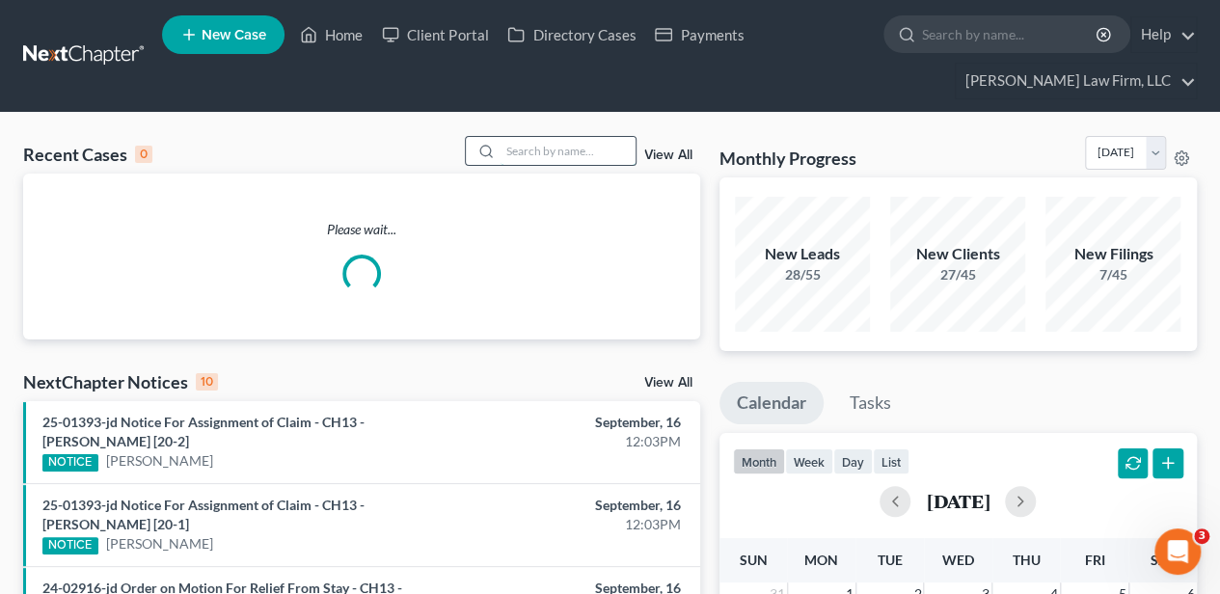
click at [538, 154] on input "search" at bounding box center [568, 151] width 135 height 28
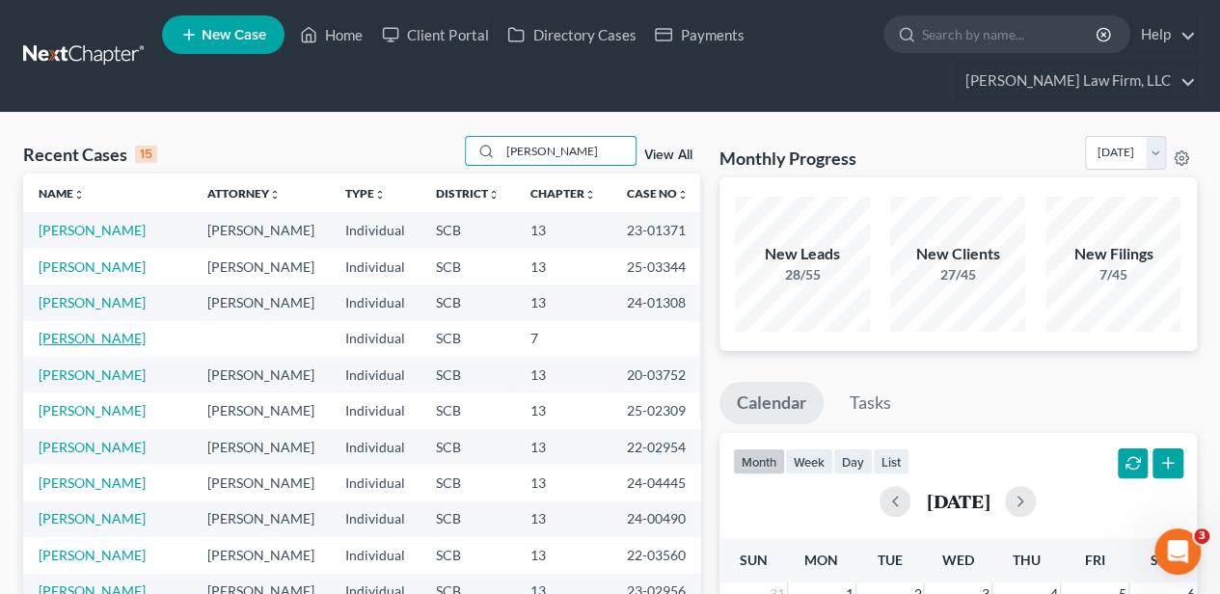
type input "[PERSON_NAME]"
click at [101, 335] on link "[PERSON_NAME]" at bounding box center [92, 338] width 107 height 16
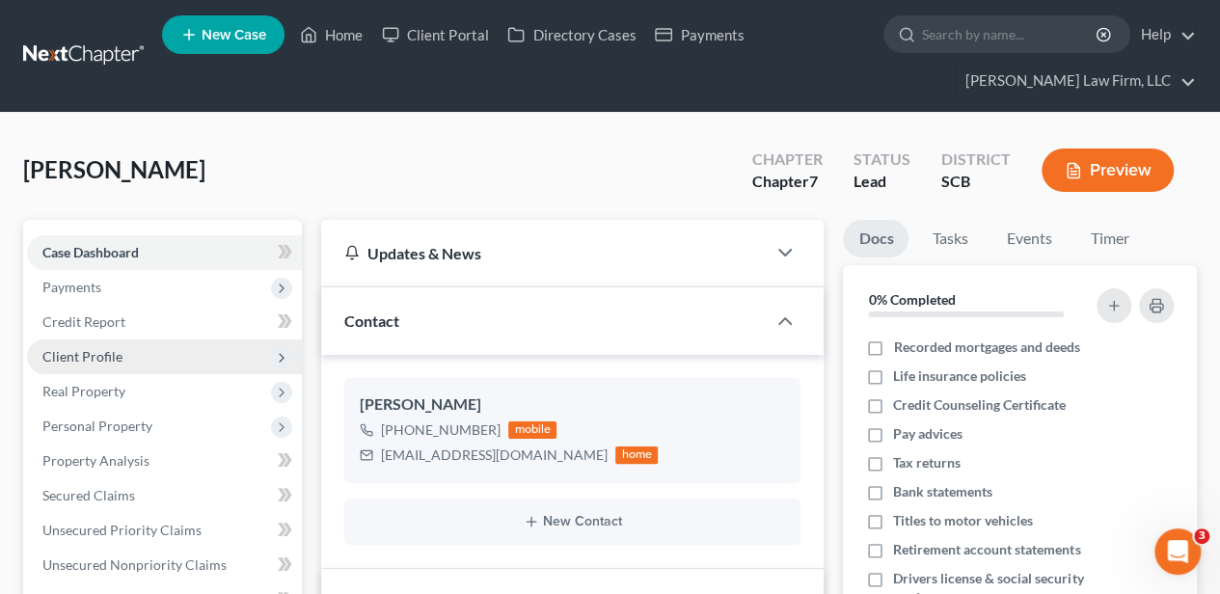
click at [100, 360] on span "Client Profile" at bounding box center [82, 356] width 80 height 16
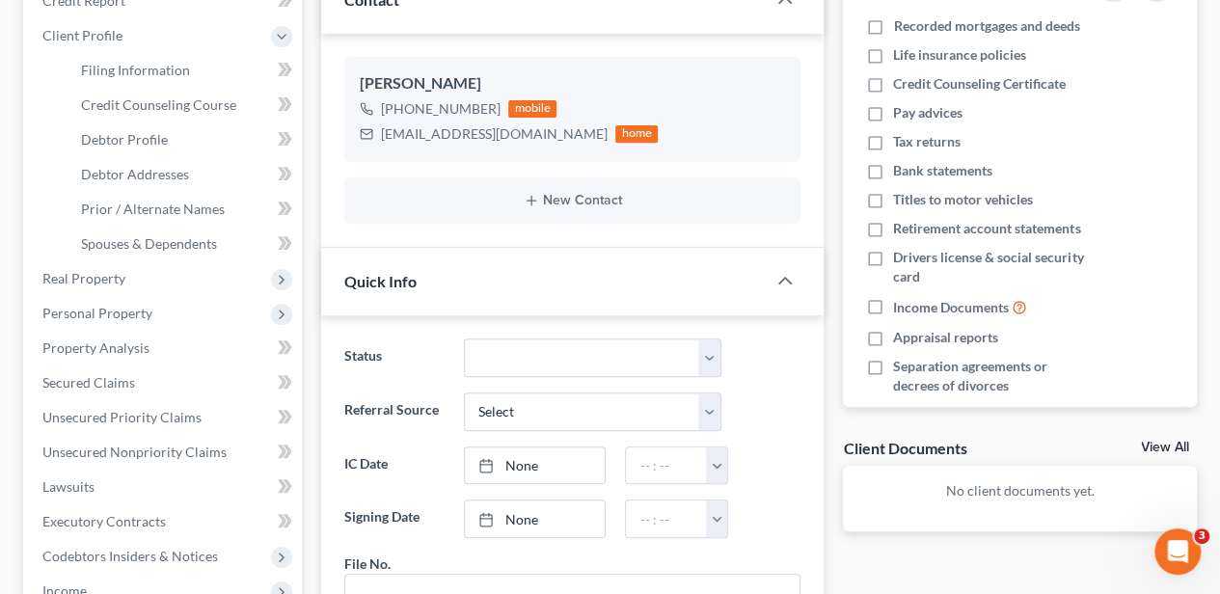
scroll to position [193, 0]
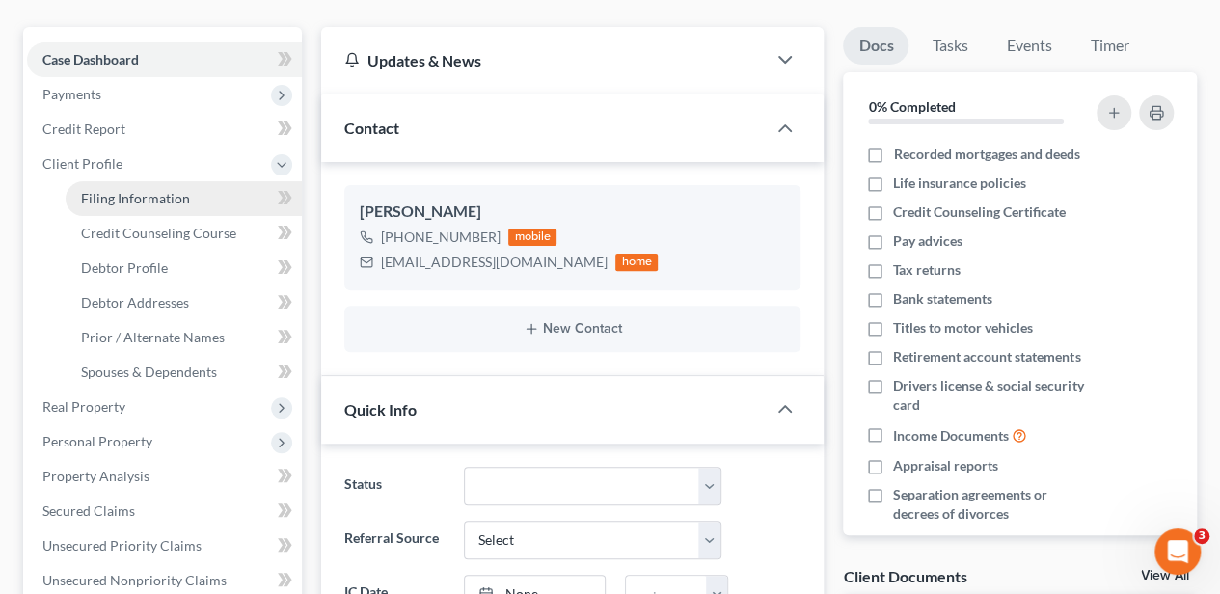
click at [147, 198] on span "Filing Information" at bounding box center [135, 198] width 109 height 16
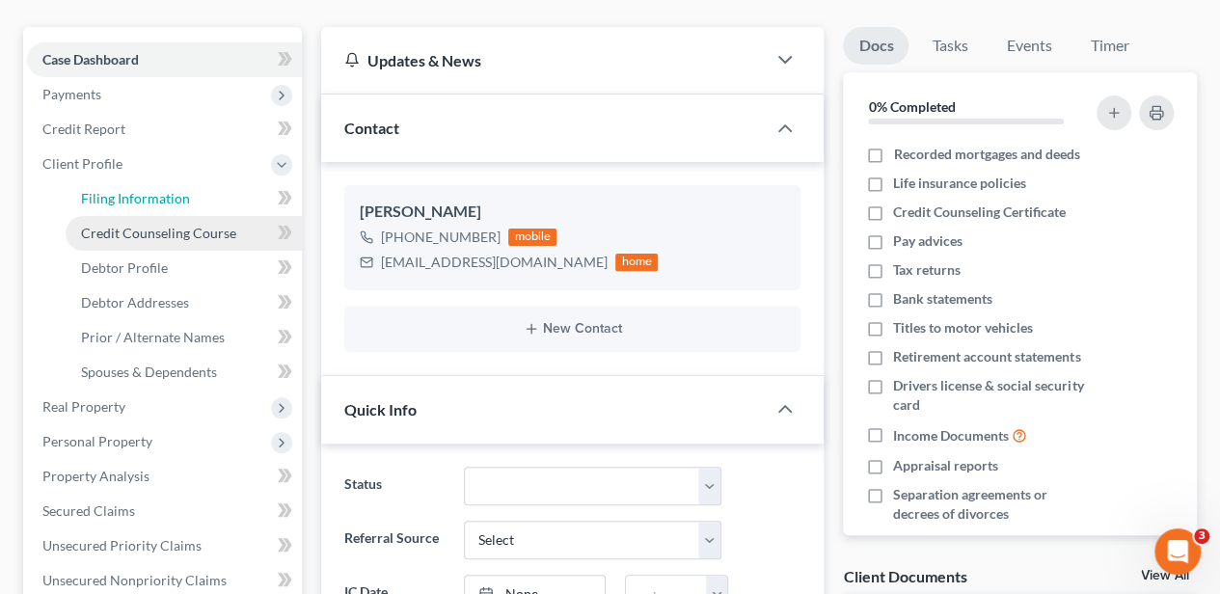
select select "1"
select select "0"
select select "72"
select select "42"
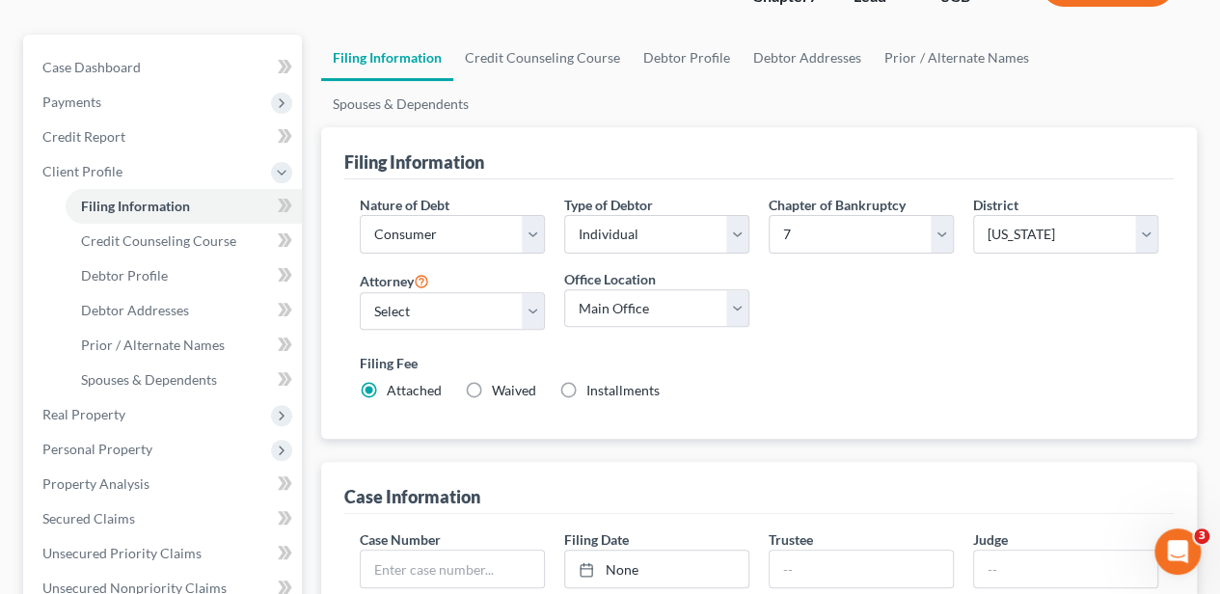
scroll to position [193, 0]
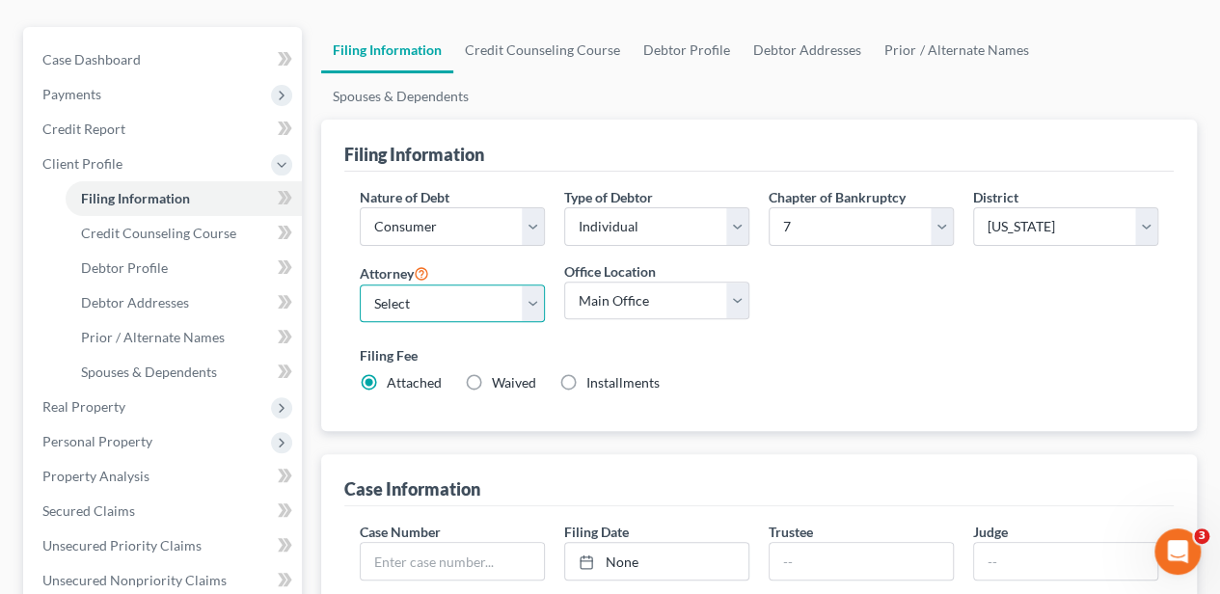
click at [436, 285] on select "Select [PERSON_NAME] - SCB [PERSON_NAME] - SCB" at bounding box center [452, 304] width 185 height 39
select select "0"
click at [360, 285] on select "Select [PERSON_NAME] - SCB [PERSON_NAME] - SCB" at bounding box center [452, 304] width 185 height 39
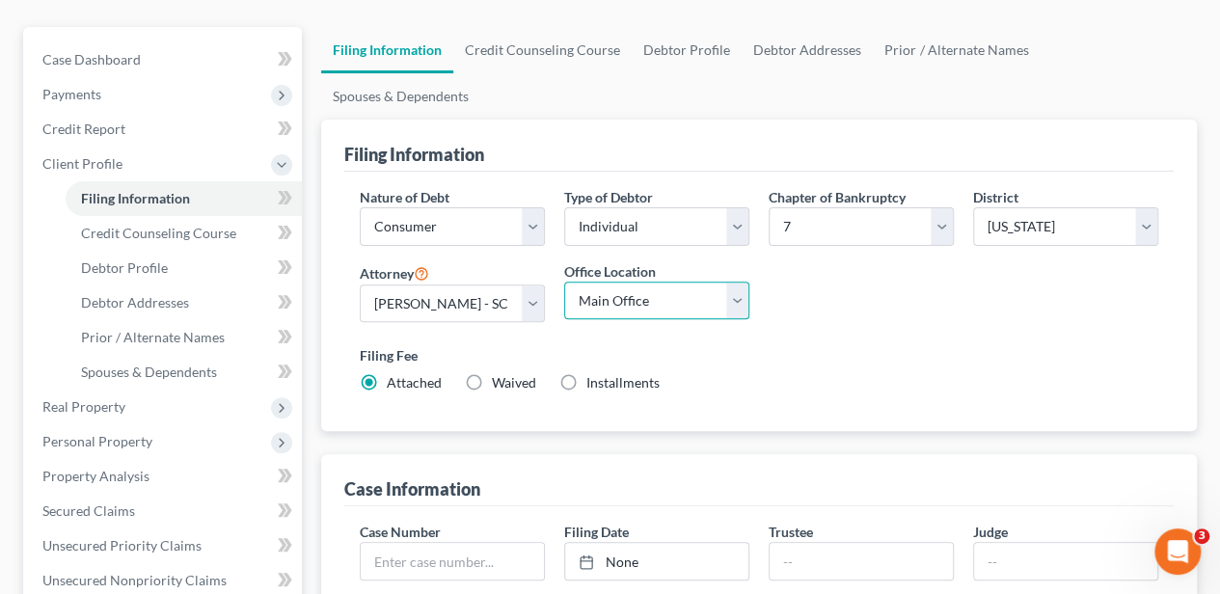
click at [590, 282] on select "Main Office [GEOGRAPHIC_DATA]" at bounding box center [656, 301] width 185 height 39
select select "1"
click at [564, 282] on select "Main Office [GEOGRAPHIC_DATA]" at bounding box center [656, 301] width 185 height 39
click at [784, 338] on div "Filing Fee Attached Waived Waived Installments Installments" at bounding box center [759, 373] width 818 height 70
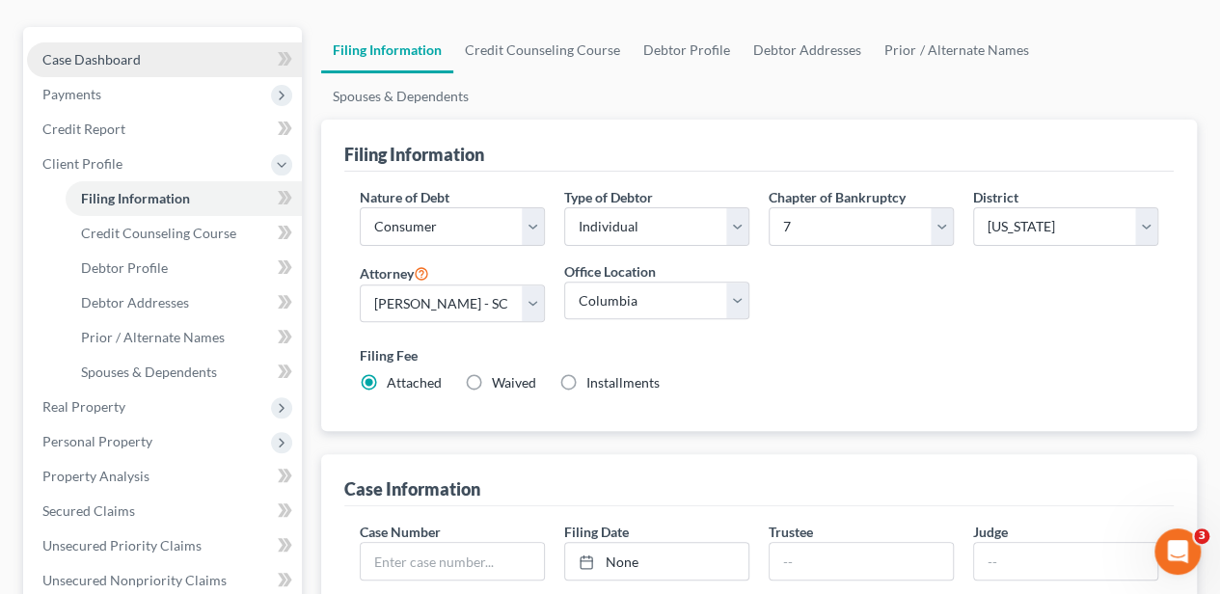
click at [102, 59] on span "Case Dashboard" at bounding box center [91, 59] width 98 height 16
